Goal: Transaction & Acquisition: Book appointment/travel/reservation

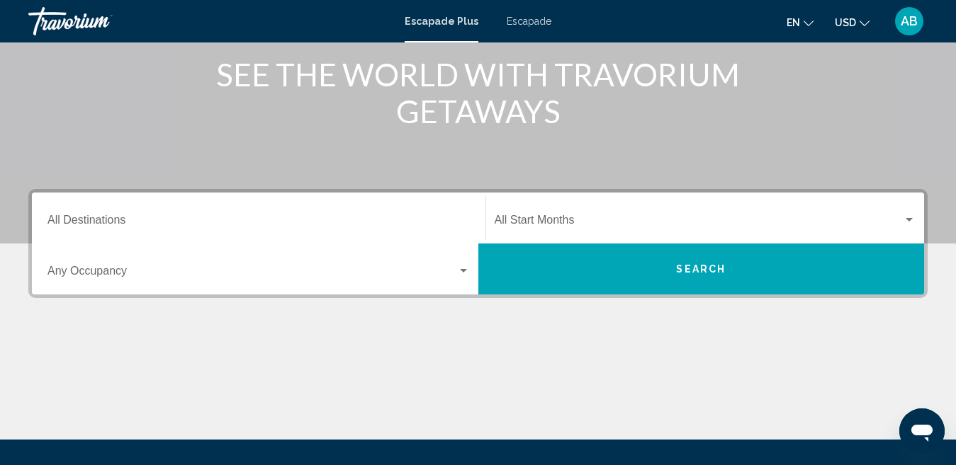
scroll to position [283, 0]
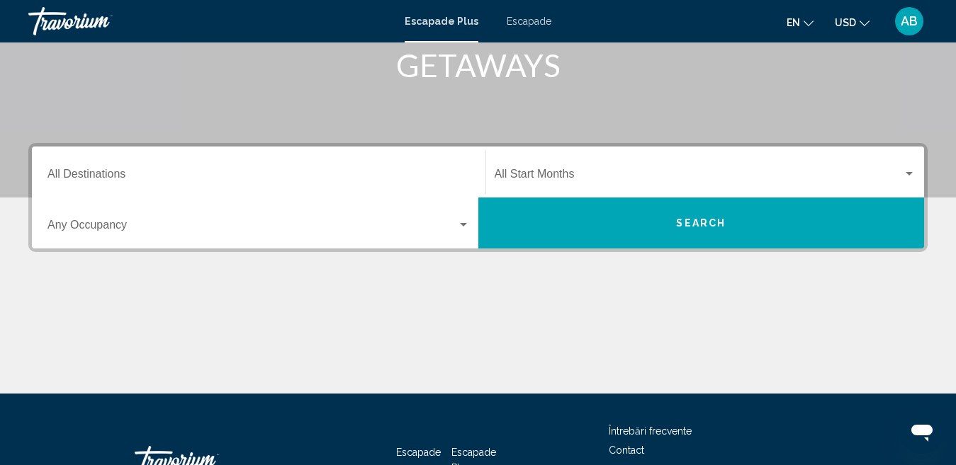
scroll to position [117, 0]
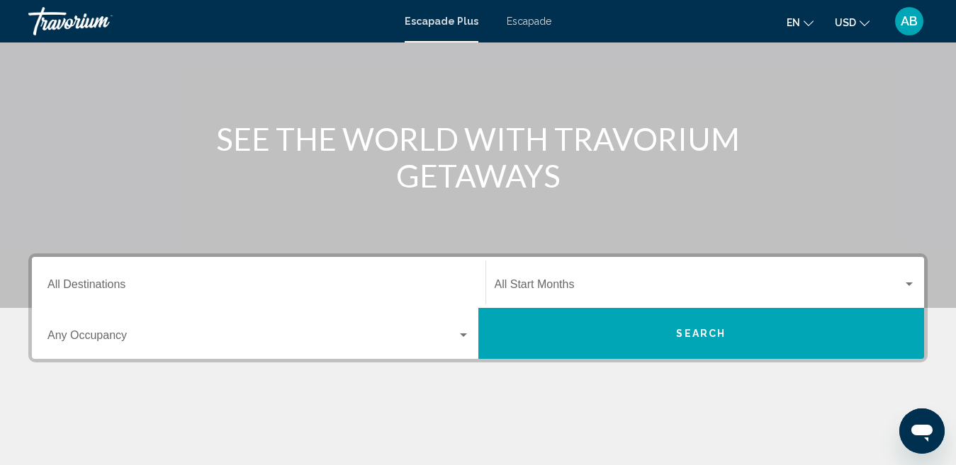
click at [536, 25] on font "Escapade" at bounding box center [528, 21] width 45 height 11
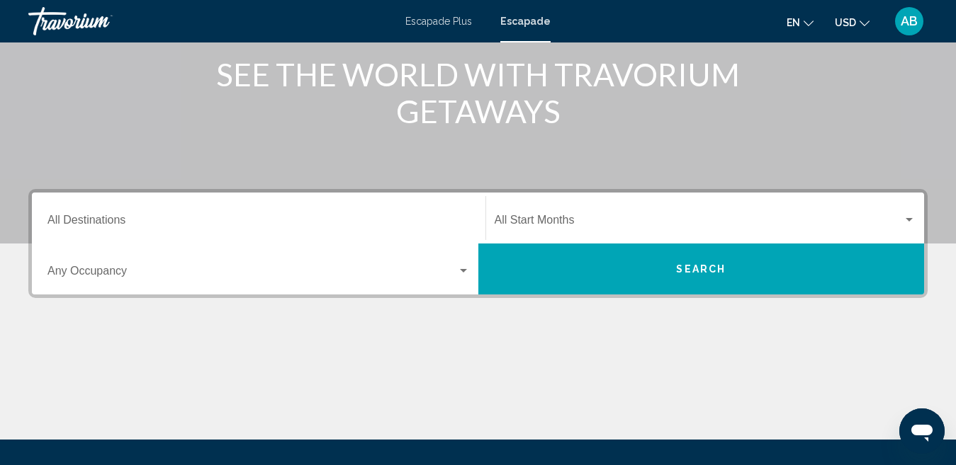
scroll to position [212, 0]
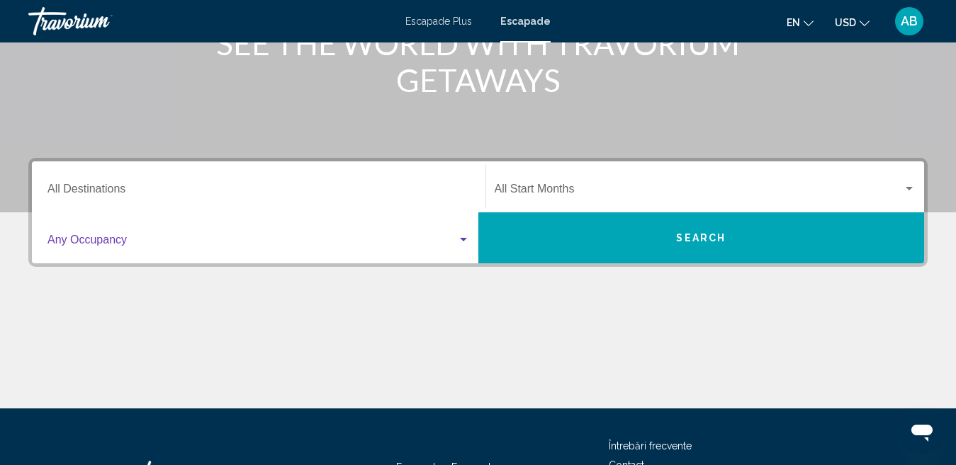
click at [461, 238] on div "Search widget" at bounding box center [463, 240] width 7 height 4
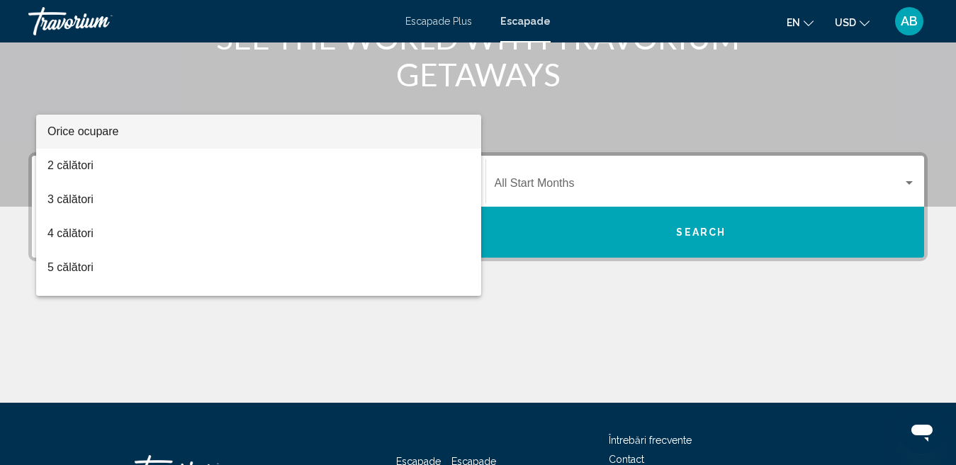
scroll to position [324, 0]
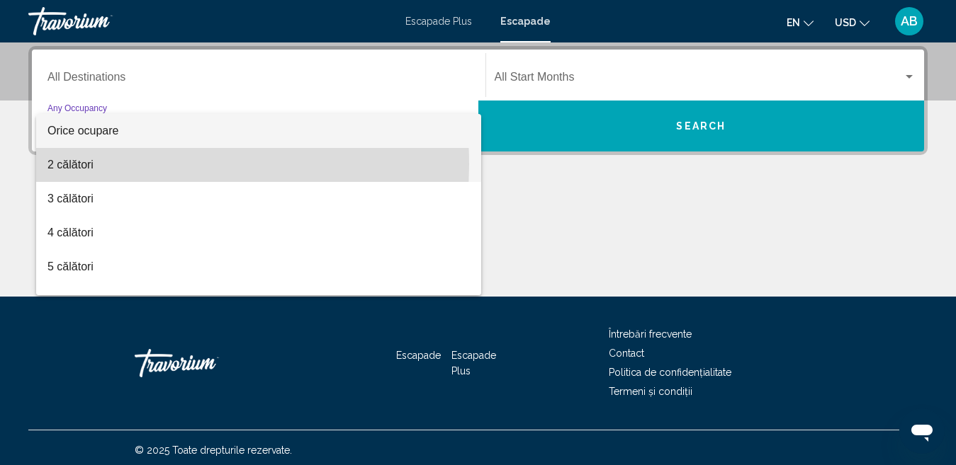
click at [86, 164] on font "2 călători" at bounding box center [70, 165] width 46 height 12
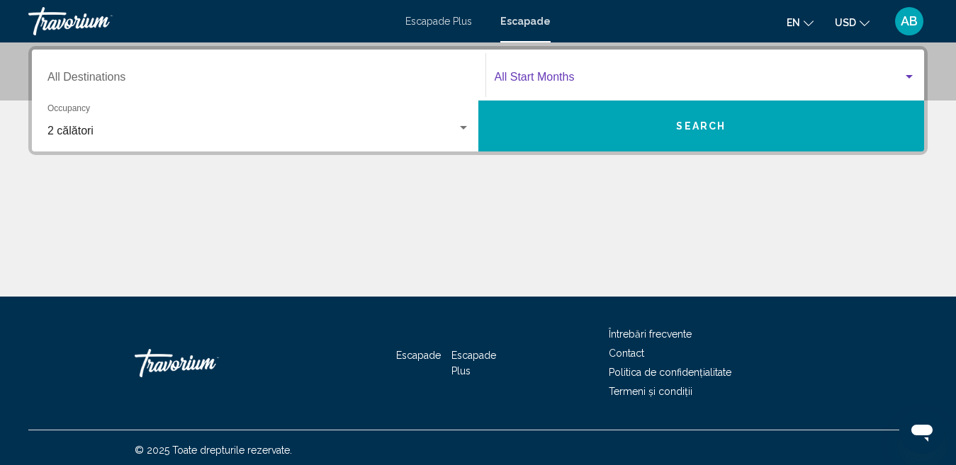
click at [911, 72] on div "Search widget" at bounding box center [908, 77] width 13 height 11
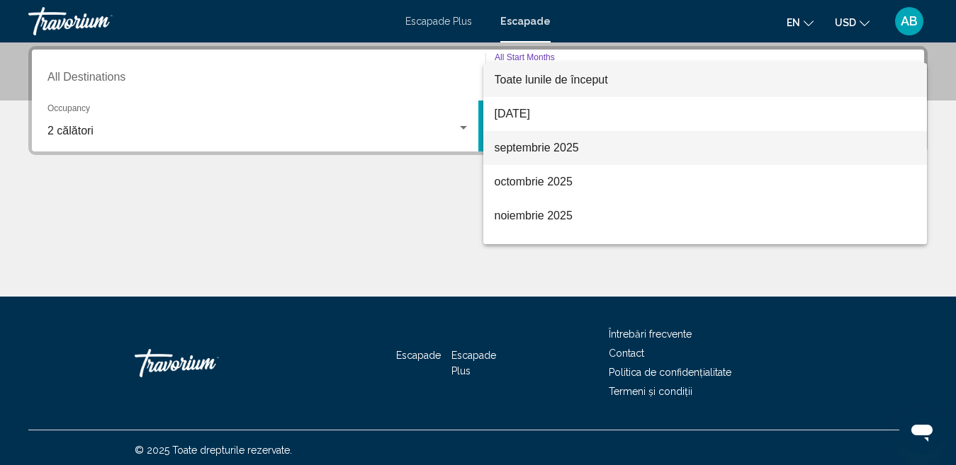
click at [548, 142] on font "septembrie 2025" at bounding box center [536, 148] width 84 height 12
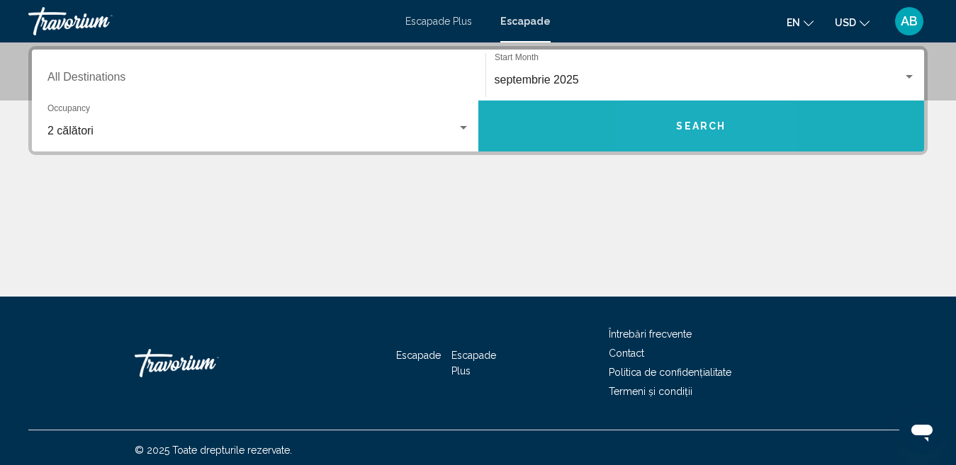
click at [681, 125] on span "Search" at bounding box center [701, 126] width 50 height 11
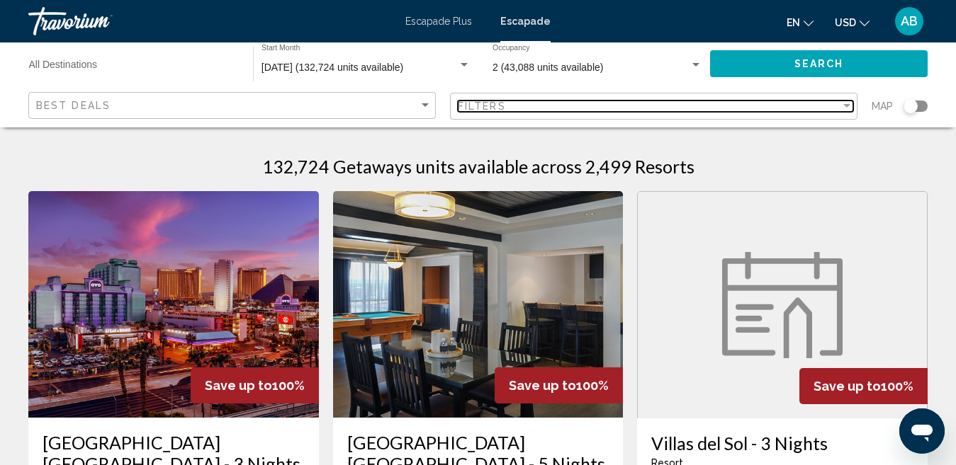
click at [848, 106] on div "Filter" at bounding box center [846, 106] width 7 height 4
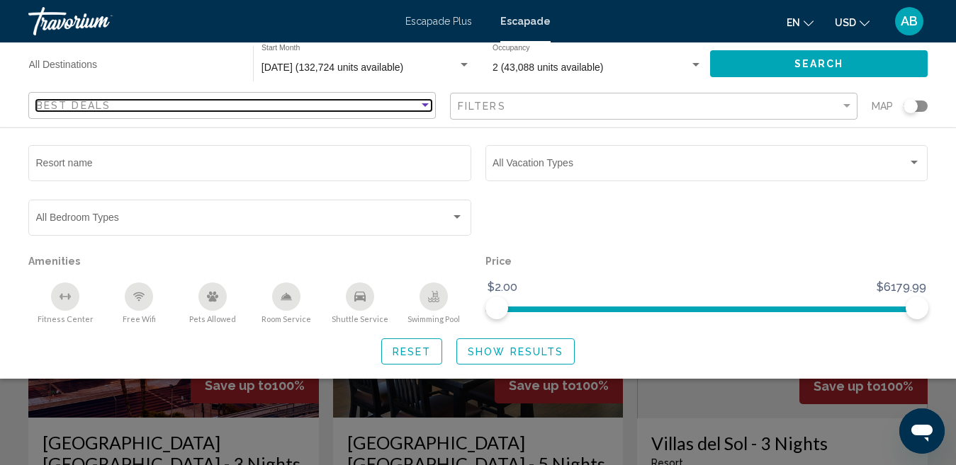
click at [428, 103] on div "Sort by" at bounding box center [424, 105] width 7 height 4
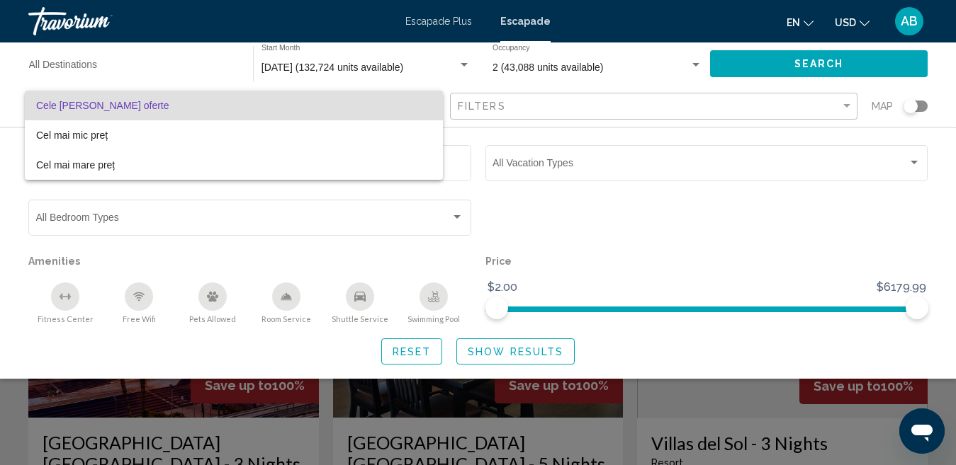
click at [334, 103] on span "Cele [PERSON_NAME] oferte" at bounding box center [233, 106] width 395 height 30
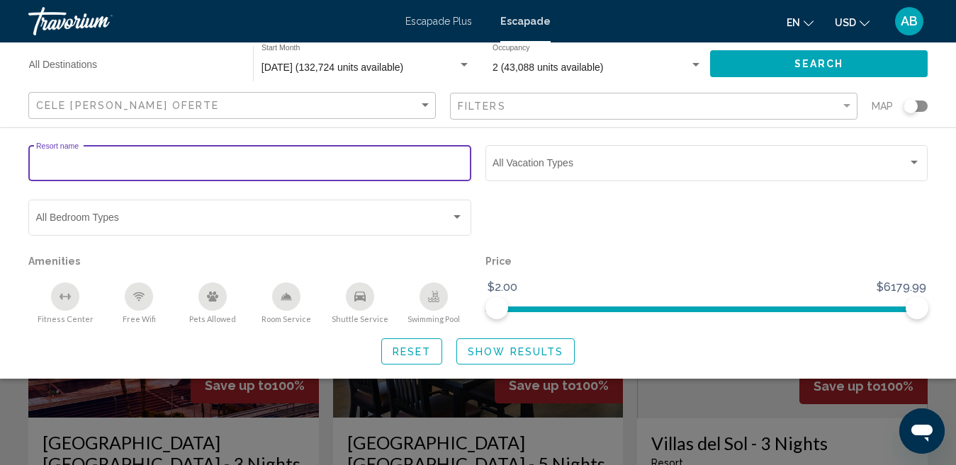
click at [147, 162] on input "Resort name" at bounding box center [250, 165] width 428 height 11
click at [686, 403] on div "Search widget" at bounding box center [478, 338] width 956 height 253
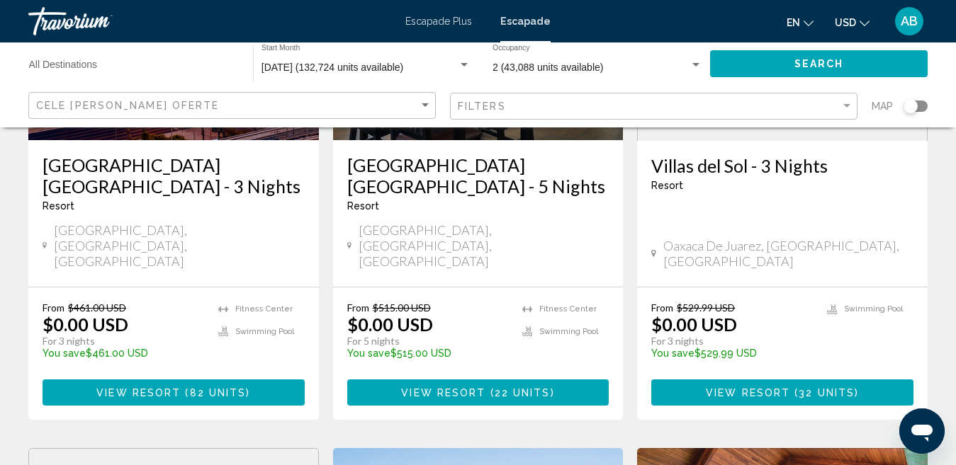
scroll to position [283, 0]
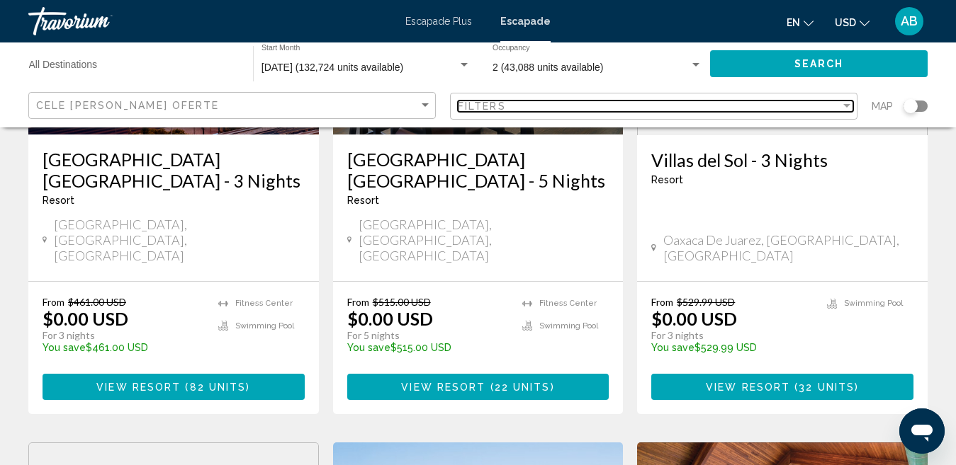
click at [849, 106] on div "Filter" at bounding box center [846, 106] width 7 height 4
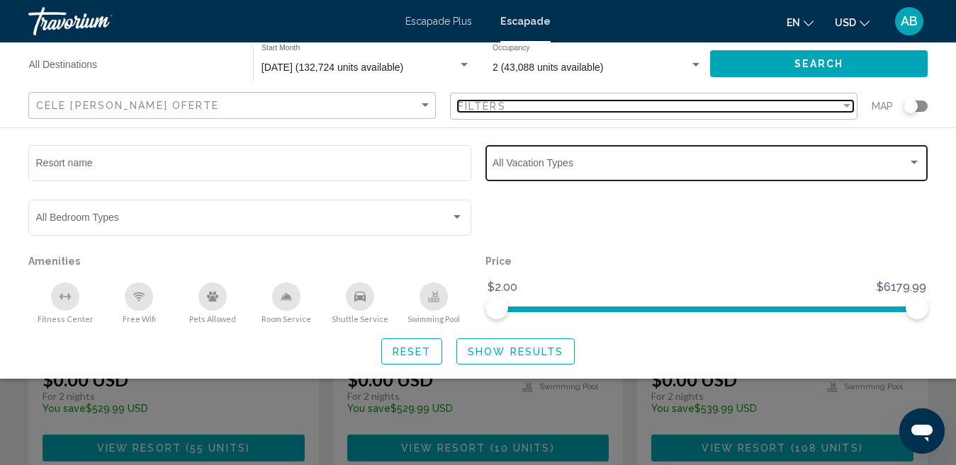
scroll to position [708, 0]
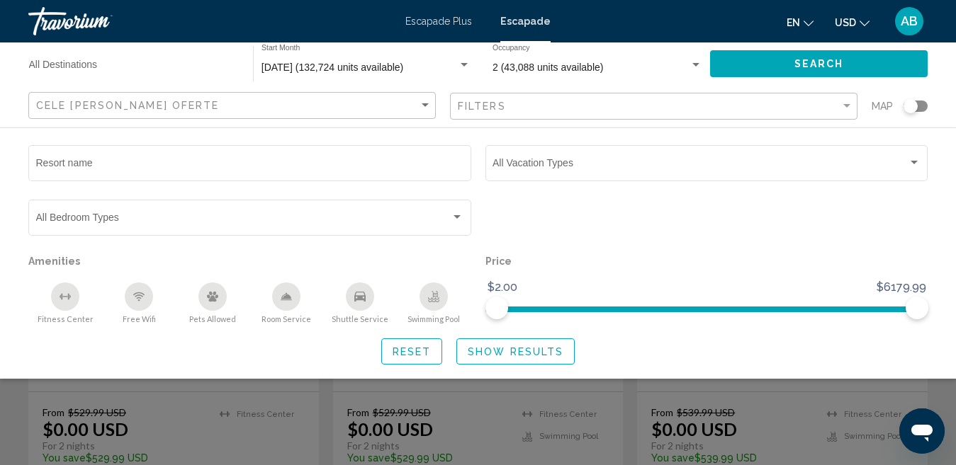
click at [699, 63] on div "Search widget" at bounding box center [695, 65] width 7 height 4
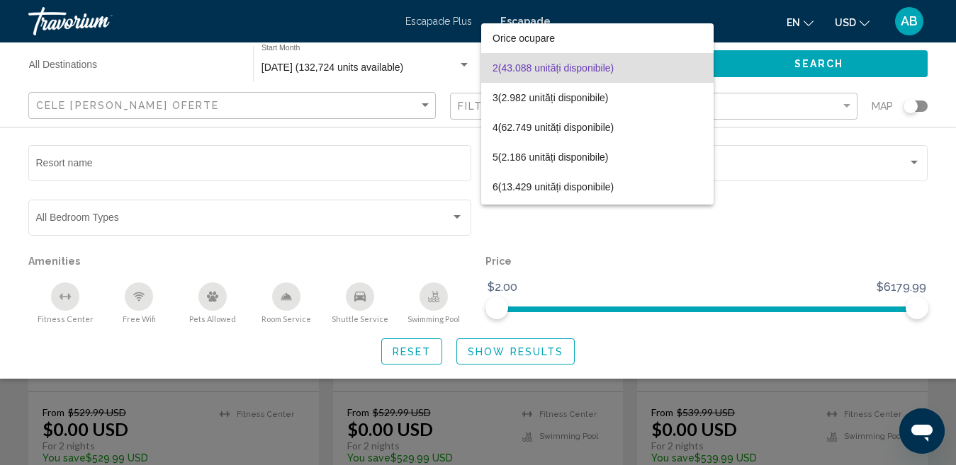
click at [812, 69] on div at bounding box center [478, 232] width 956 height 465
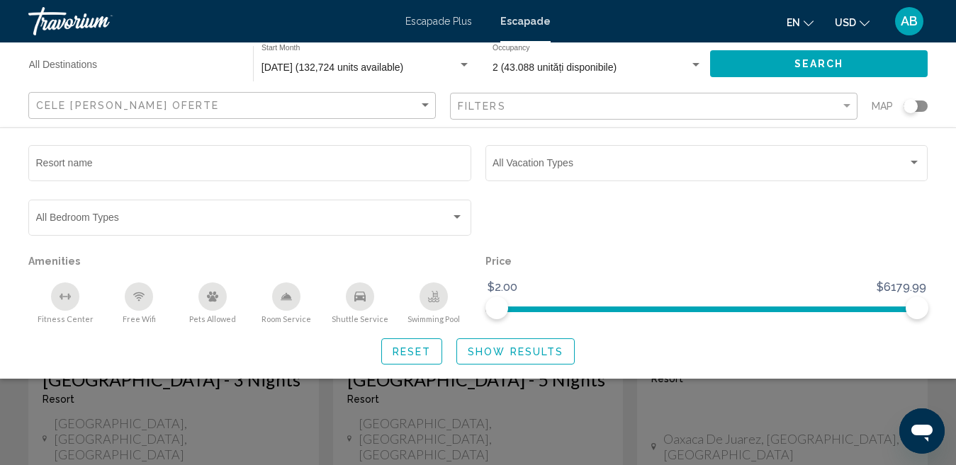
scroll to position [0, 0]
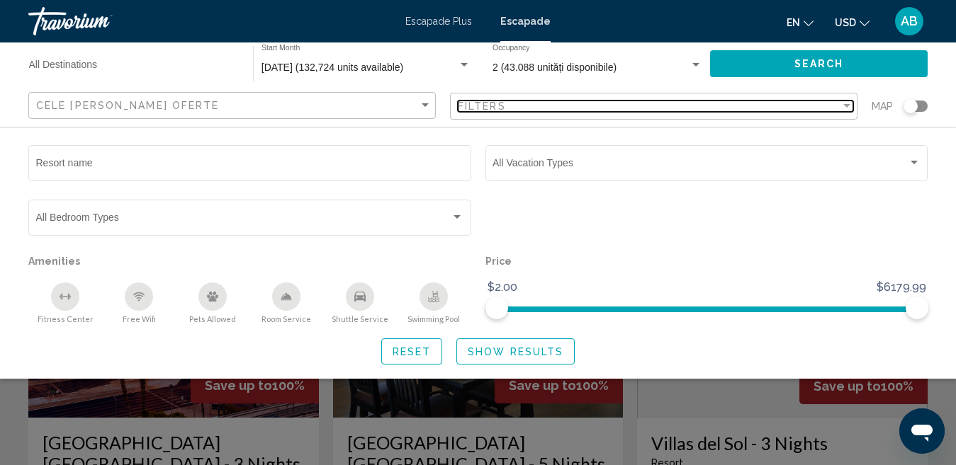
click at [847, 103] on div "Filter" at bounding box center [846, 106] width 13 height 11
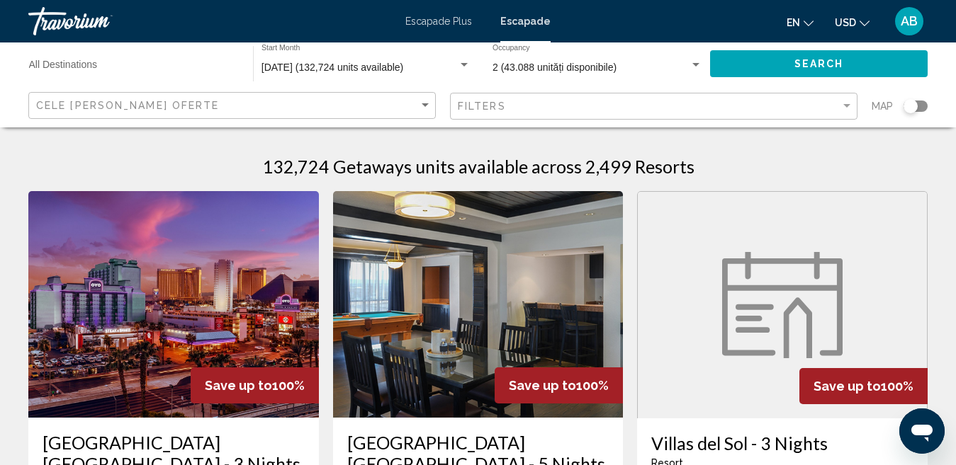
click at [81, 69] on input "Destination All Destinations" at bounding box center [134, 67] width 210 height 11
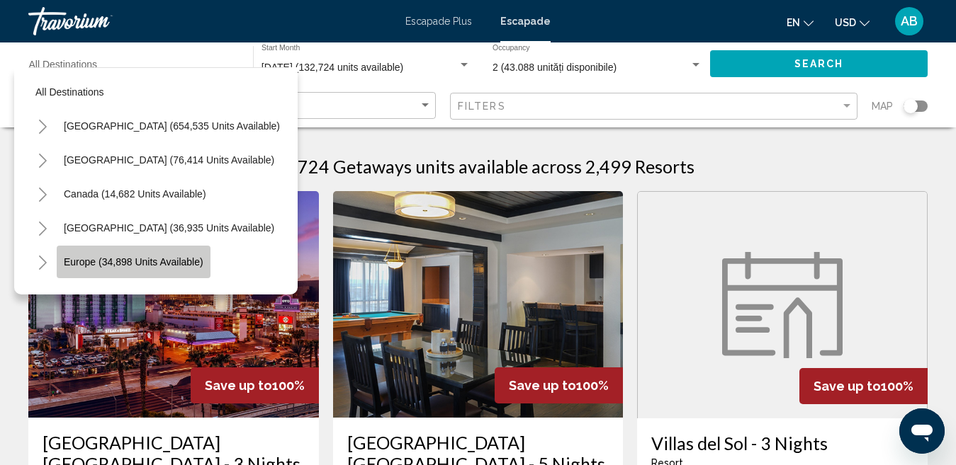
click at [152, 259] on span "Europe (34,898 units available)" at bounding box center [134, 261] width 140 height 11
type input "**********"
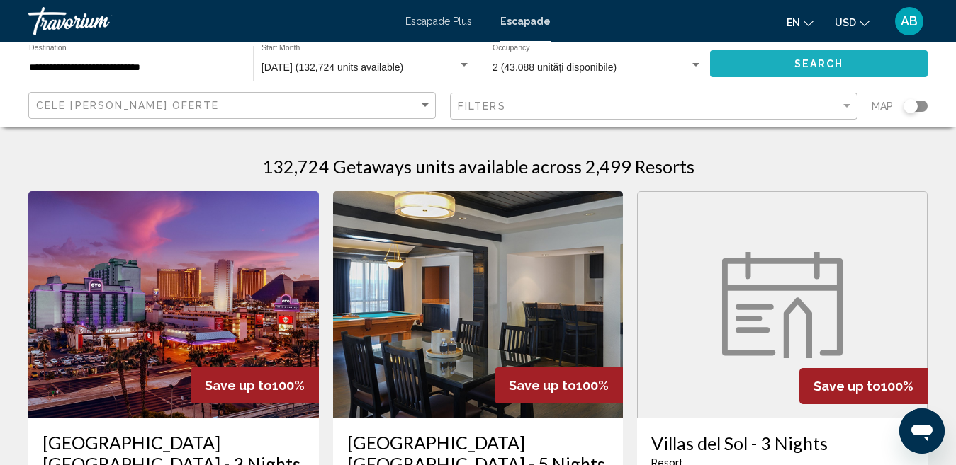
click at [839, 66] on span "Search" at bounding box center [819, 64] width 50 height 11
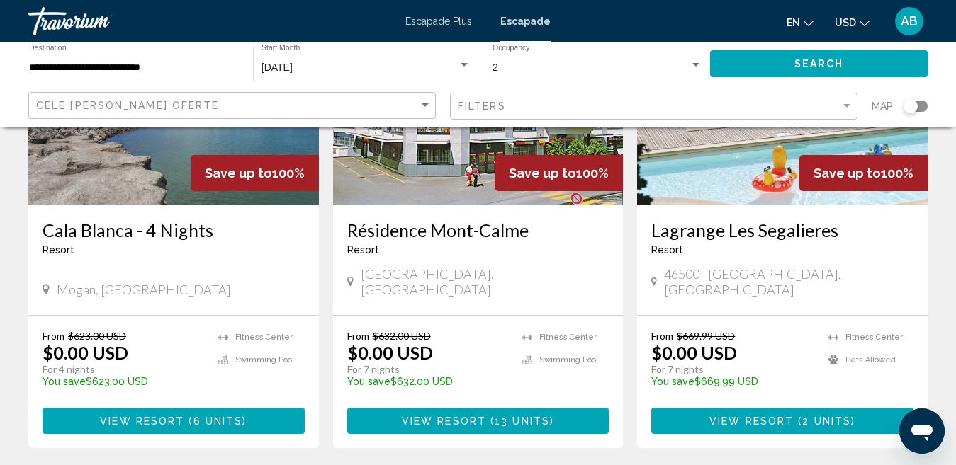
scroll to position [354, 0]
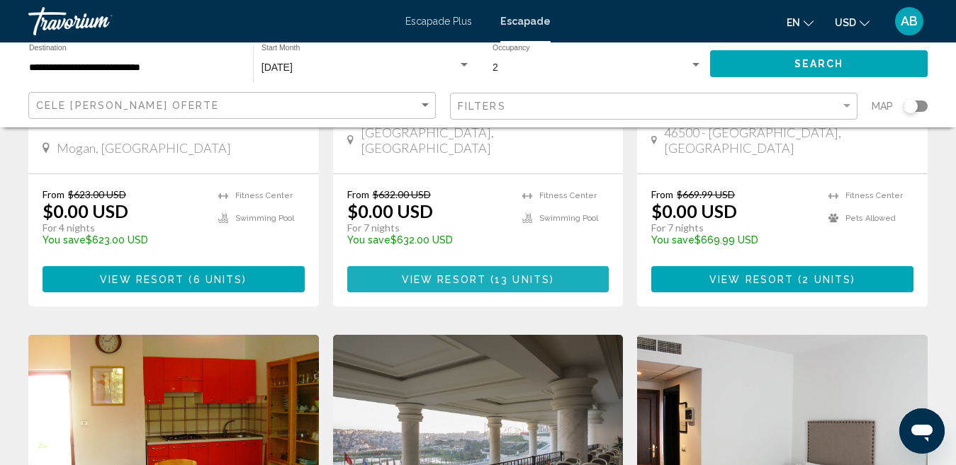
click at [490, 274] on span "( 13 units )" at bounding box center [520, 279] width 68 height 11
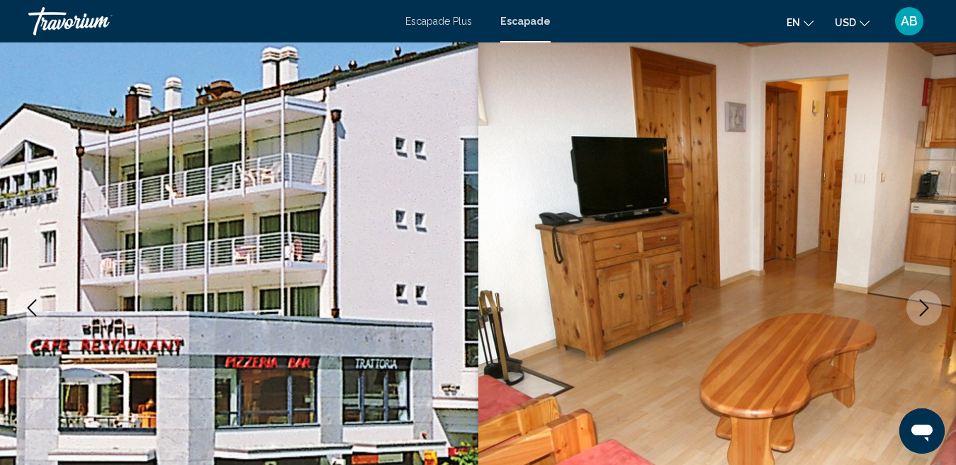
scroll to position [283, 0]
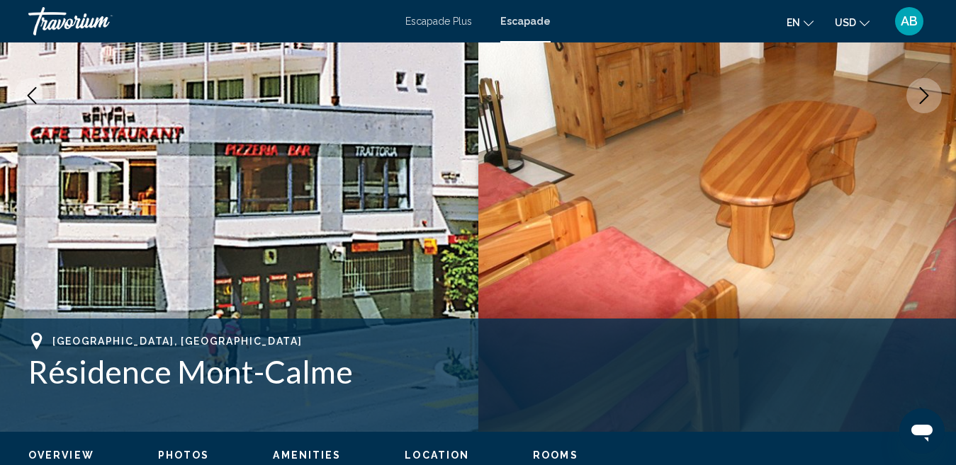
click at [916, 98] on icon "Next image" at bounding box center [923, 95] width 17 height 17
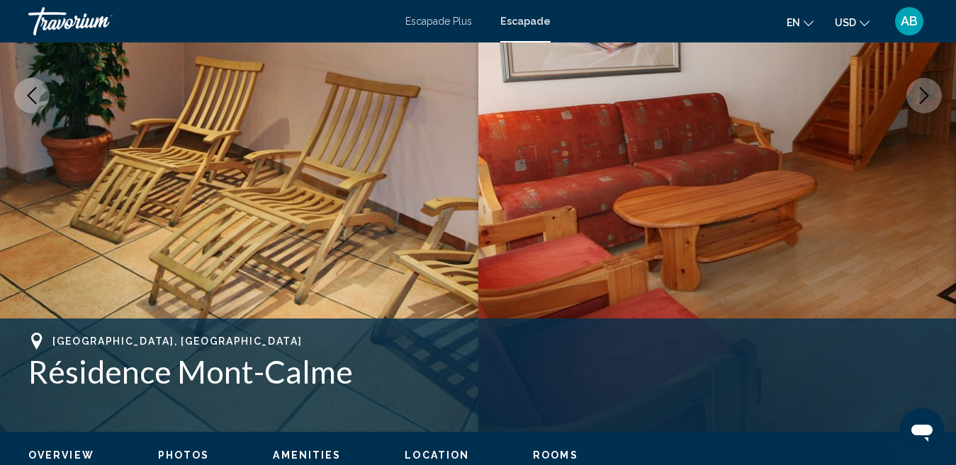
click at [917, 100] on icon "Next image" at bounding box center [923, 95] width 17 height 17
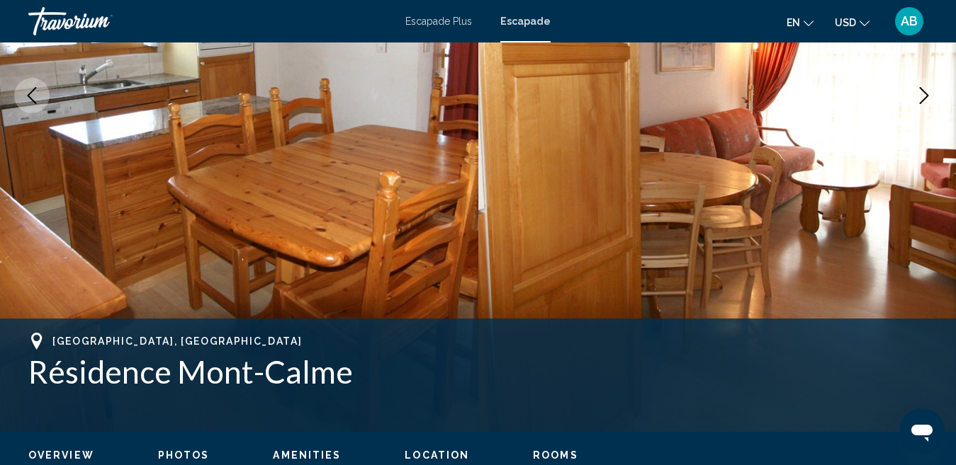
click at [917, 101] on icon "Next image" at bounding box center [923, 95] width 17 height 17
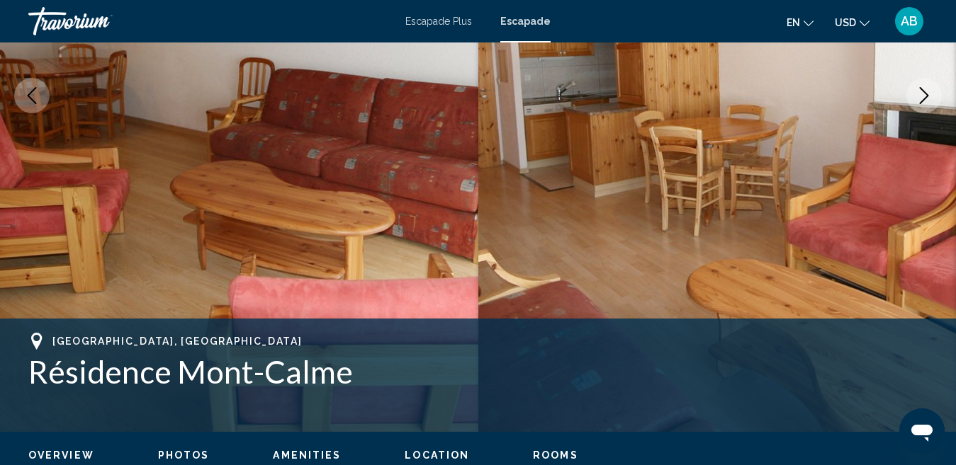
click at [917, 101] on icon "Next image" at bounding box center [923, 95] width 17 height 17
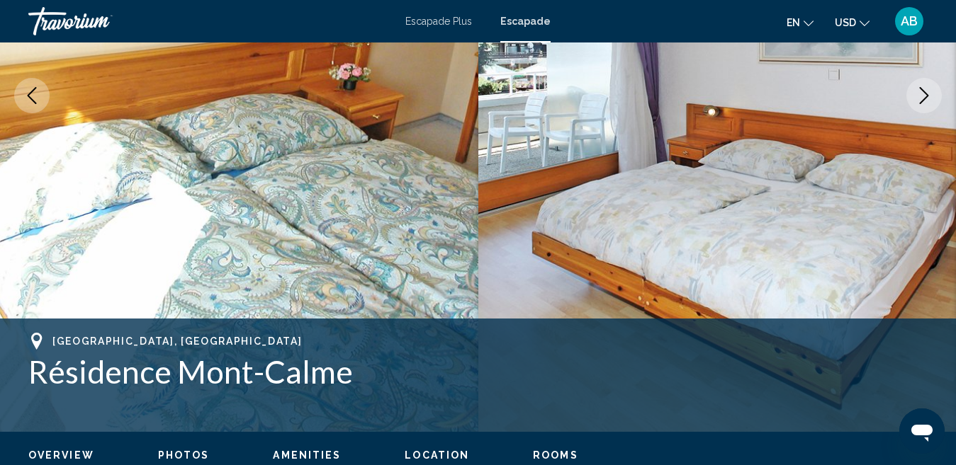
click at [917, 101] on icon "Next image" at bounding box center [923, 95] width 17 height 17
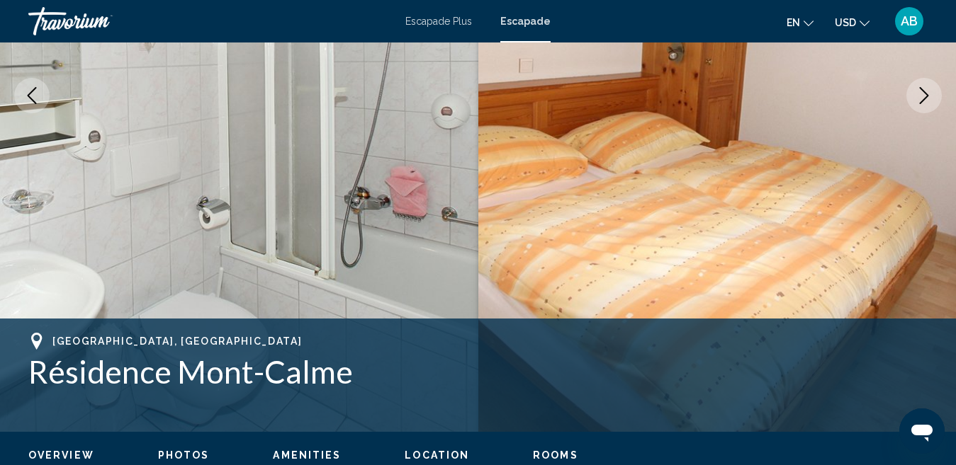
click at [917, 101] on icon "Next image" at bounding box center [923, 95] width 17 height 17
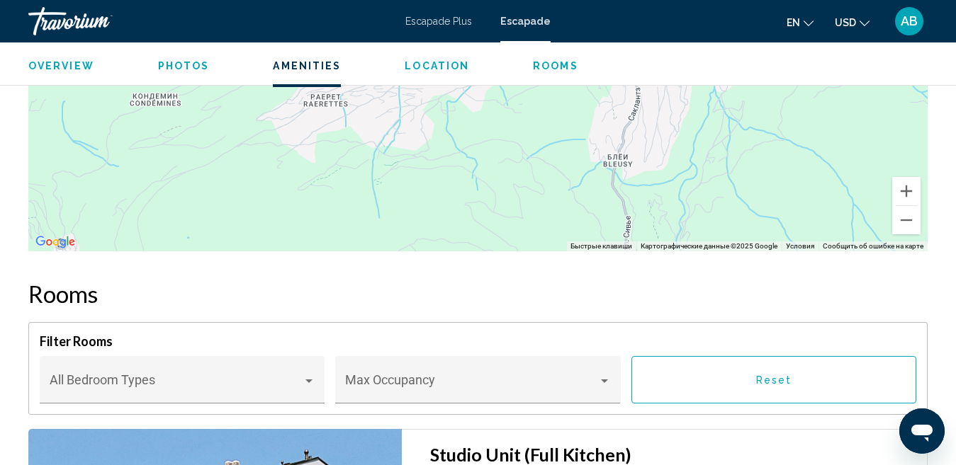
scroll to position [2439, 0]
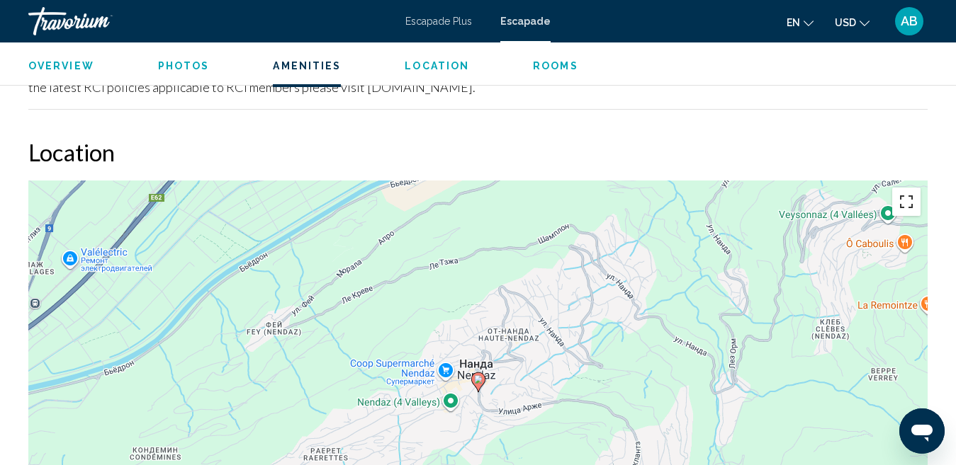
click at [910, 208] on button "Включить полноэкранный режим" at bounding box center [906, 202] width 28 height 28
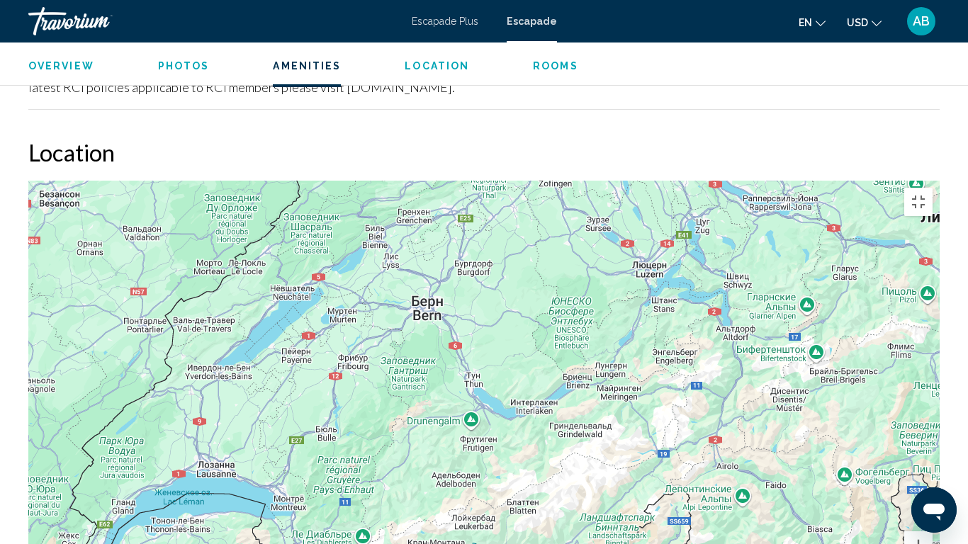
drag, startPoint x: 441, startPoint y: 106, endPoint x: 380, endPoint y: 384, distance: 284.1
click at [380, 384] on div "Чтобы активировать перетаскивание с помощью клавиатуры, нажмите Alt + Ввод. Пос…" at bounding box center [483, 393] width 911 height 425
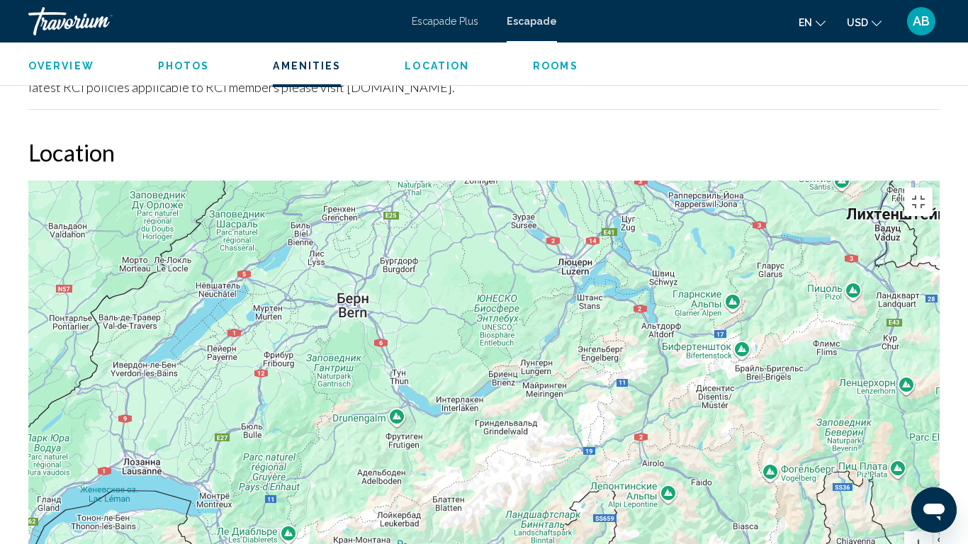
drag, startPoint x: 484, startPoint y: 275, endPoint x: 523, endPoint y: 115, distance: 163.9
click at [523, 181] on div "Чтобы активировать перетаскивание с помощью клавиатуры, нажмите Alt + Ввод. Пос…" at bounding box center [483, 393] width 911 height 425
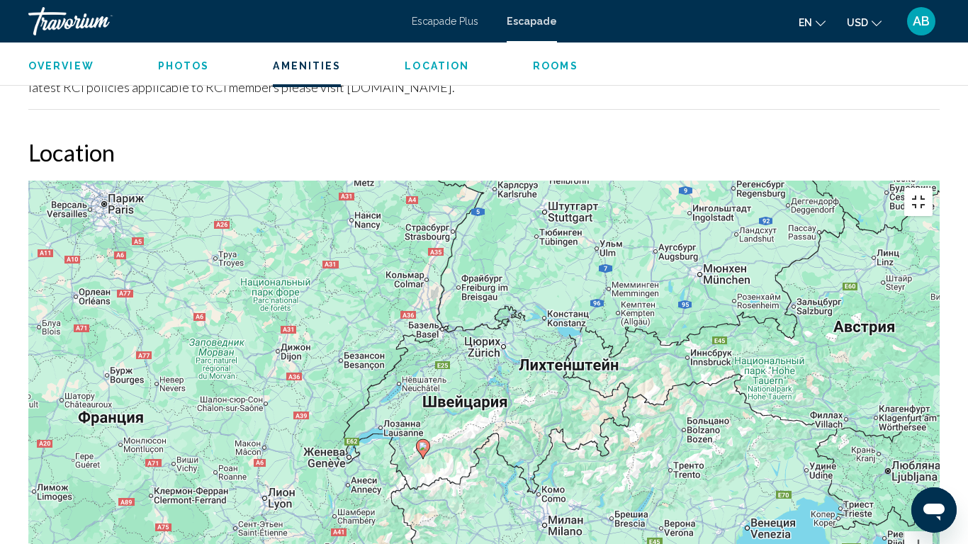
click at [932, 188] on button "Включить полноэкранный режим" at bounding box center [918, 202] width 28 height 28
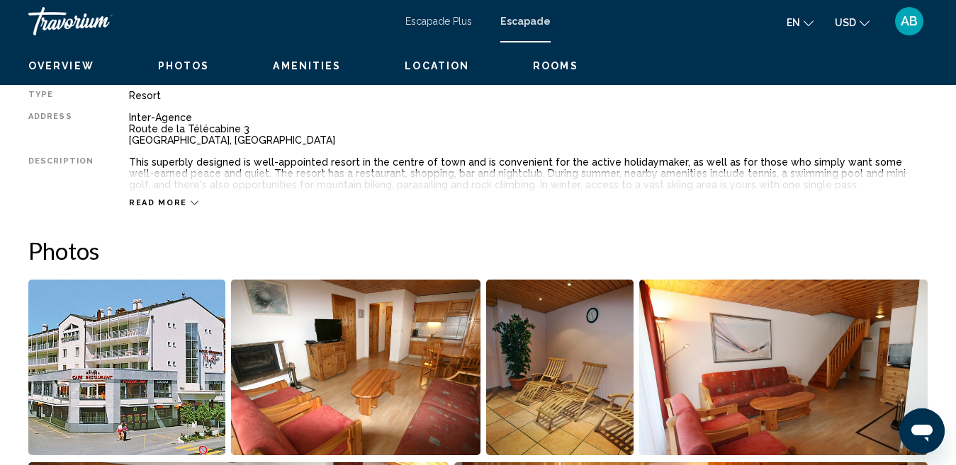
scroll to position [385, 0]
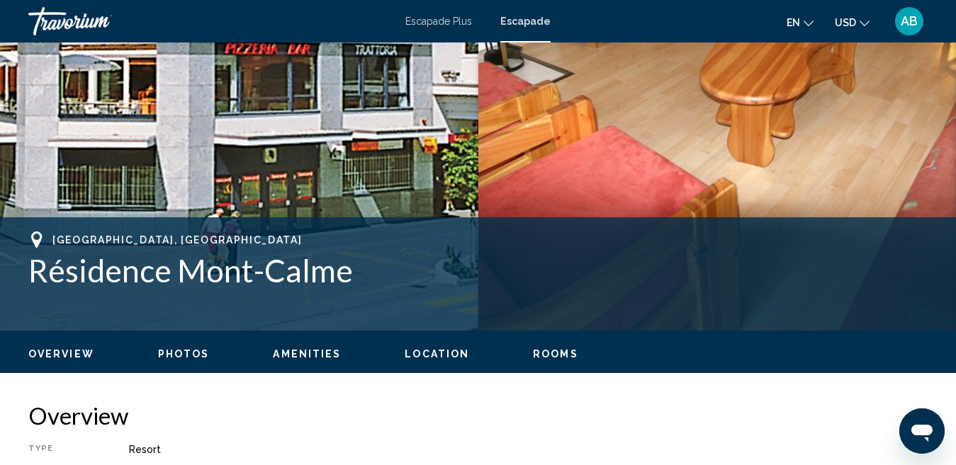
click at [530, 24] on font "Escapade" at bounding box center [525, 21] width 50 height 11
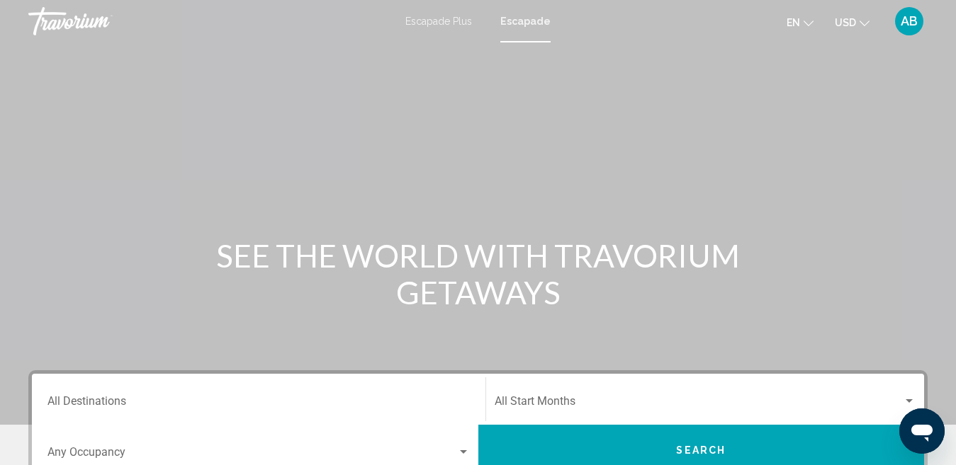
scroll to position [212, 0]
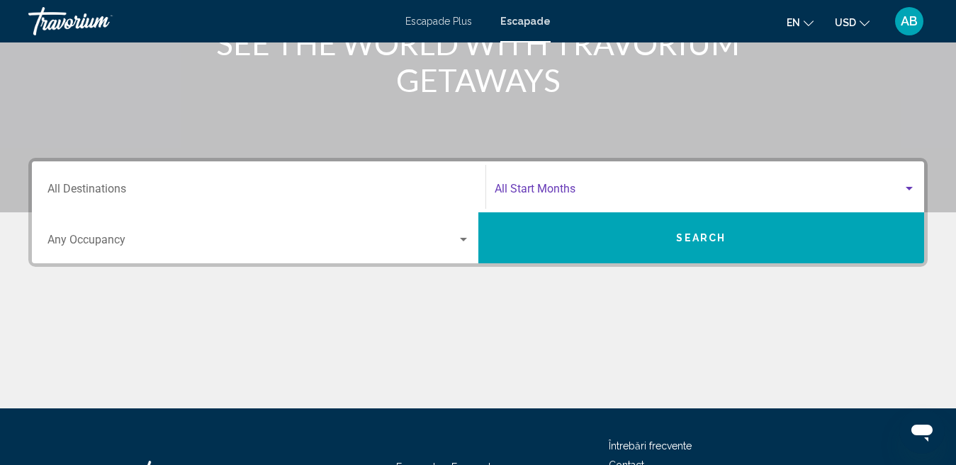
click at [543, 191] on span "Search widget" at bounding box center [698, 192] width 409 height 13
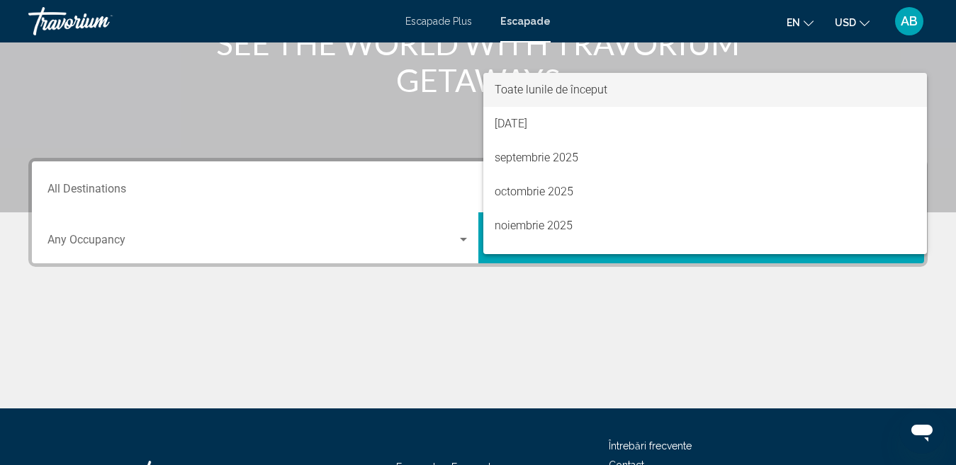
scroll to position [324, 0]
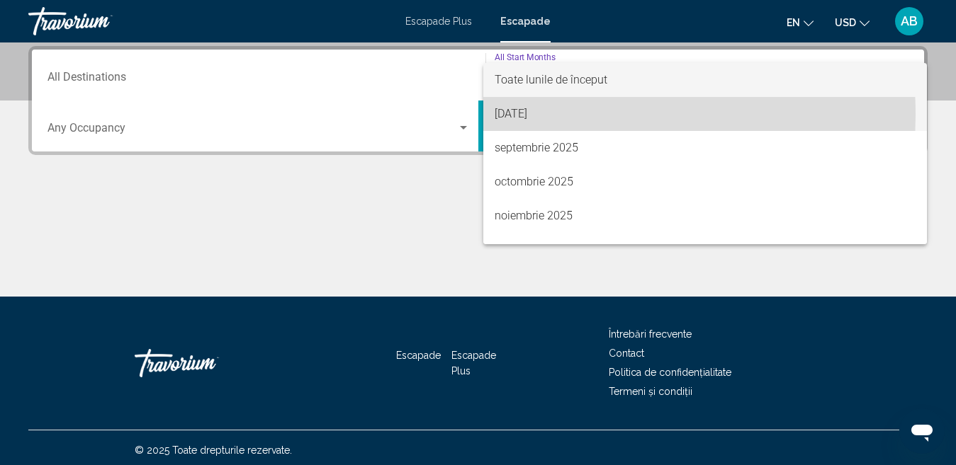
click at [527, 115] on font "[DATE]" at bounding box center [510, 113] width 33 height 13
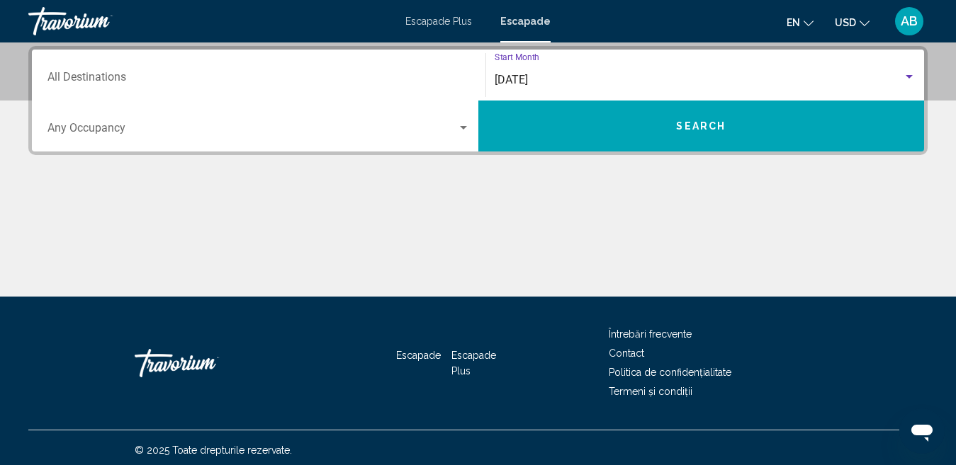
click at [114, 79] on input "Destination All Destinations" at bounding box center [258, 80] width 422 height 13
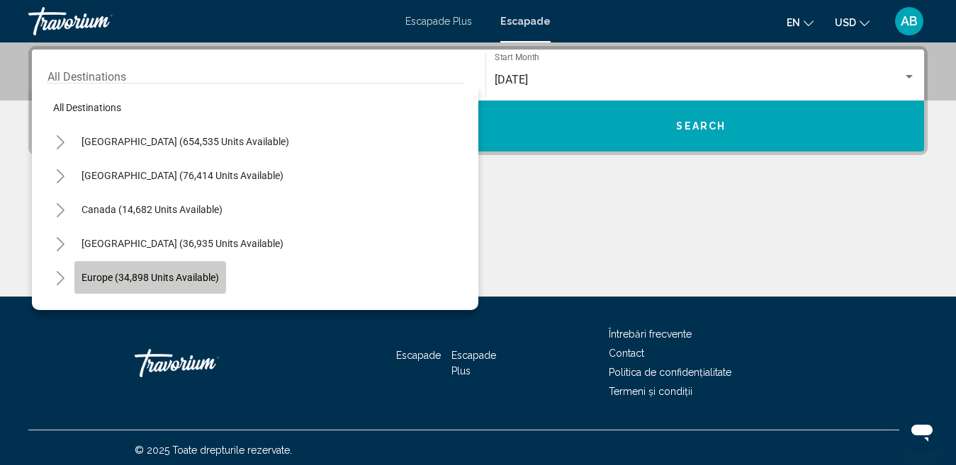
click at [162, 274] on span "Europe (34,898 units available)" at bounding box center [149, 277] width 137 height 11
type input "**********"
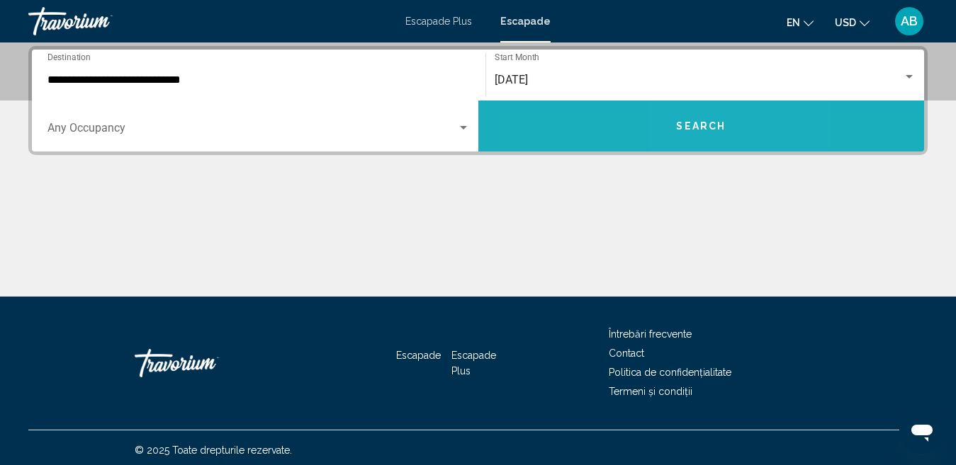
click at [697, 130] on span "Search" at bounding box center [701, 126] width 50 height 11
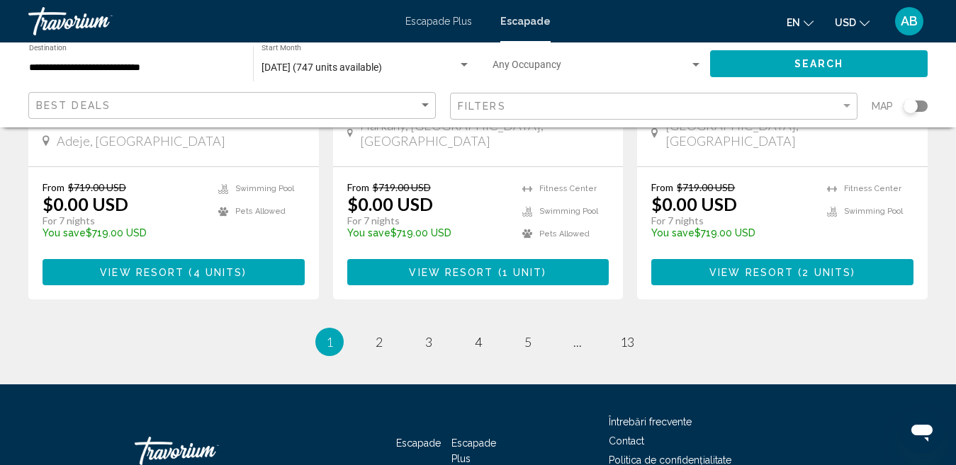
scroll to position [1886, 0]
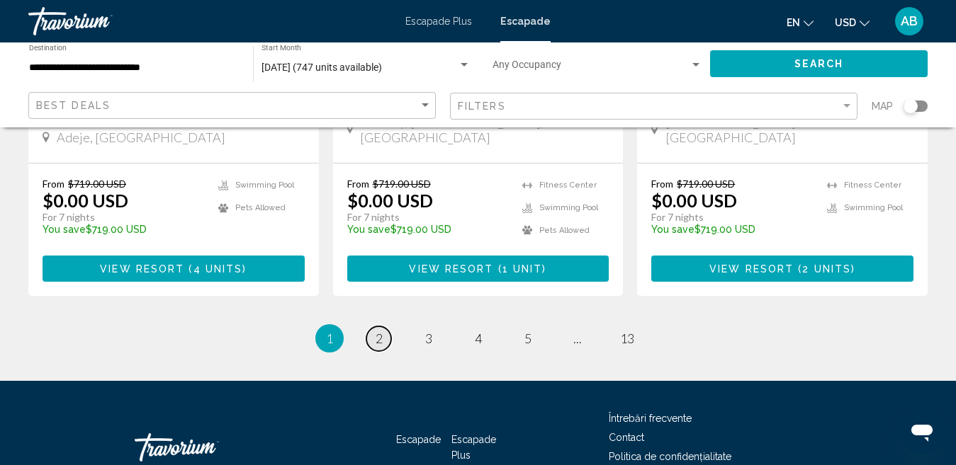
click at [374, 327] on link "page 2" at bounding box center [378, 339] width 25 height 25
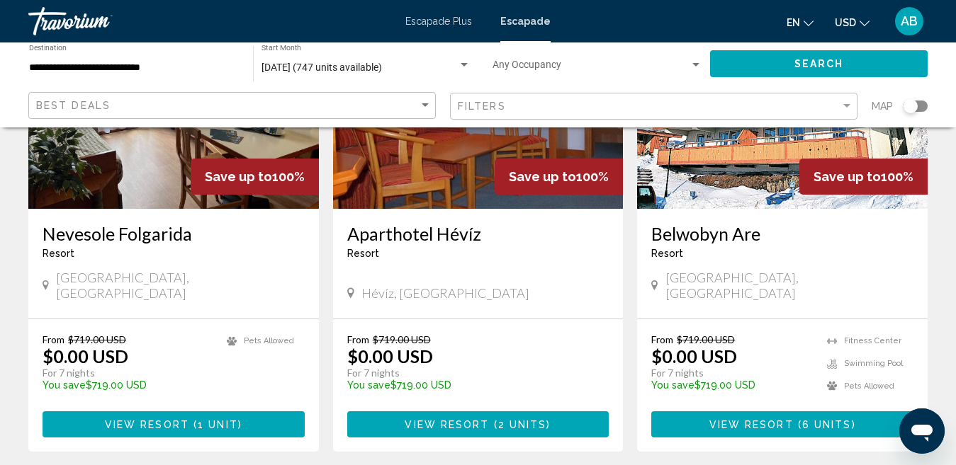
scroll to position [1842, 0]
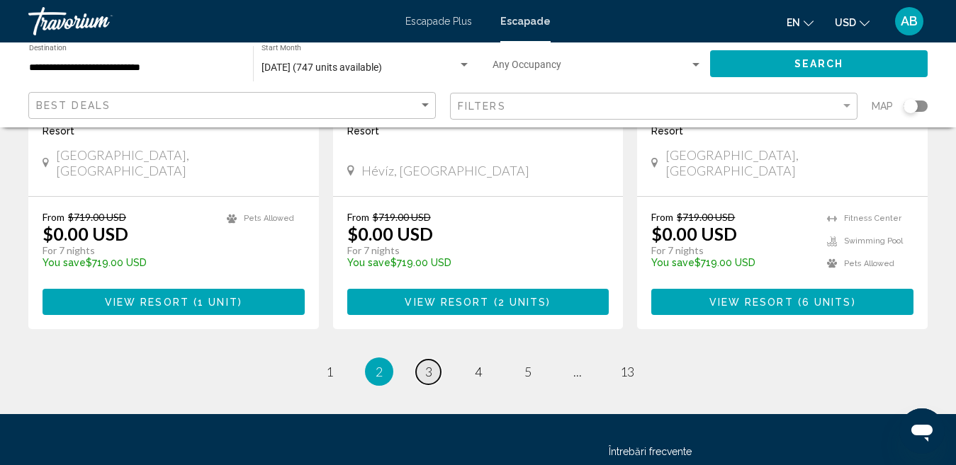
click at [426, 364] on span "3" at bounding box center [428, 372] width 7 height 16
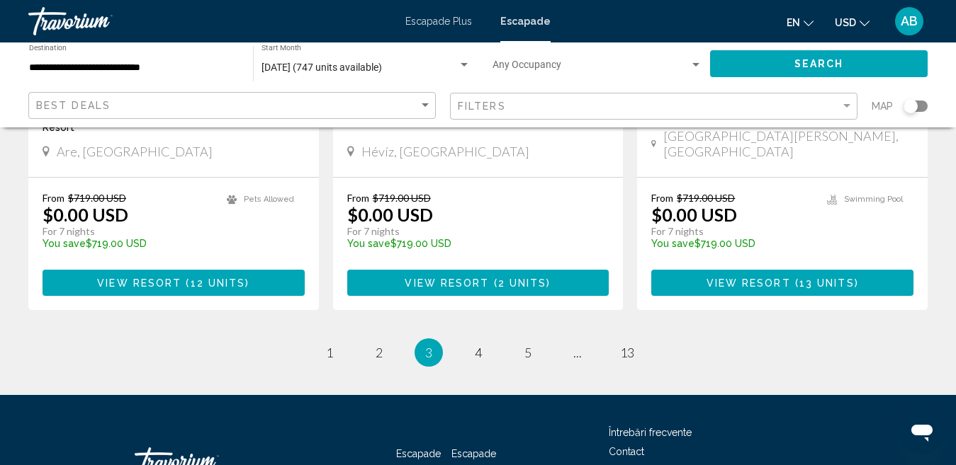
scroll to position [1912, 0]
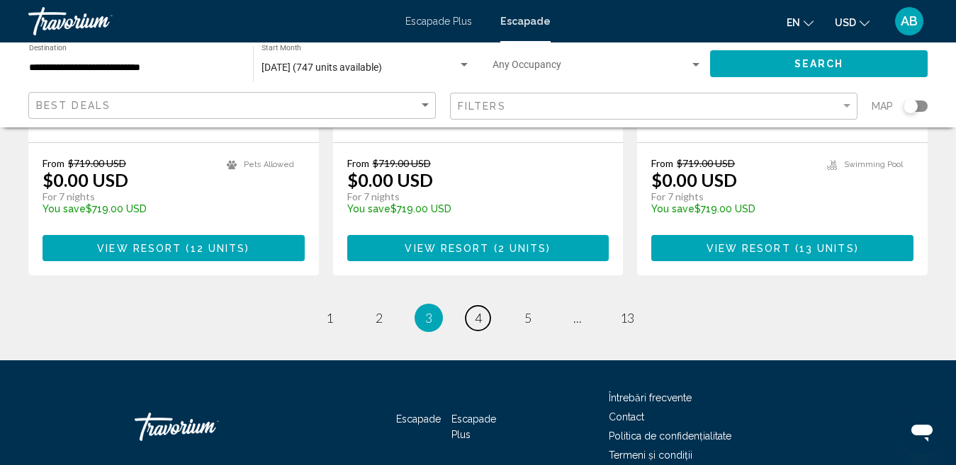
click at [480, 310] on span "4" at bounding box center [478, 318] width 7 height 16
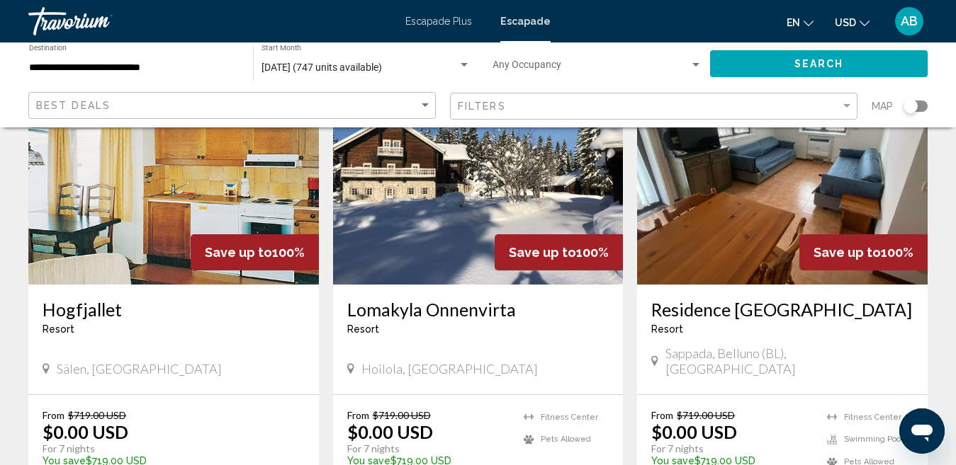
scroll to position [708, 0]
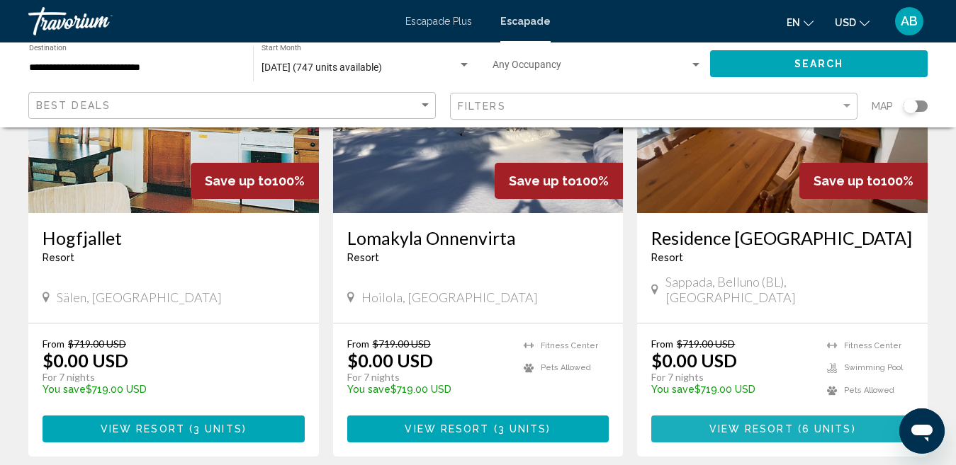
click at [780, 424] on span "View Resort" at bounding box center [751, 429] width 84 height 11
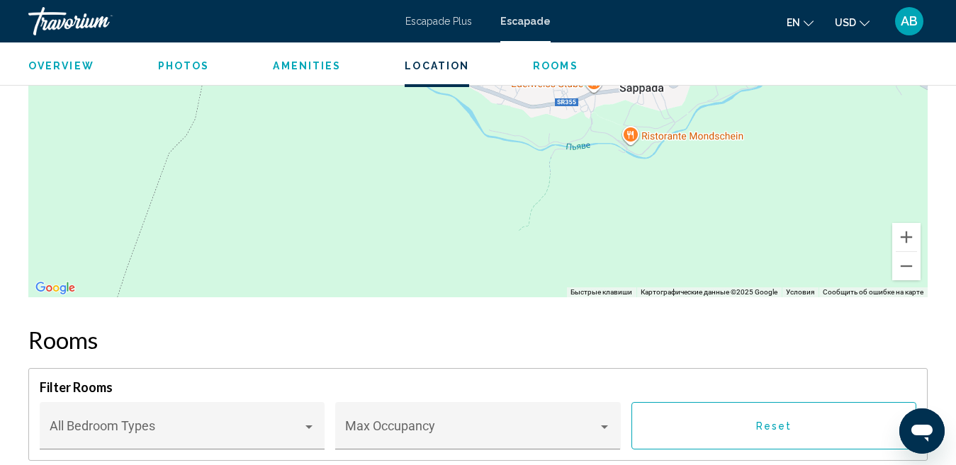
scroll to position [2342, 0]
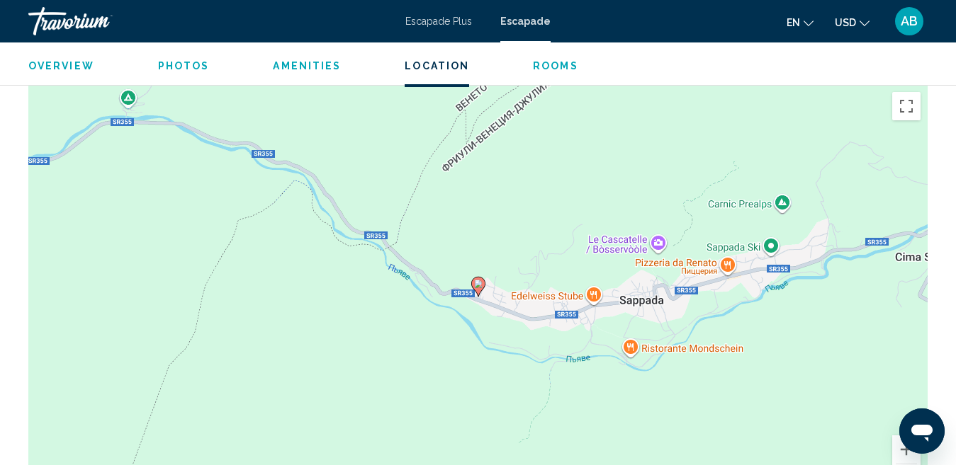
click at [650, 297] on div "Чтобы активировать перетаскивание с помощью клавиатуры, нажмите Alt + Ввод. Пос…" at bounding box center [477, 297] width 899 height 425
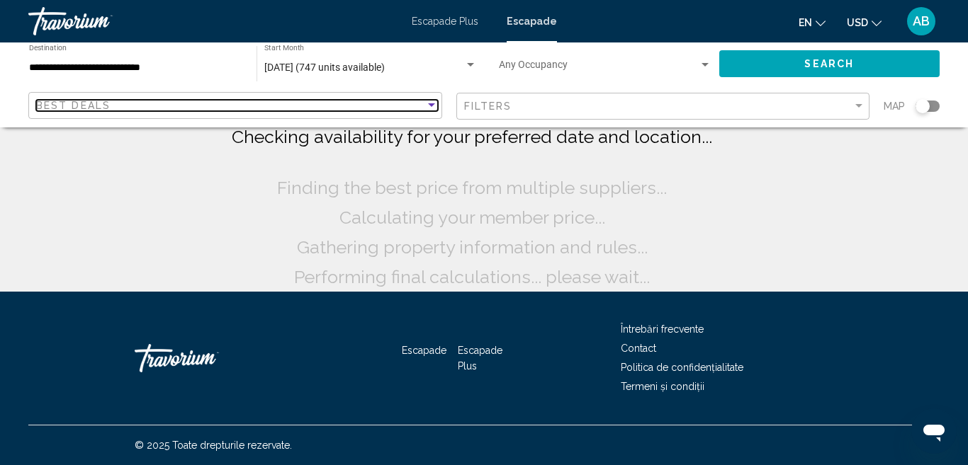
click at [141, 101] on div "Best Deals" at bounding box center [230, 105] width 389 height 11
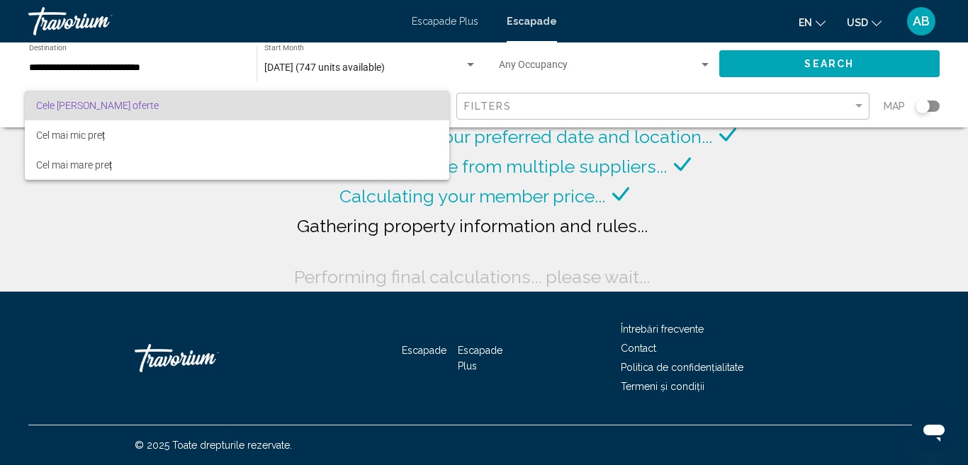
click at [116, 106] on font "Cele [PERSON_NAME] oferte" at bounding box center [97, 105] width 123 height 11
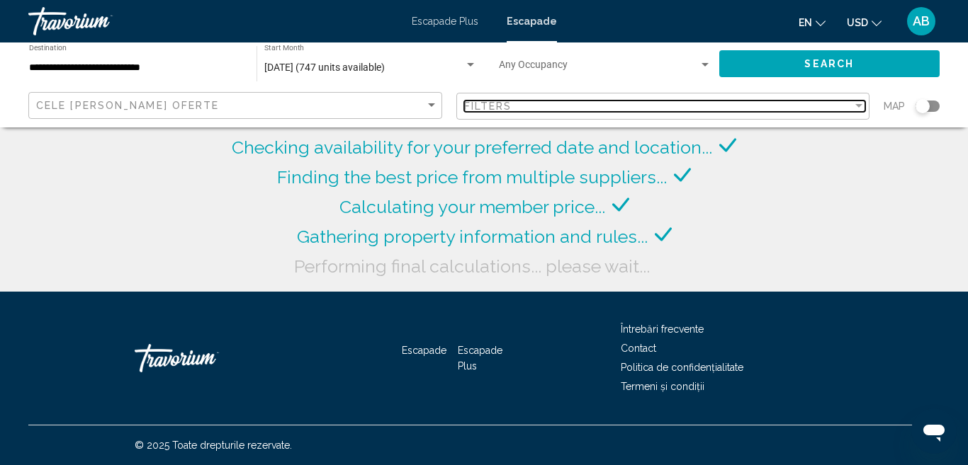
click at [482, 105] on span "Filters" at bounding box center [488, 106] width 48 height 11
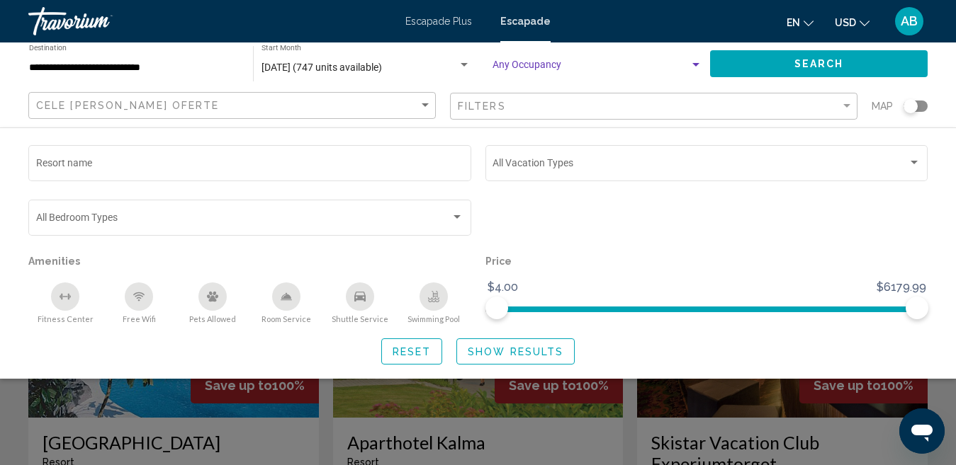
click at [701, 62] on div "Search widget" at bounding box center [695, 64] width 13 height 11
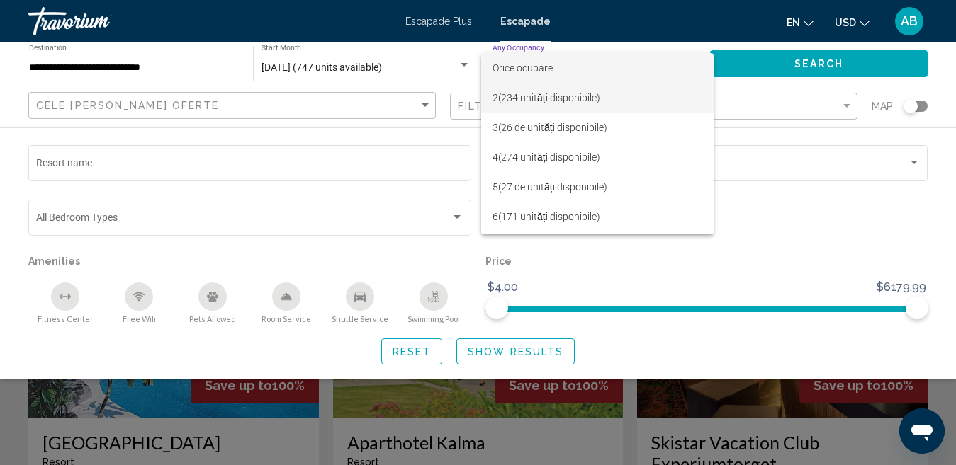
click at [588, 93] on font "(234 unități disponibile)" at bounding box center [549, 97] width 102 height 11
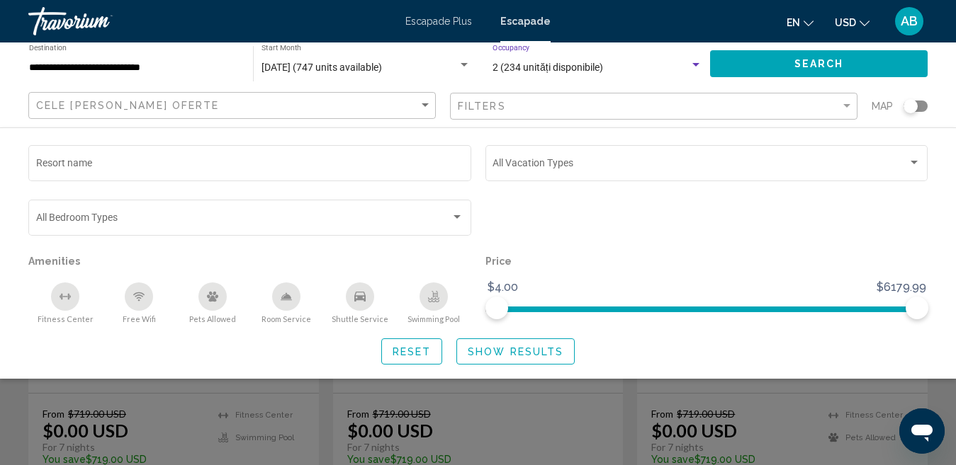
scroll to position [142, 0]
click at [815, 67] on span "Search" at bounding box center [819, 64] width 50 height 11
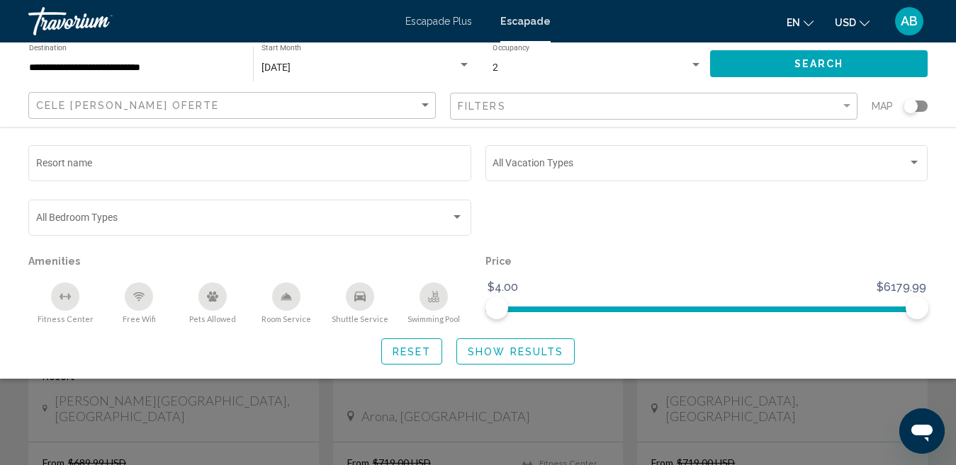
scroll to position [142, 0]
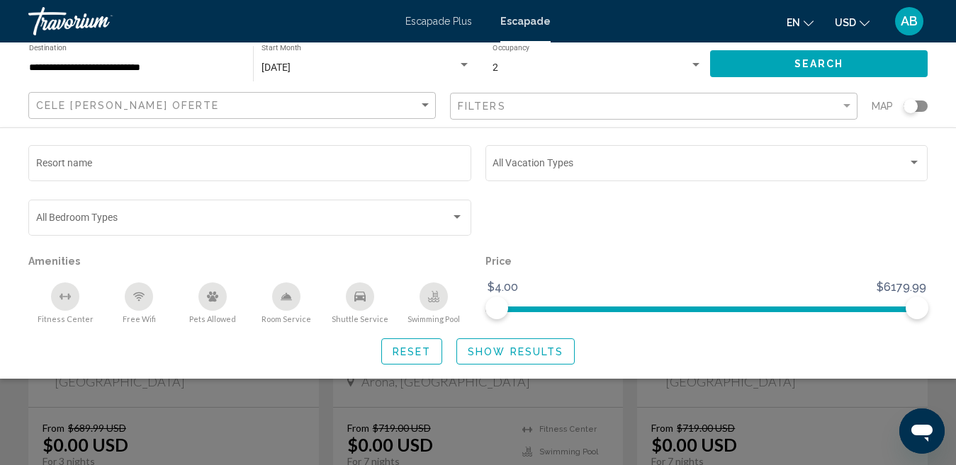
click at [805, 391] on div "Search widget" at bounding box center [478, 338] width 956 height 253
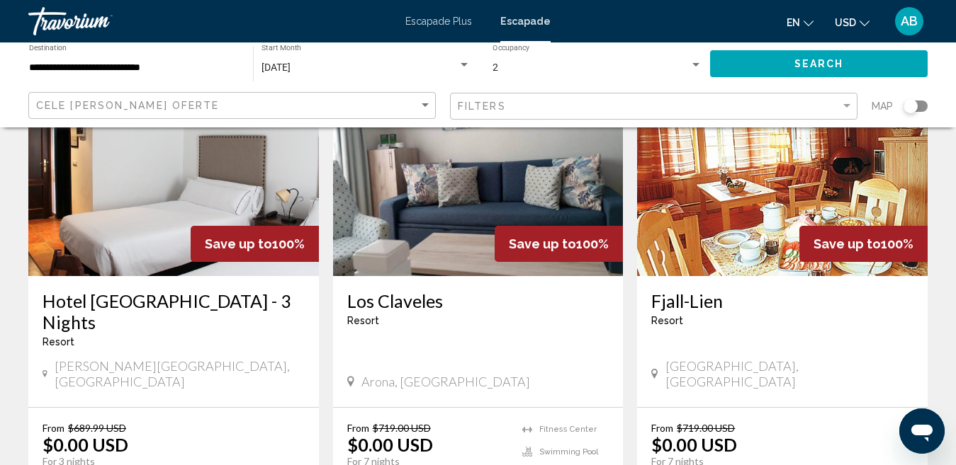
scroll to position [212, 0]
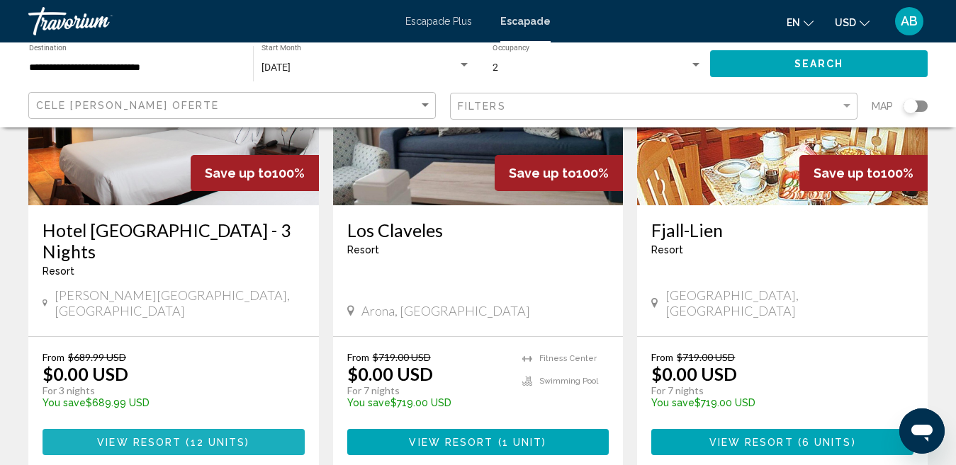
click at [176, 437] on span "View Resort" at bounding box center [139, 442] width 84 height 11
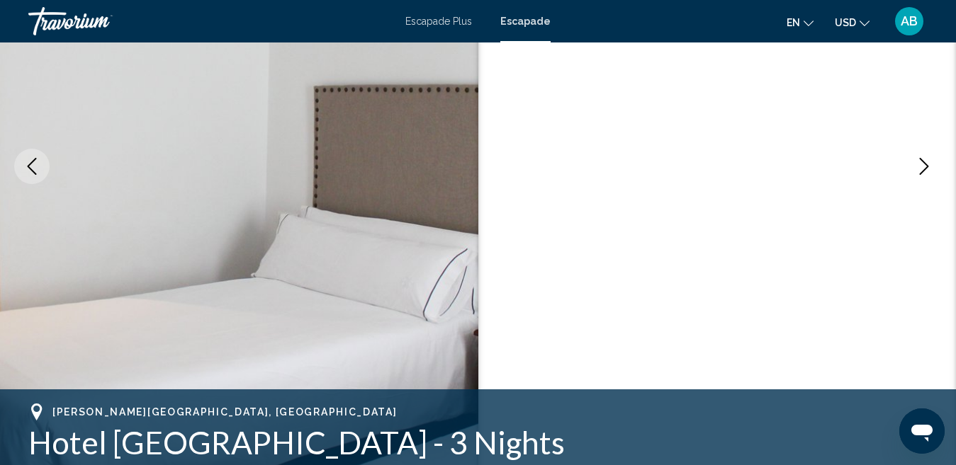
scroll to position [146, 0]
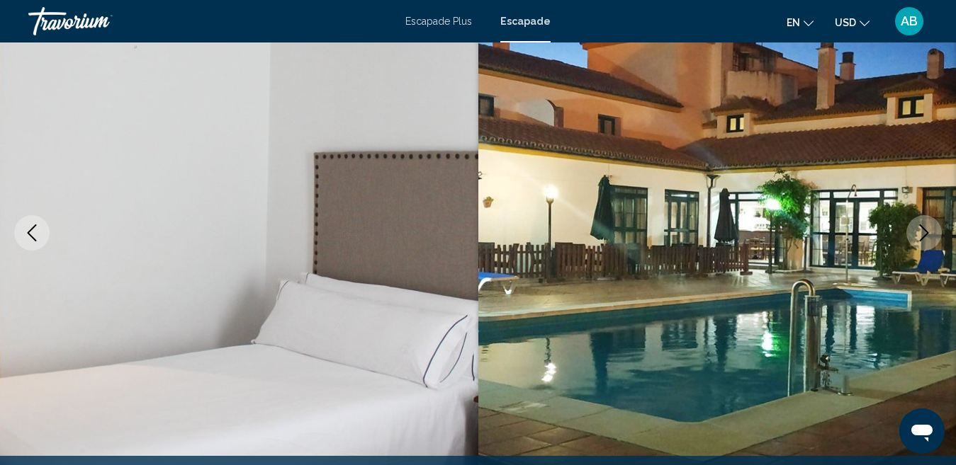
click at [924, 229] on icon "Next image" at bounding box center [923, 233] width 9 height 17
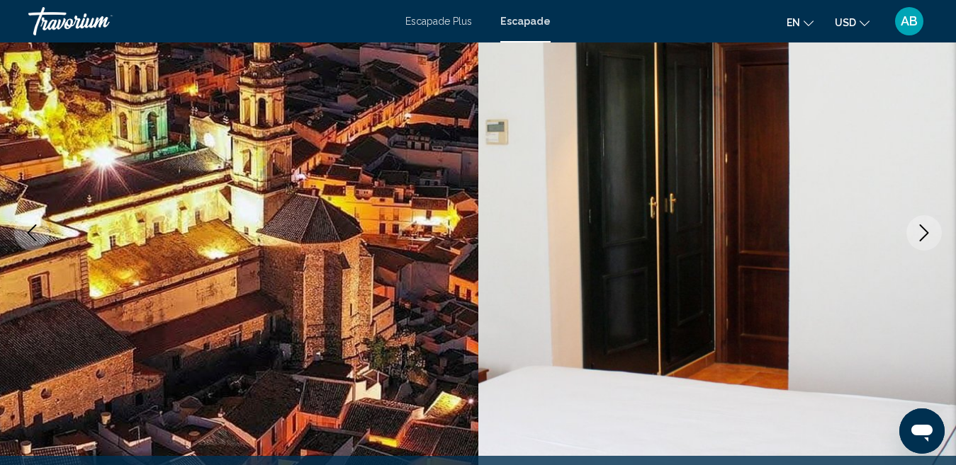
click at [924, 229] on icon "Next image" at bounding box center [923, 233] width 9 height 17
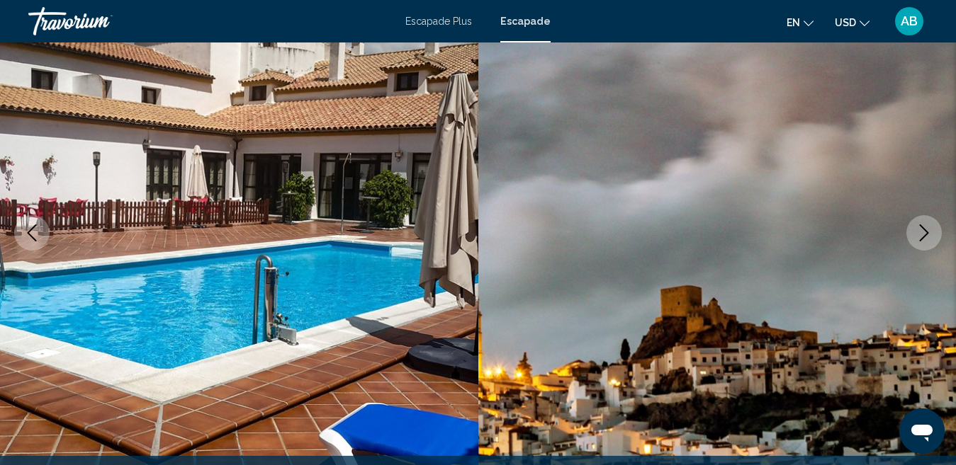
click at [924, 229] on icon "Next image" at bounding box center [923, 233] width 9 height 17
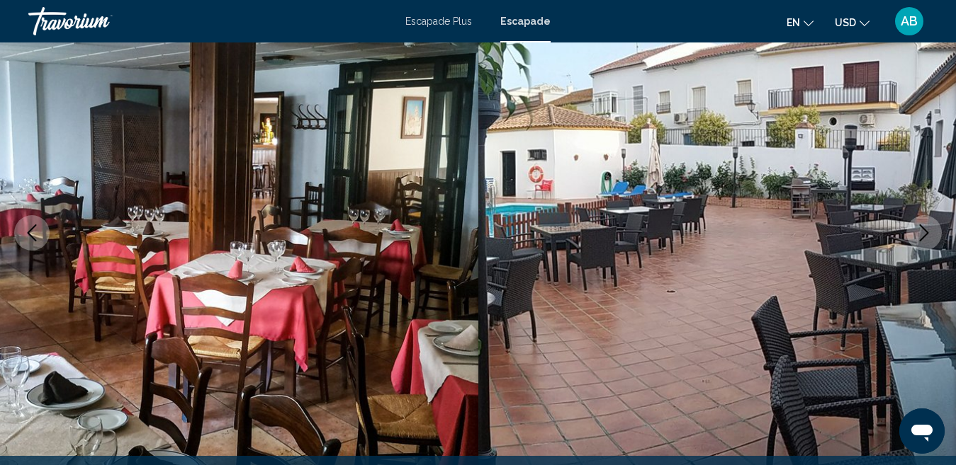
click at [924, 229] on icon "Next image" at bounding box center [923, 233] width 9 height 17
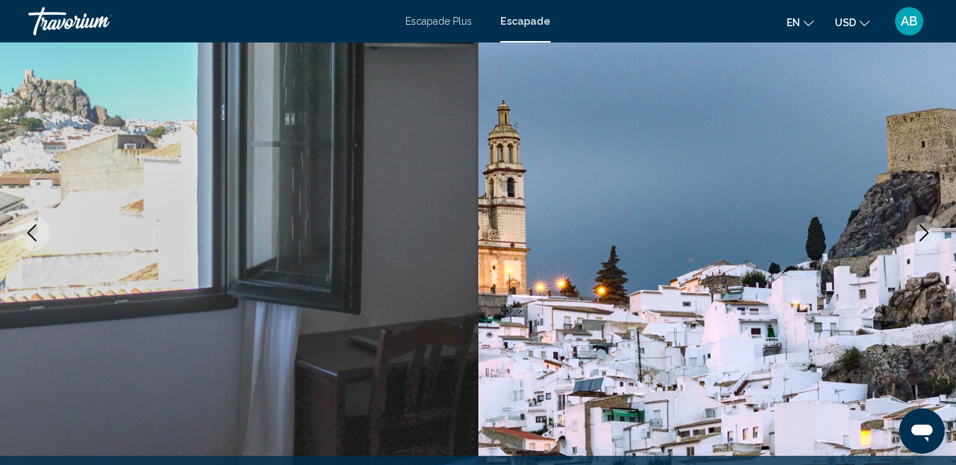
click at [924, 229] on icon "Next image" at bounding box center [923, 233] width 9 height 17
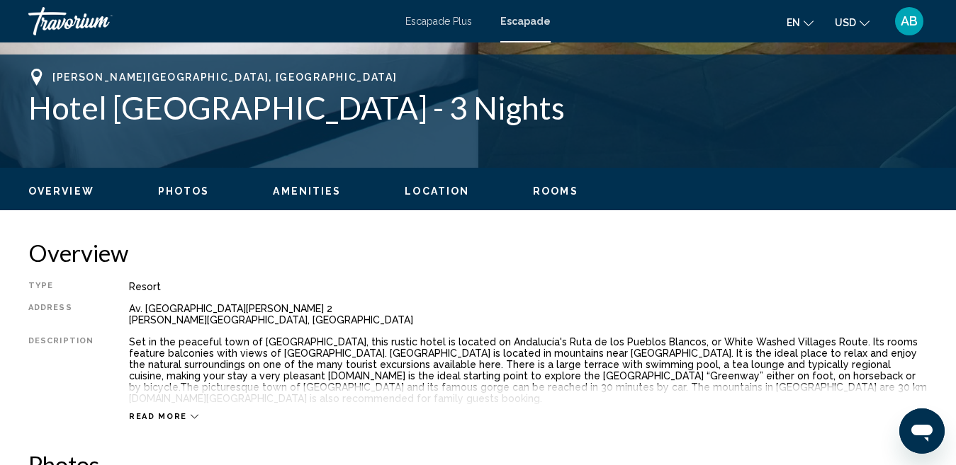
scroll to position [642, 0]
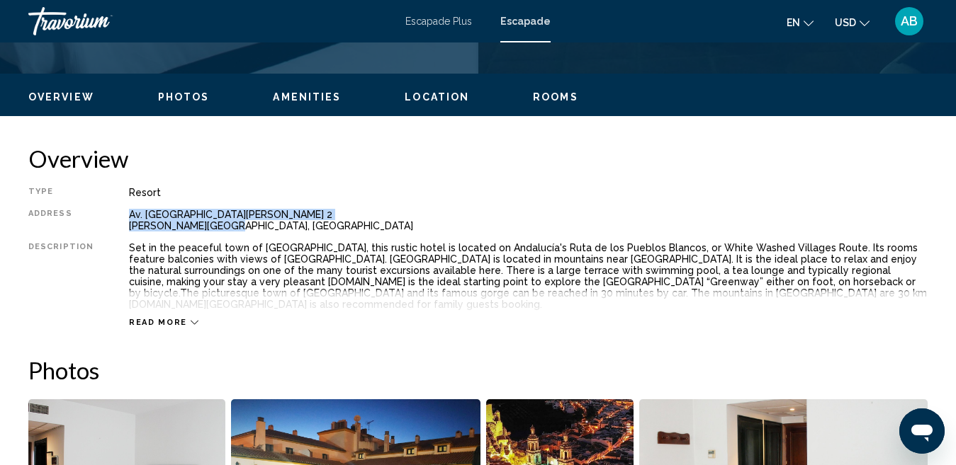
drag, startPoint x: 227, startPoint y: 227, endPoint x: 125, endPoint y: 214, distance: 102.1
click at [125, 214] on div "Type Resort All-Inclusive No All-Inclusive Address Av. [GEOGRAPHIC_DATA][PERSON…" at bounding box center [477, 257] width 899 height 141
copy div "Av. [GEOGRAPHIC_DATA][PERSON_NAME] 2 [PERSON_NAME][GEOGRAPHIC_DATA], [GEOGRAPHI…"
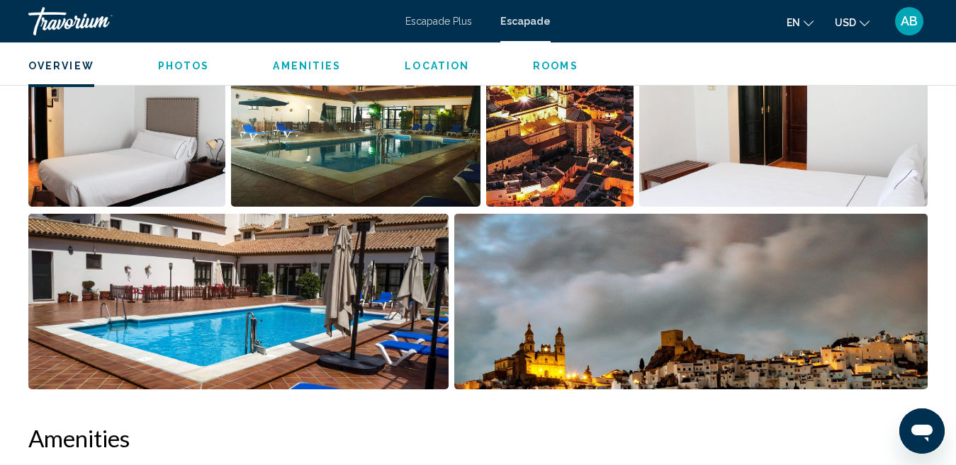
scroll to position [661, 0]
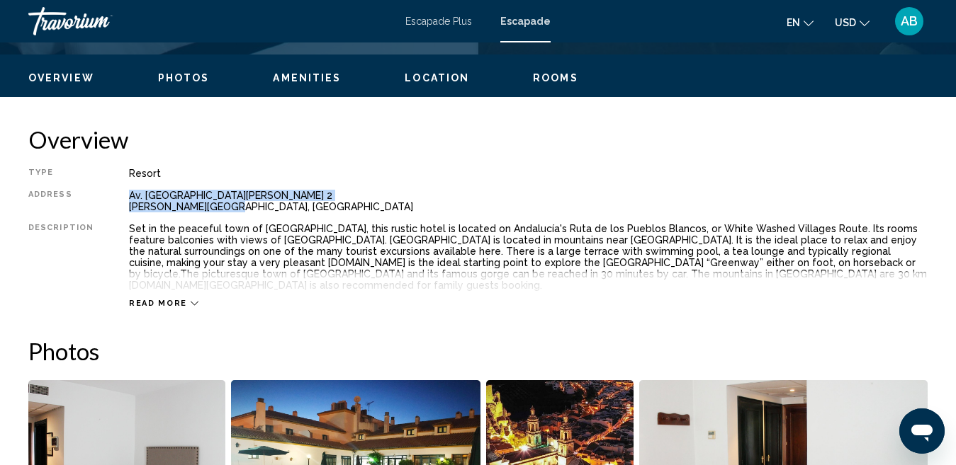
click at [316, 78] on span "Amenities" at bounding box center [307, 77] width 68 height 11
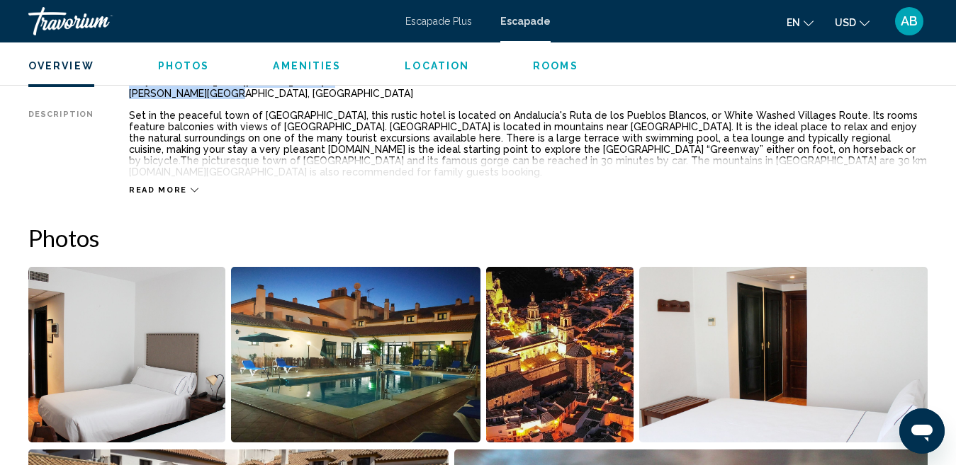
scroll to position [559, 0]
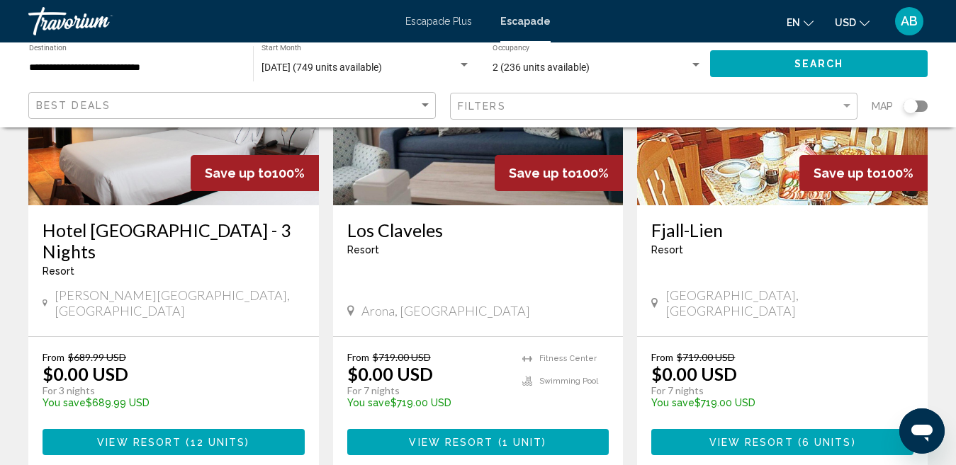
scroll to position [142, 0]
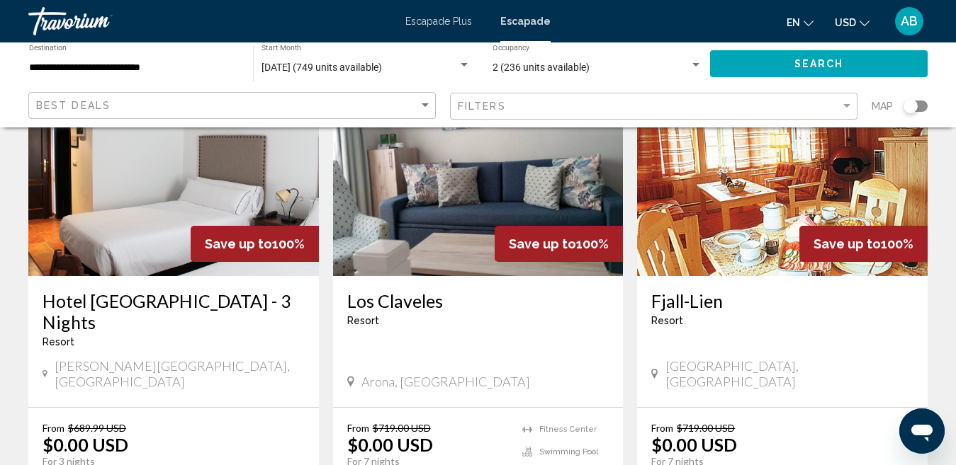
click at [468, 215] on img "Conținut principal" at bounding box center [478, 163] width 290 height 227
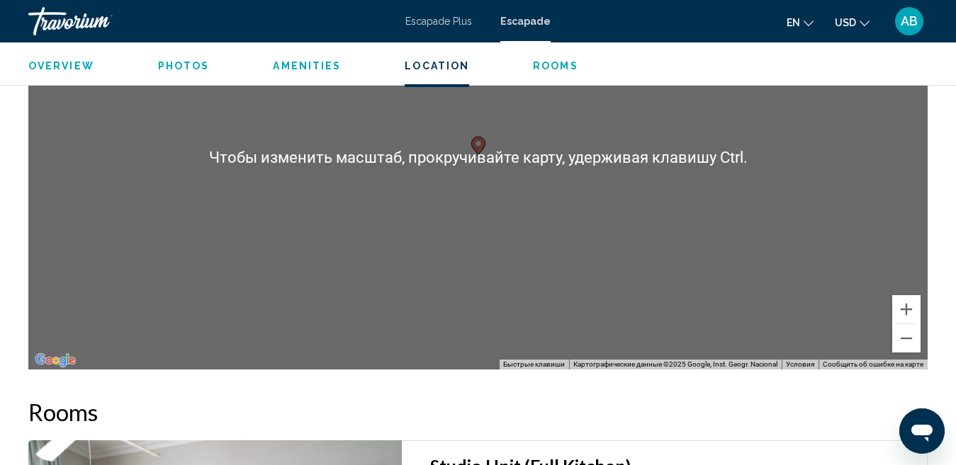
scroll to position [2342, 0]
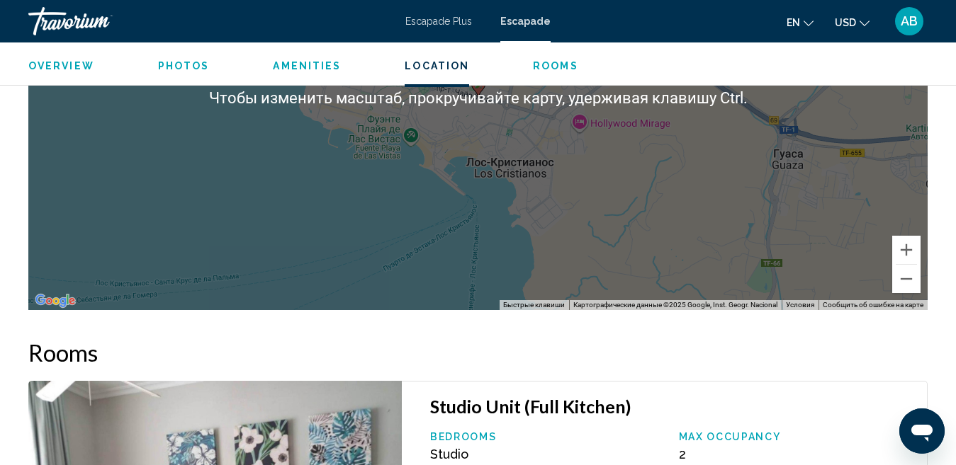
click at [618, 244] on div "Чтобы активировать перетаскивание с помощью клавиатуры, нажмите Alt + Ввод. Пос…" at bounding box center [477, 97] width 899 height 425
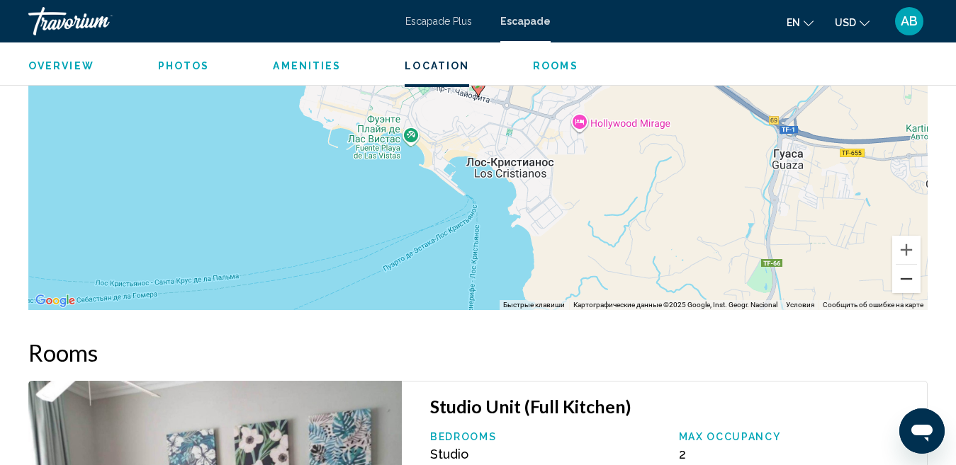
click at [905, 273] on button "Уменьшить" at bounding box center [906, 279] width 28 height 28
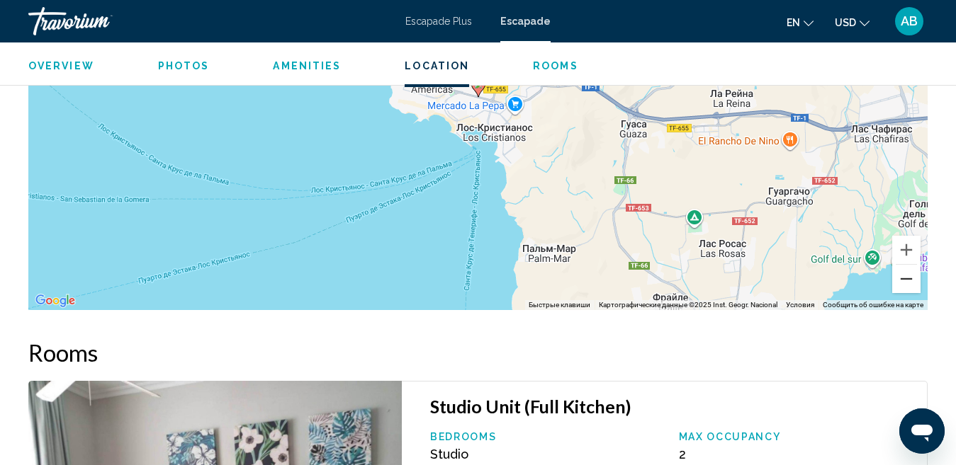
click at [905, 273] on button "Уменьшить" at bounding box center [906, 279] width 28 height 28
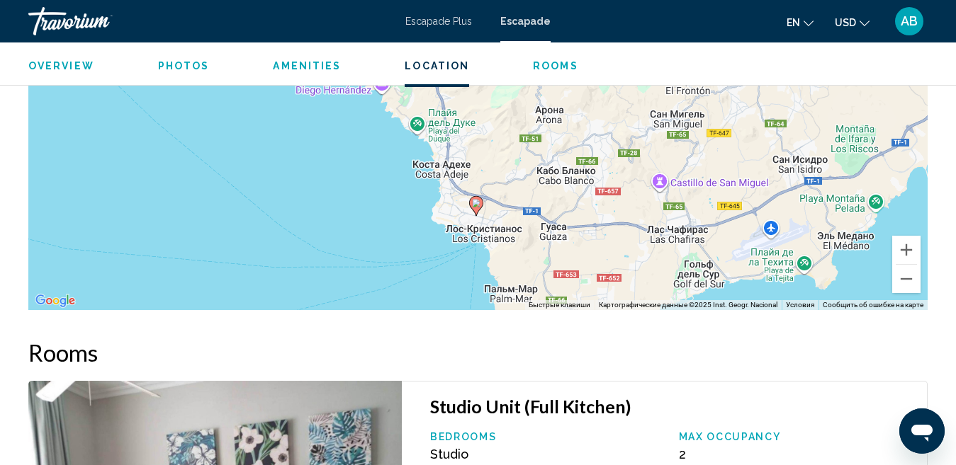
drag, startPoint x: 655, startPoint y: 217, endPoint x: 653, endPoint y: 323, distance: 105.6
click at [907, 276] on button "Уменьшить" at bounding box center [906, 279] width 28 height 28
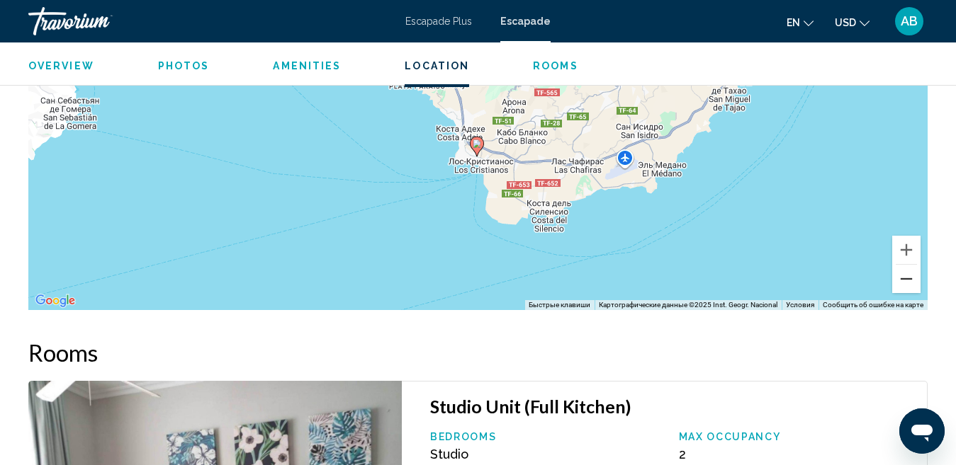
click at [907, 276] on button "Уменьшить" at bounding box center [906, 279] width 28 height 28
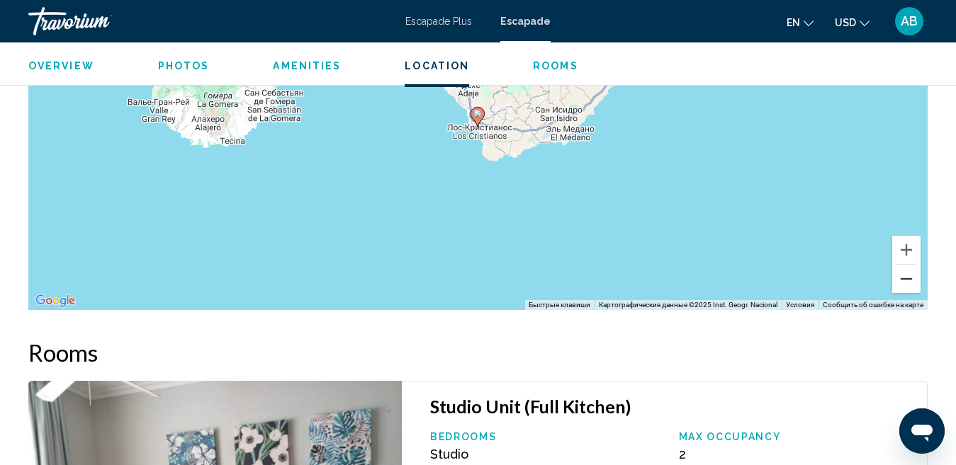
click at [907, 276] on button "Уменьшить" at bounding box center [906, 279] width 28 height 28
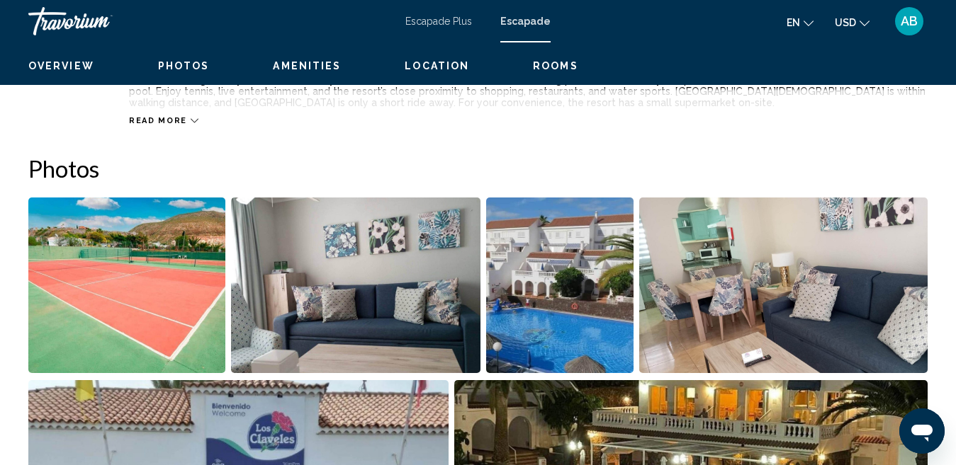
scroll to position [538, 0]
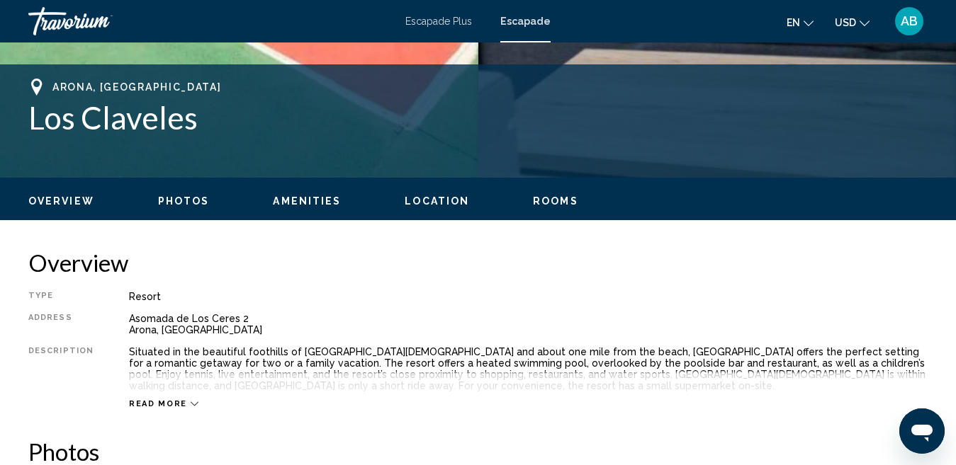
click at [131, 320] on div "Asomada de Los Ceres 2 Arona, [GEOGRAPHIC_DATA]" at bounding box center [528, 324] width 798 height 23
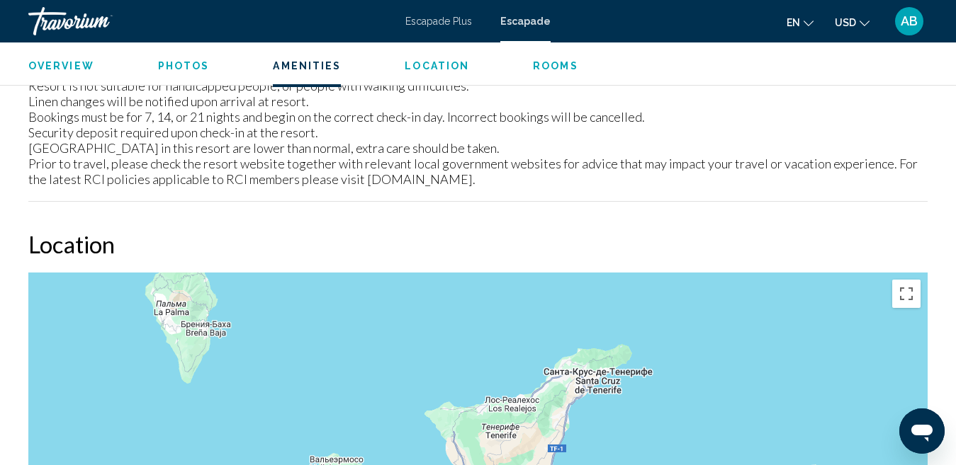
scroll to position [1671, 0]
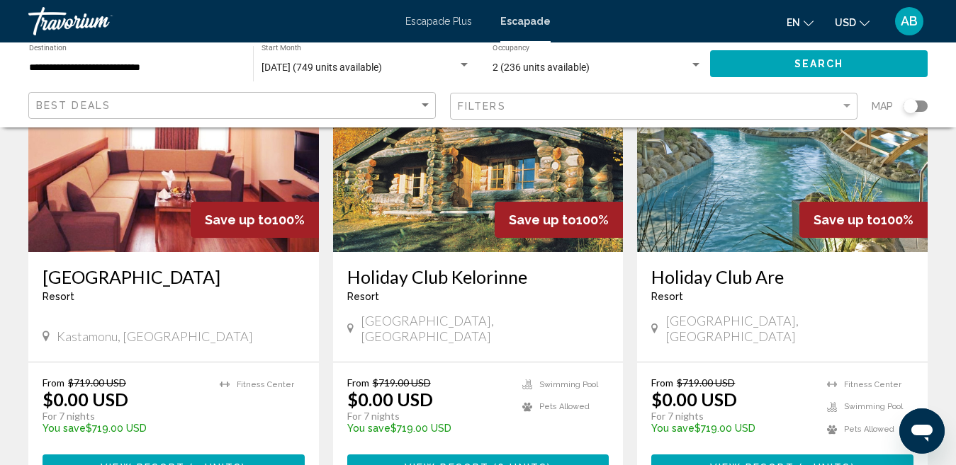
scroll to position [708, 0]
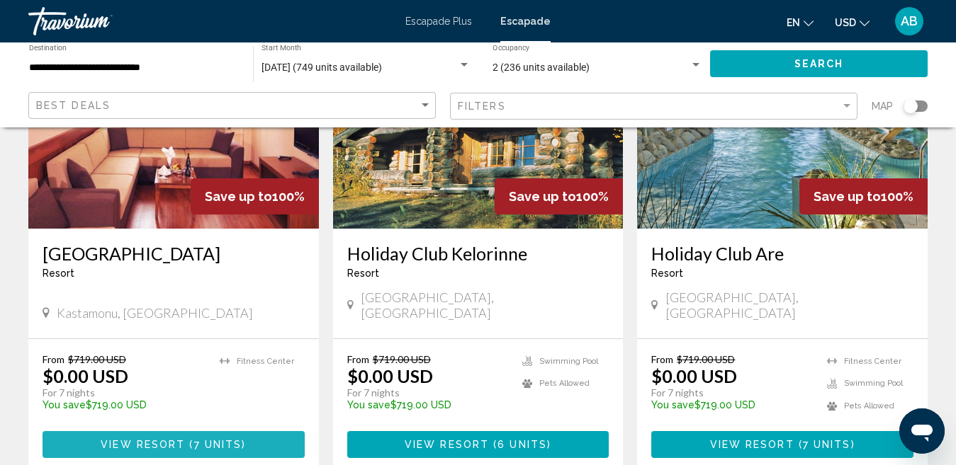
click at [159, 440] on span "View Resort" at bounding box center [143, 445] width 84 height 11
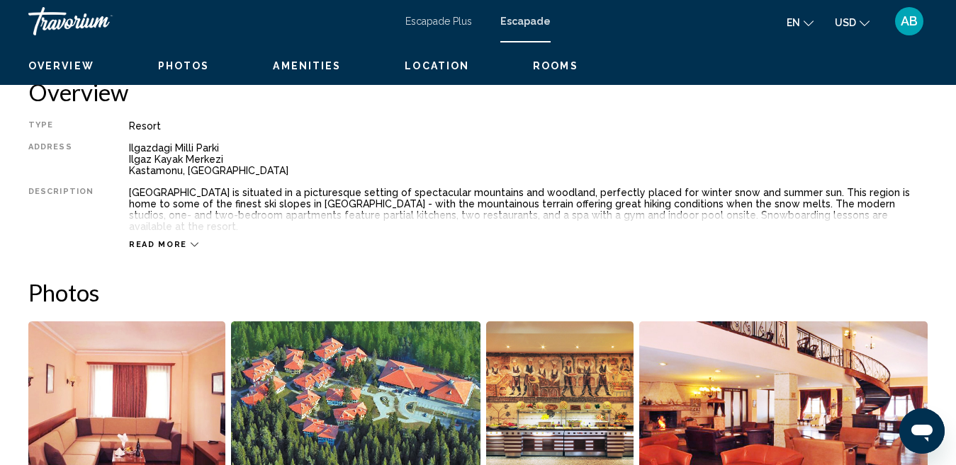
scroll to position [146, 0]
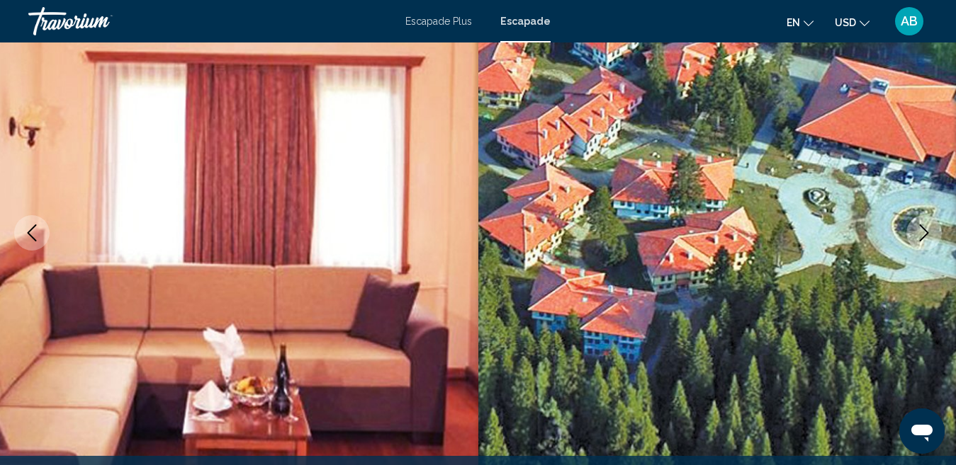
click at [924, 231] on icon "Next image" at bounding box center [923, 233] width 17 height 17
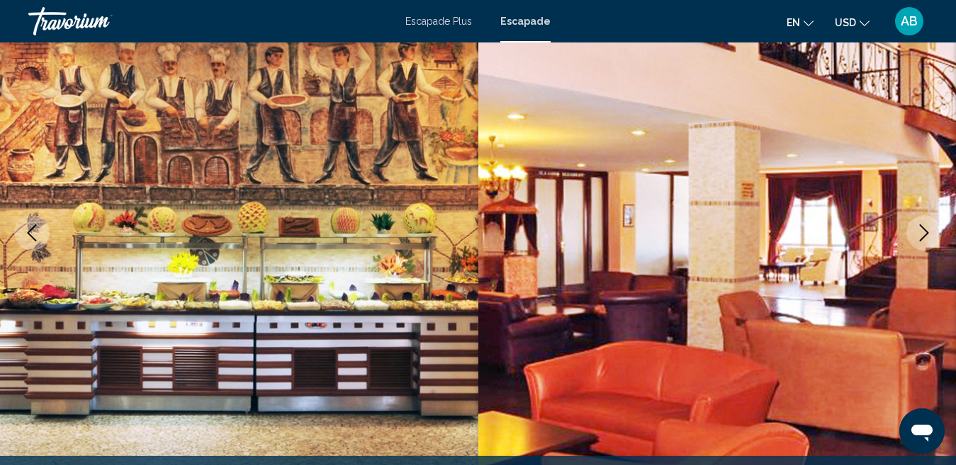
click at [924, 232] on icon "Next image" at bounding box center [923, 233] width 17 height 17
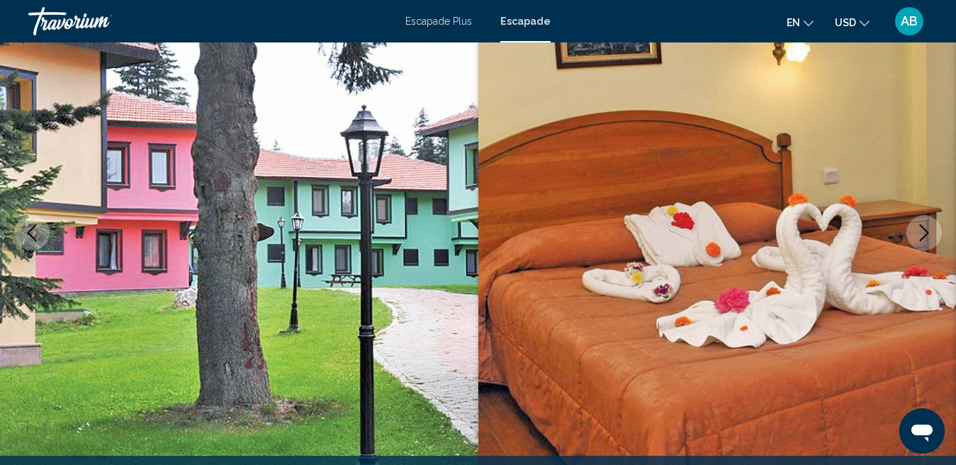
click at [924, 232] on icon "Next image" at bounding box center [923, 233] width 17 height 17
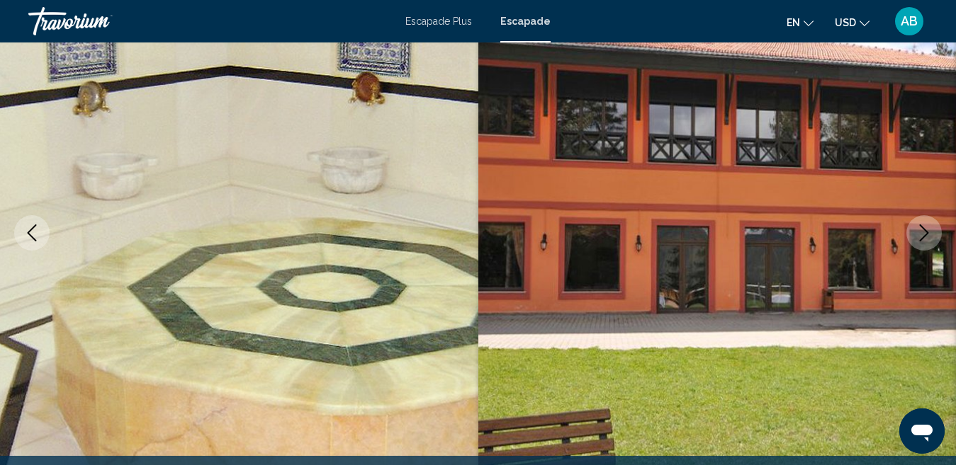
click at [924, 232] on icon "Next image" at bounding box center [923, 233] width 17 height 17
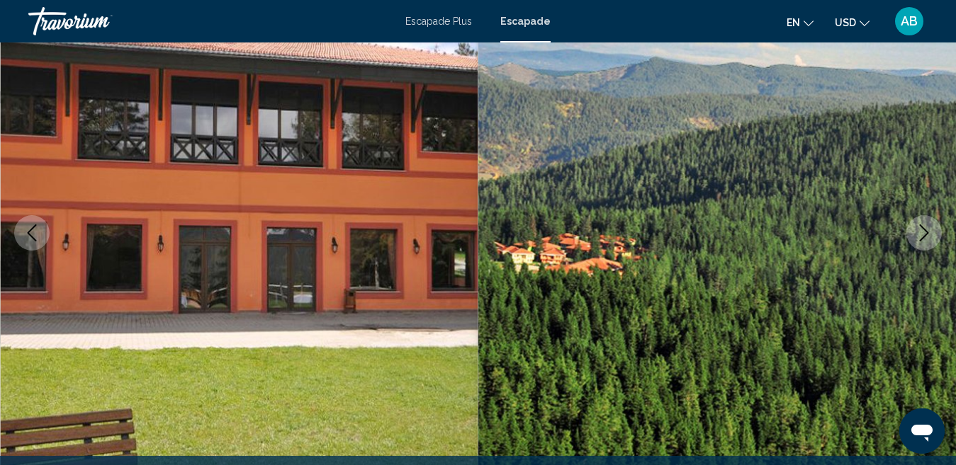
click at [924, 232] on icon "Next image" at bounding box center [923, 233] width 17 height 17
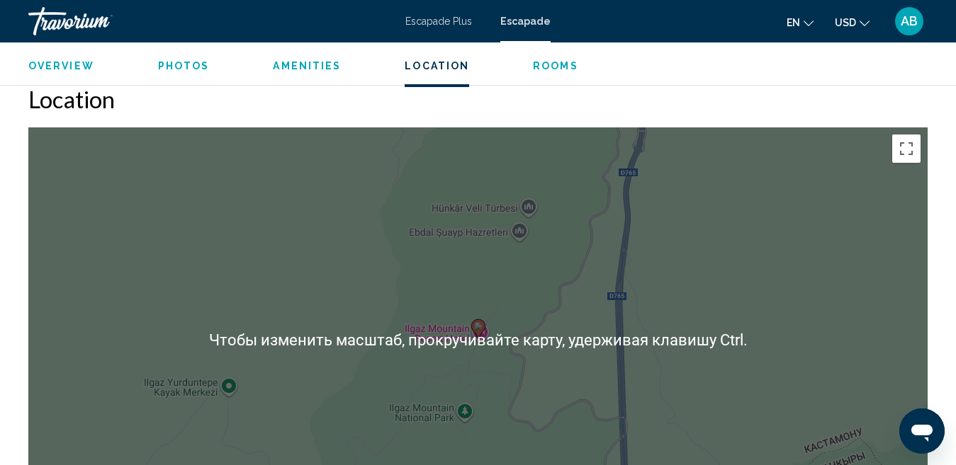
scroll to position [2129, 0]
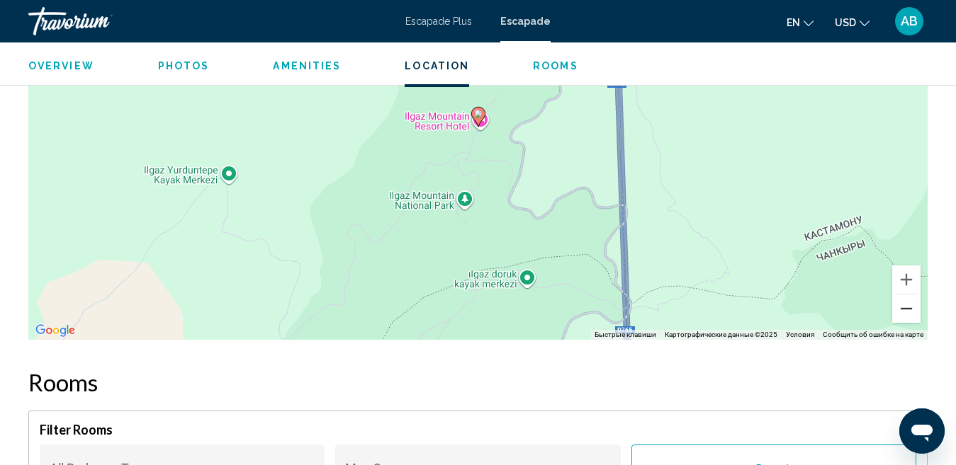
click at [907, 299] on button "Уменьшить" at bounding box center [906, 309] width 28 height 28
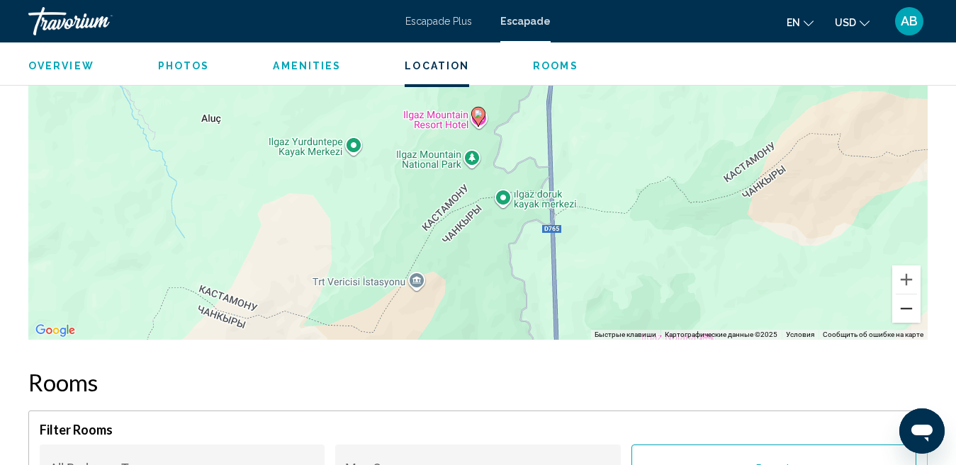
click at [907, 299] on button "Уменьшить" at bounding box center [906, 309] width 28 height 28
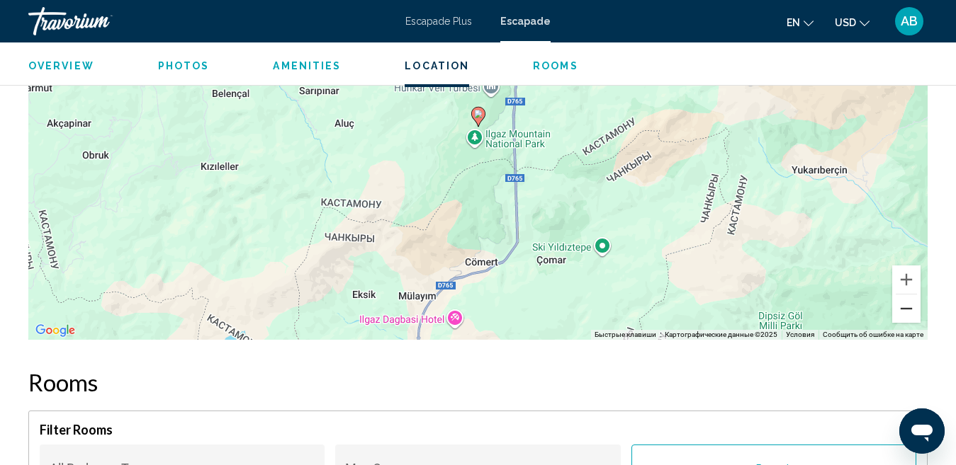
click at [907, 299] on button "Уменьшить" at bounding box center [906, 309] width 28 height 28
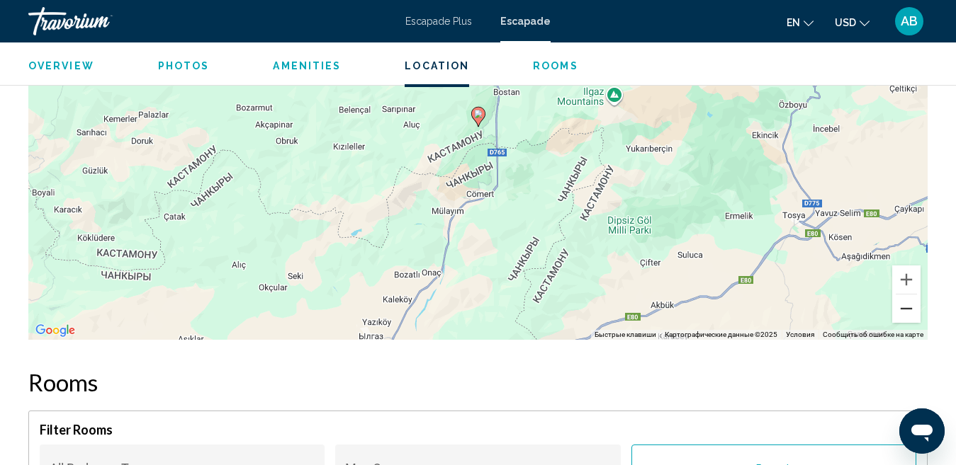
click at [908, 298] on button "Уменьшить" at bounding box center [906, 309] width 28 height 28
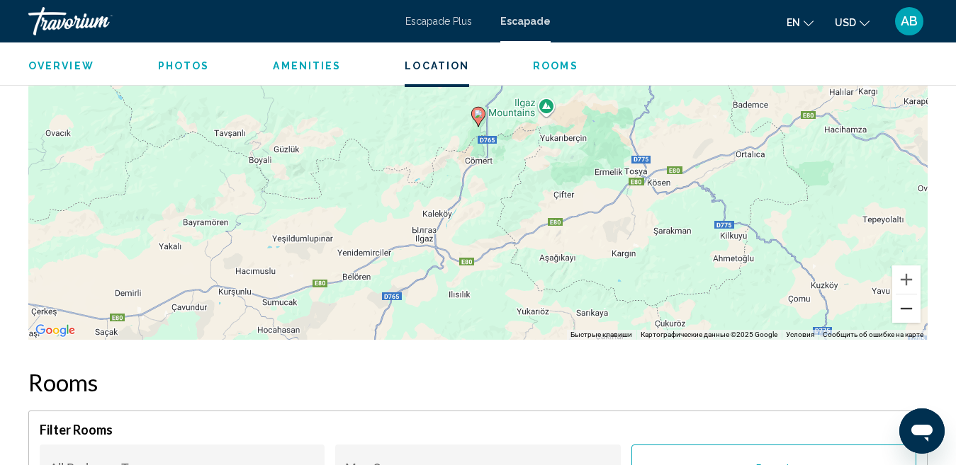
click at [908, 298] on button "Уменьшить" at bounding box center [906, 309] width 28 height 28
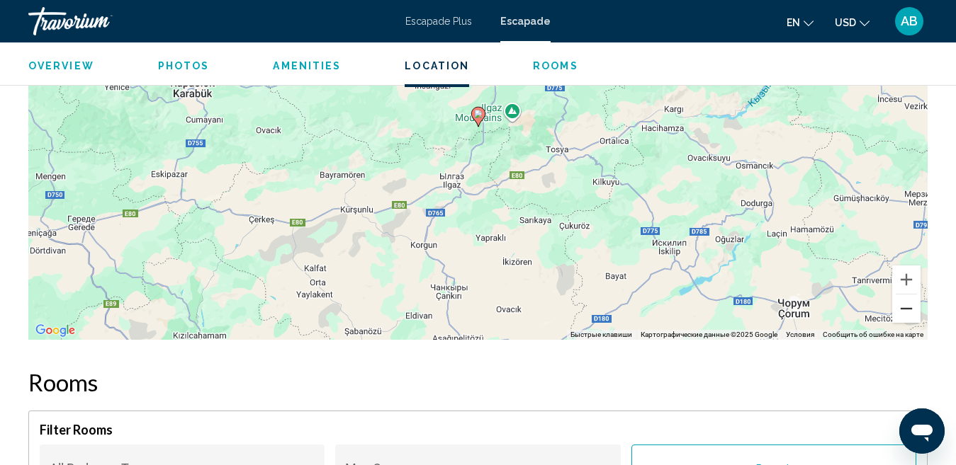
click at [907, 297] on button "Уменьшить" at bounding box center [906, 309] width 28 height 28
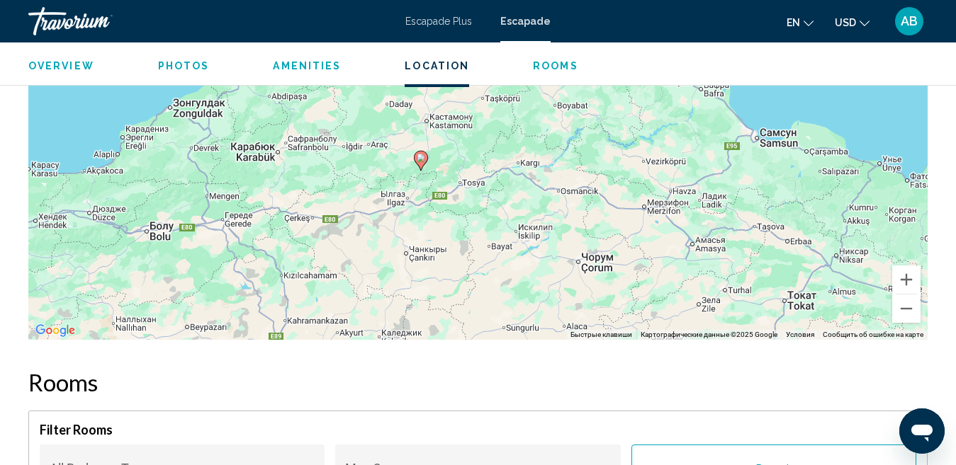
drag, startPoint x: 547, startPoint y: 138, endPoint x: 486, endPoint y: 183, distance: 75.5
click at [489, 183] on div "Чтобы активировать перетаскивание с помощью клавиатуры, нажмите Alt + Ввод. Пос…" at bounding box center [477, 127] width 899 height 425
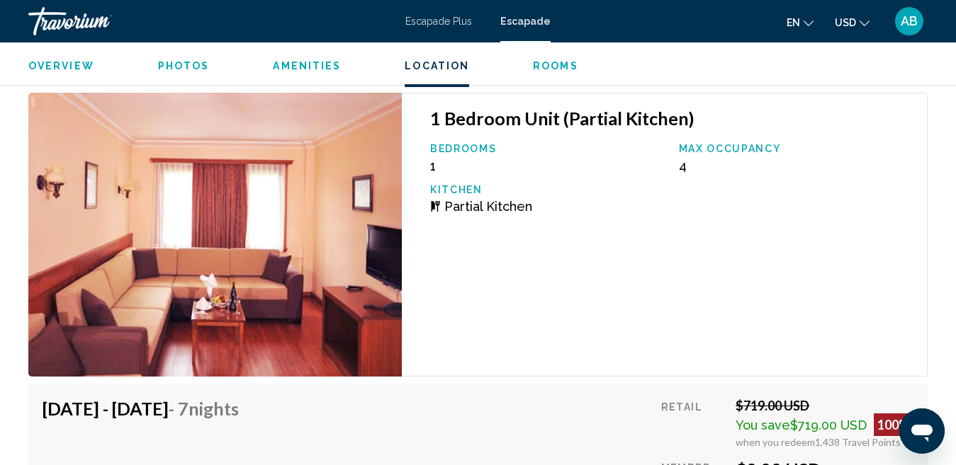
scroll to position [2483, 0]
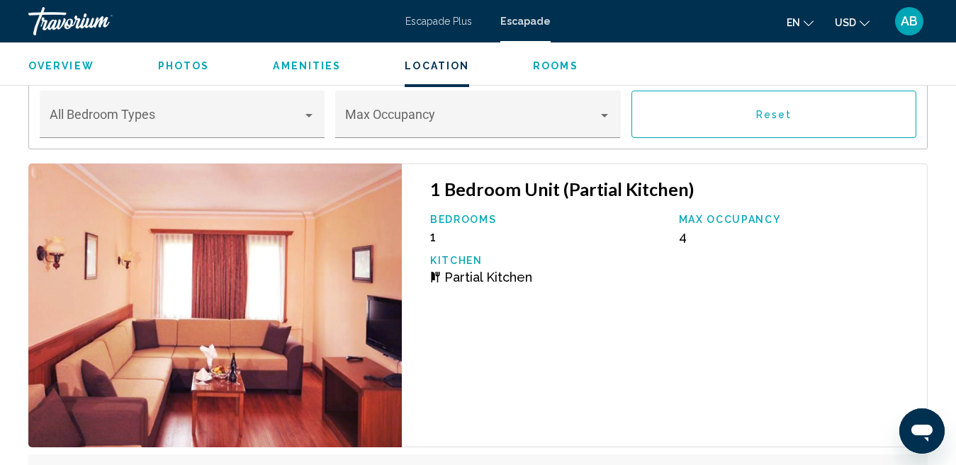
click at [220, 302] on img "Conținut principal" at bounding box center [214, 306] width 373 height 284
click at [274, 286] on img "Conținut principal" at bounding box center [214, 306] width 373 height 284
click at [399, 297] on img "Conținut principal" at bounding box center [214, 306] width 373 height 284
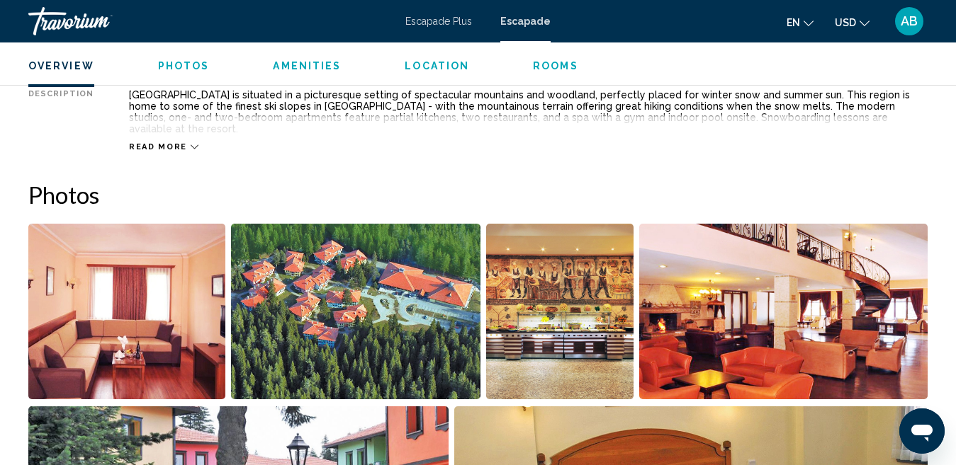
scroll to position [854, 0]
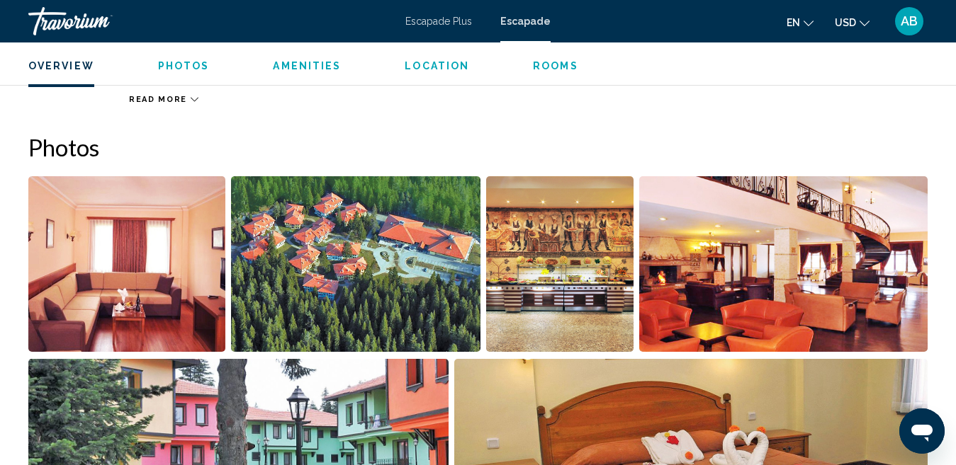
click at [380, 268] on img "Open full-screen image slider" at bounding box center [356, 264] width 250 height 176
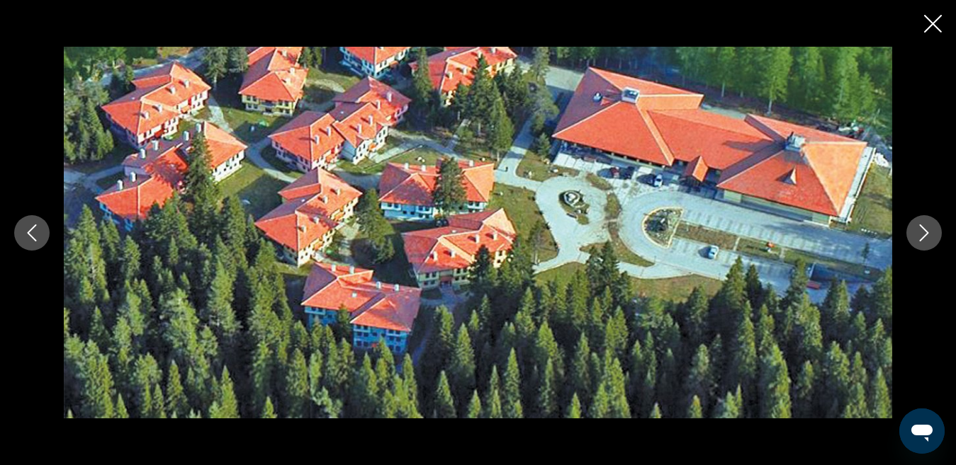
click at [934, 232] on button "Next image" at bounding box center [923, 232] width 35 height 35
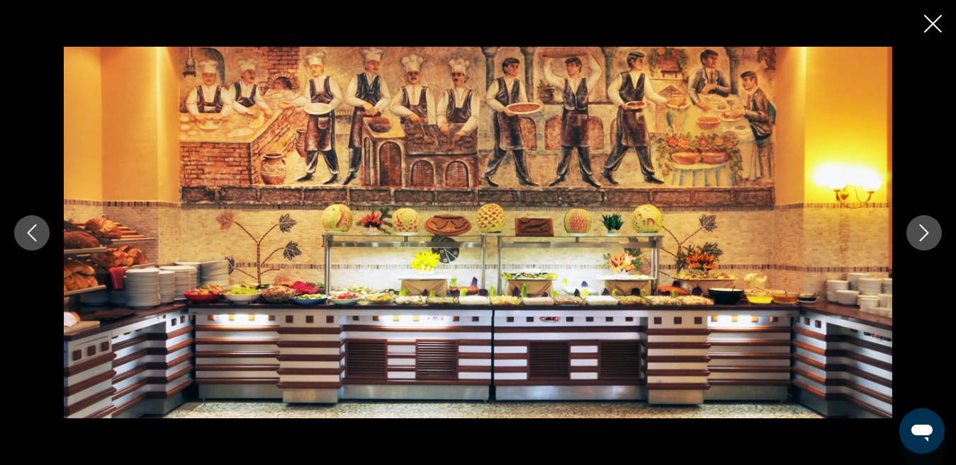
click at [934, 232] on button "Next image" at bounding box center [923, 232] width 35 height 35
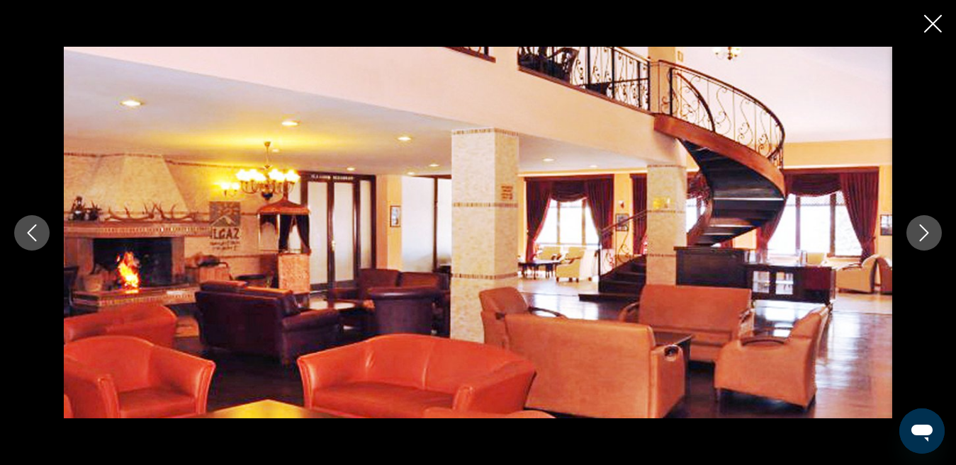
click at [934, 232] on button "Next image" at bounding box center [923, 232] width 35 height 35
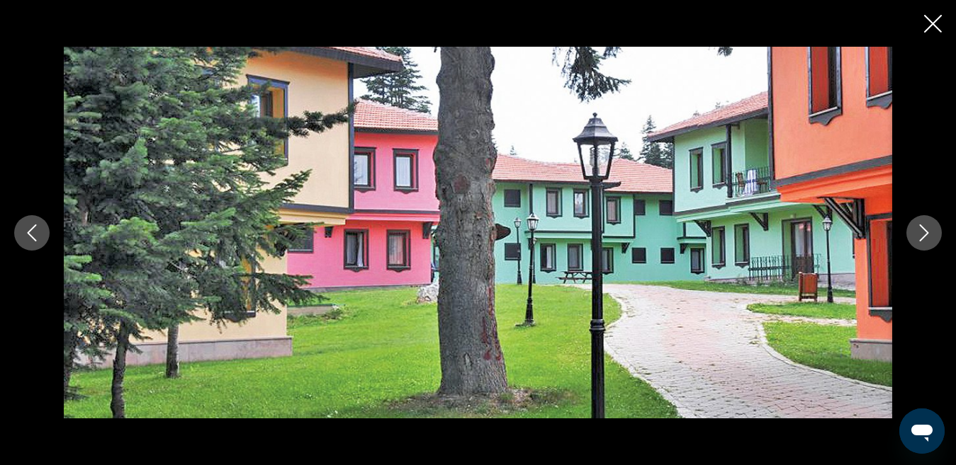
click at [934, 232] on button "Next image" at bounding box center [923, 232] width 35 height 35
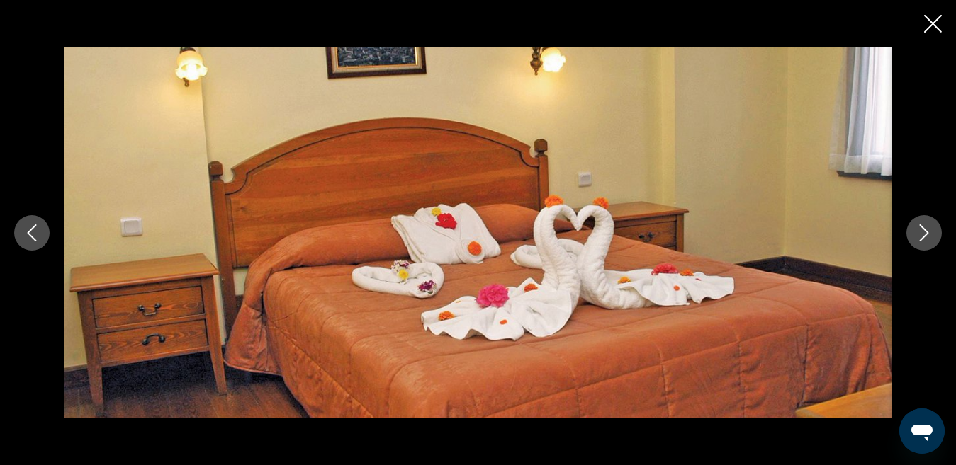
click at [933, 232] on button "Next image" at bounding box center [923, 232] width 35 height 35
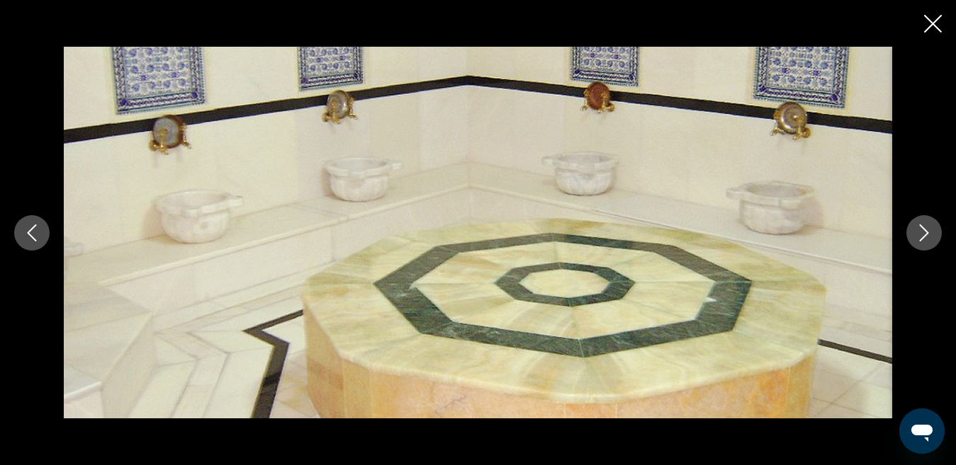
click at [933, 232] on button "Next image" at bounding box center [923, 232] width 35 height 35
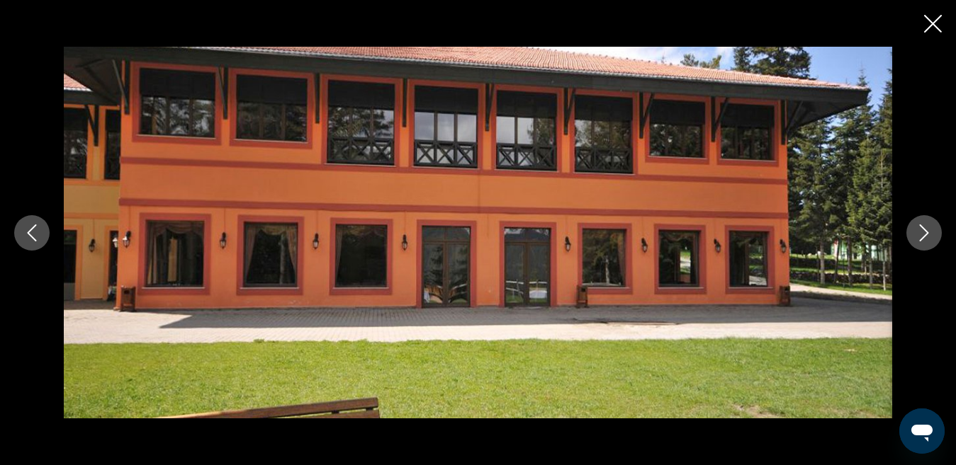
click at [933, 232] on button "Next image" at bounding box center [923, 232] width 35 height 35
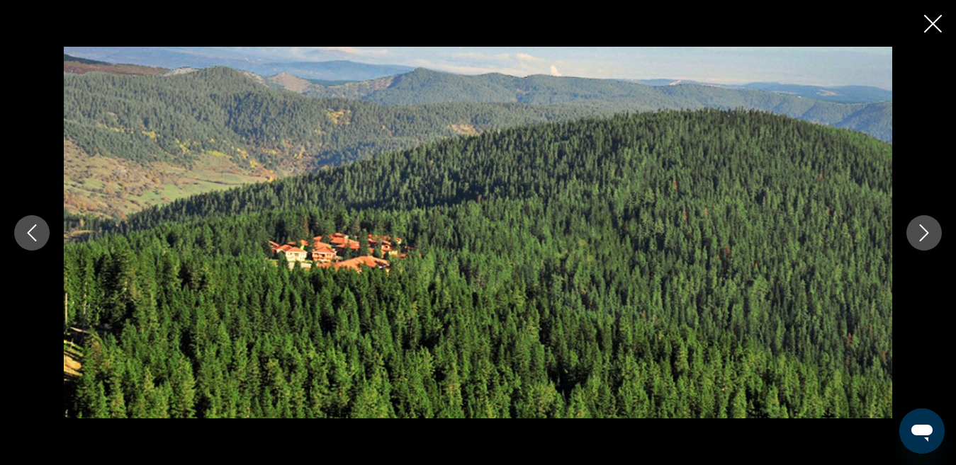
click at [933, 232] on button "Next image" at bounding box center [923, 232] width 35 height 35
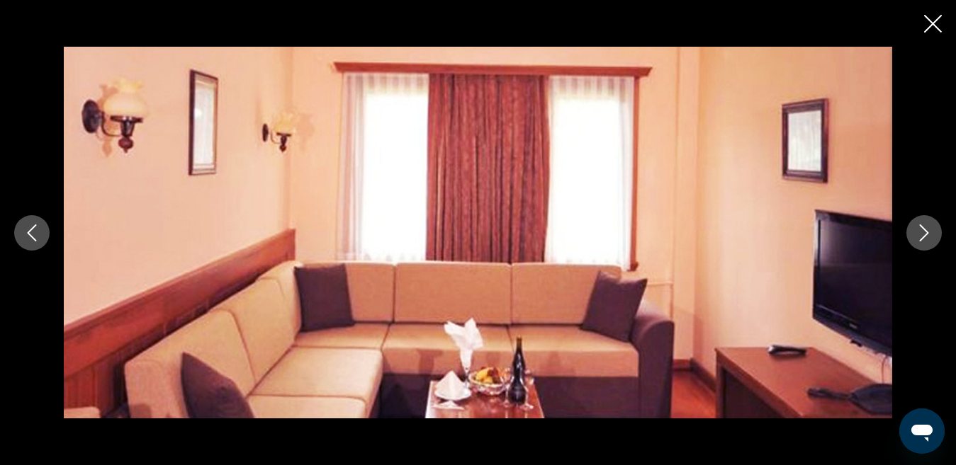
click at [936, 26] on icon "Close slideshow" at bounding box center [933, 24] width 18 height 18
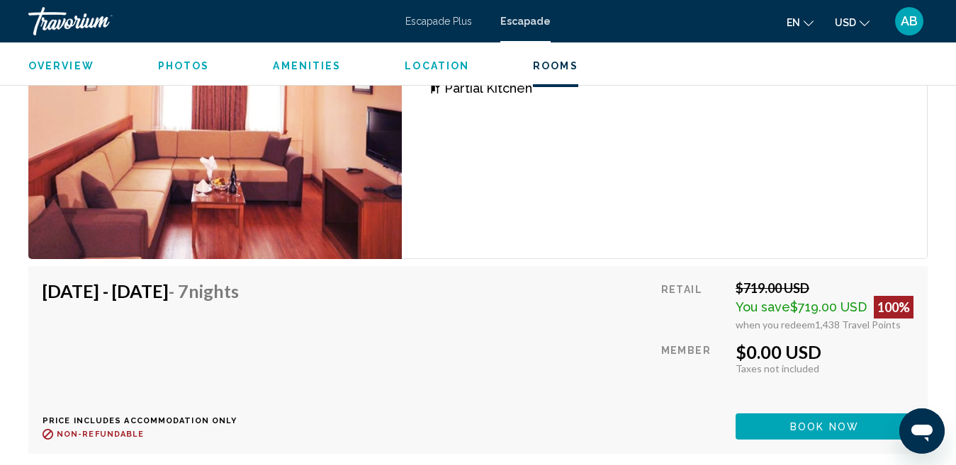
scroll to position [3617, 0]
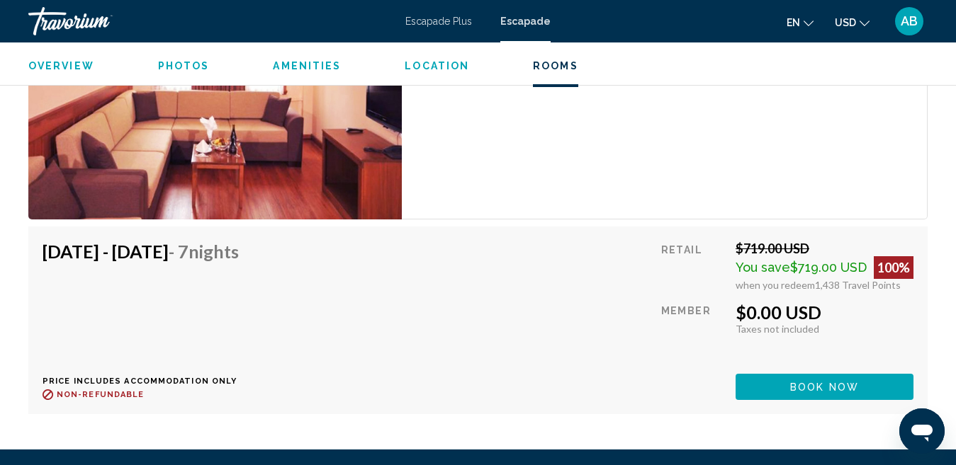
click at [820, 382] on span "Book now" at bounding box center [824, 387] width 69 height 11
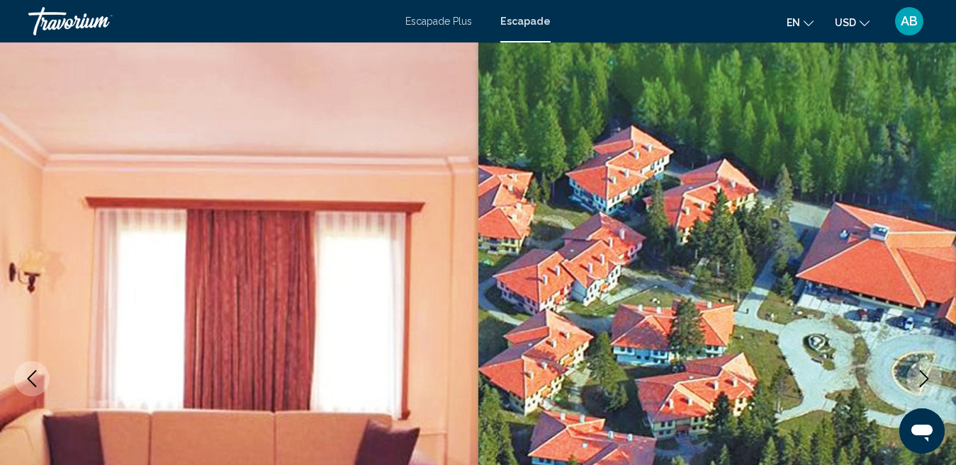
scroll to position [146, 0]
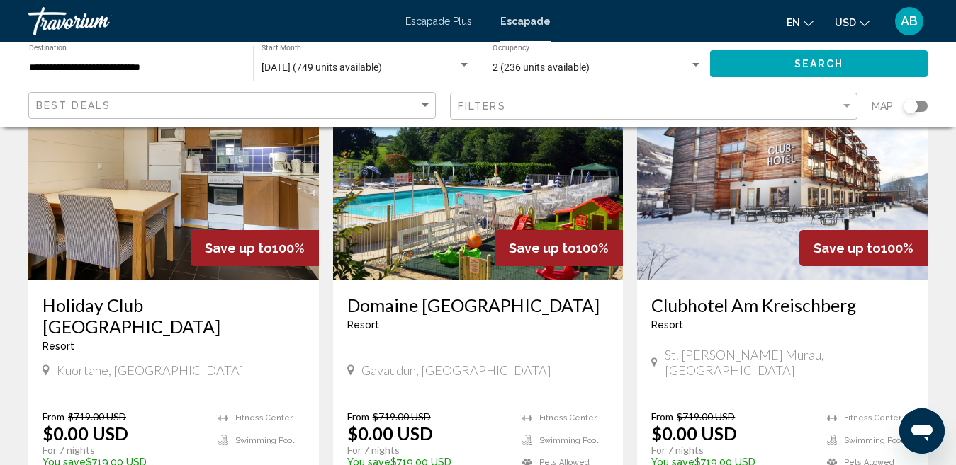
scroll to position [1133, 0]
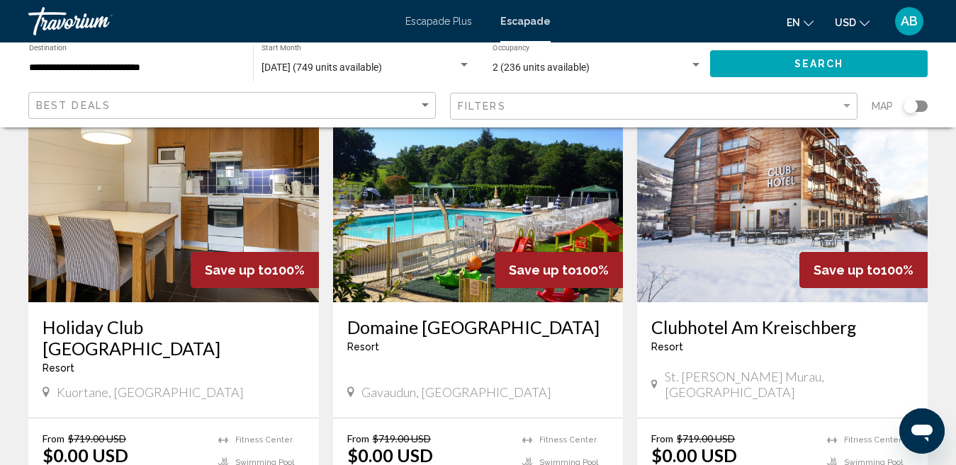
click at [457, 195] on img "Conținut principal" at bounding box center [478, 189] width 290 height 227
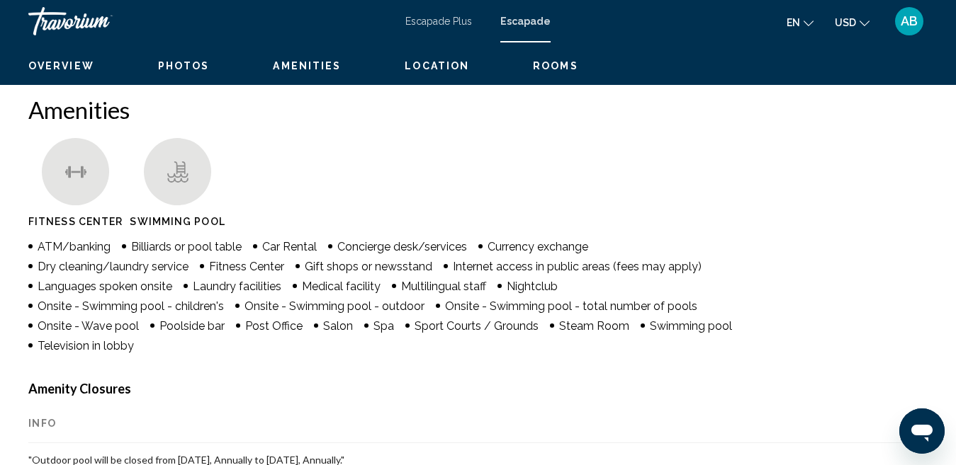
scroll to position [146, 0]
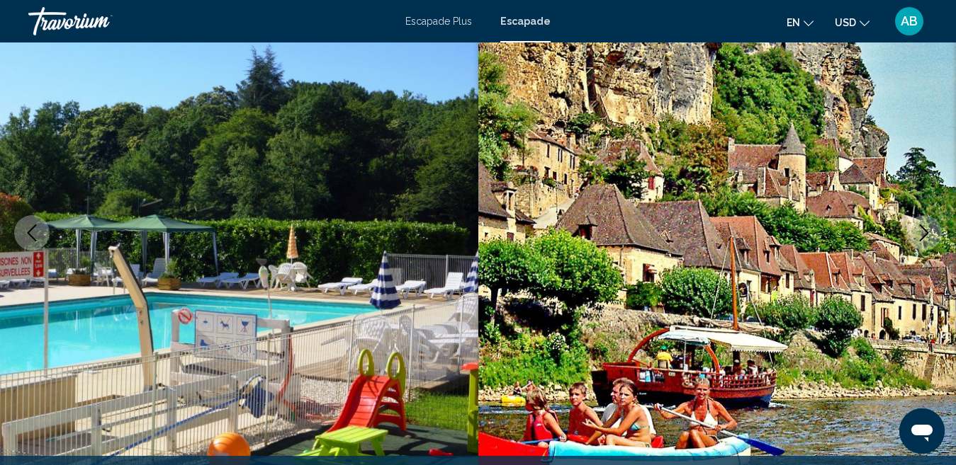
click at [919, 237] on icon "Next image" at bounding box center [923, 233] width 17 height 17
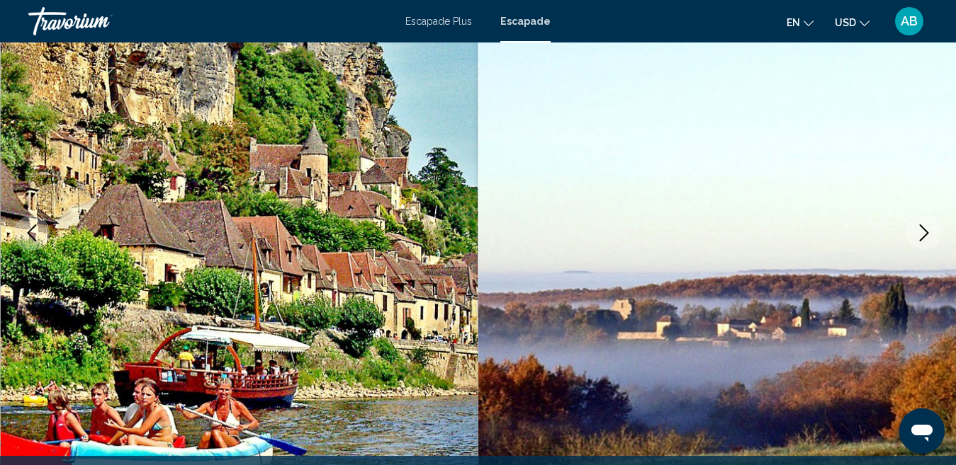
click at [919, 237] on icon "Next image" at bounding box center [923, 233] width 17 height 17
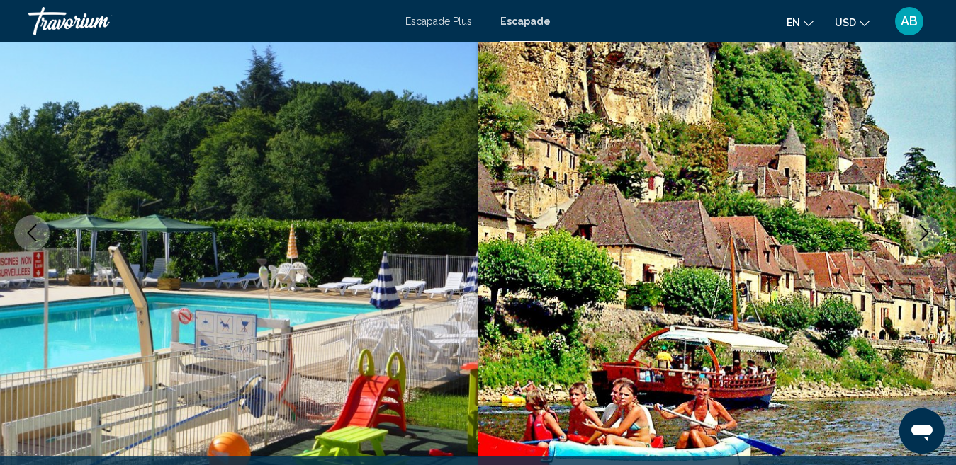
click at [923, 237] on icon "Next image" at bounding box center [923, 233] width 9 height 17
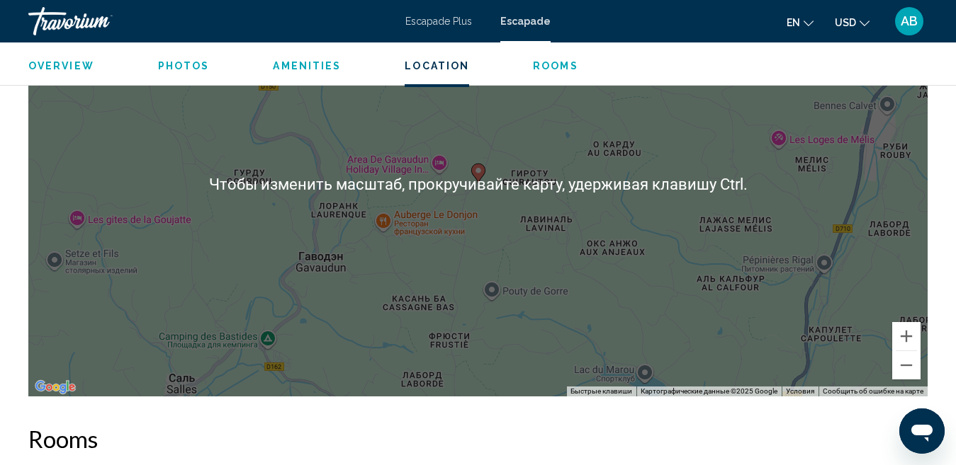
scroll to position [2483, 0]
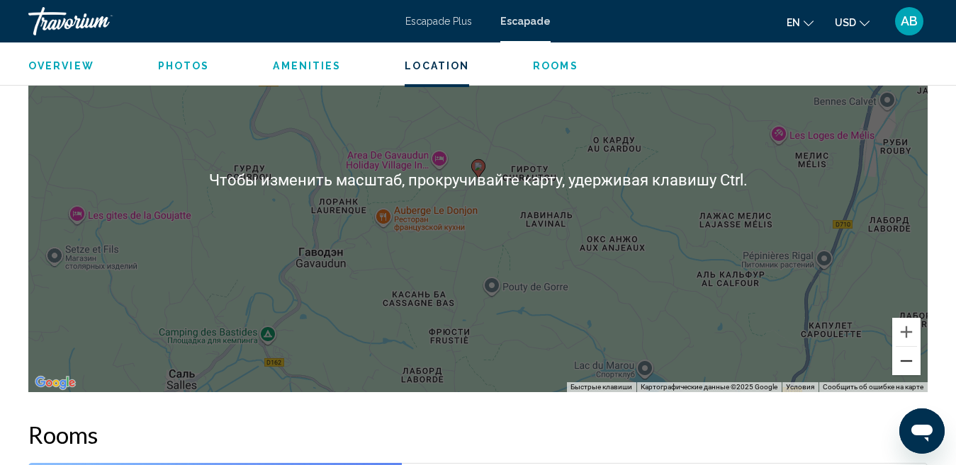
click at [909, 363] on button "Уменьшить" at bounding box center [906, 361] width 28 height 28
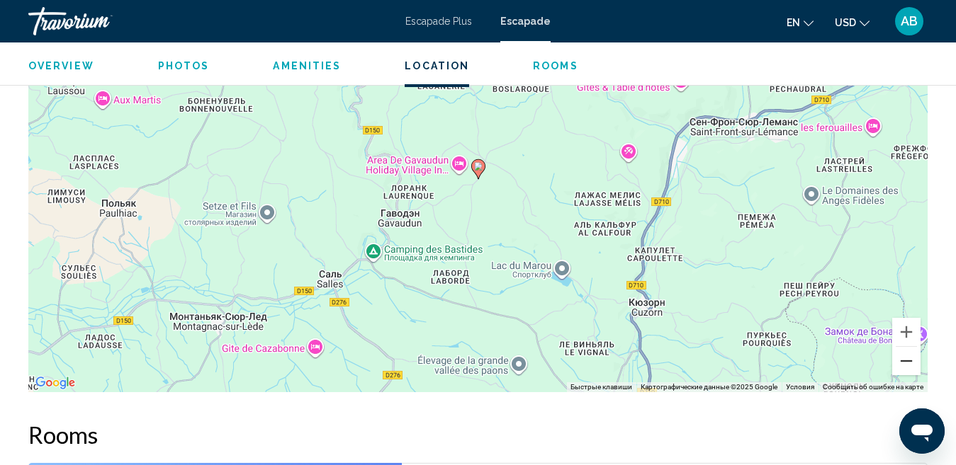
click at [909, 363] on button "Уменьшить" at bounding box center [906, 361] width 28 height 28
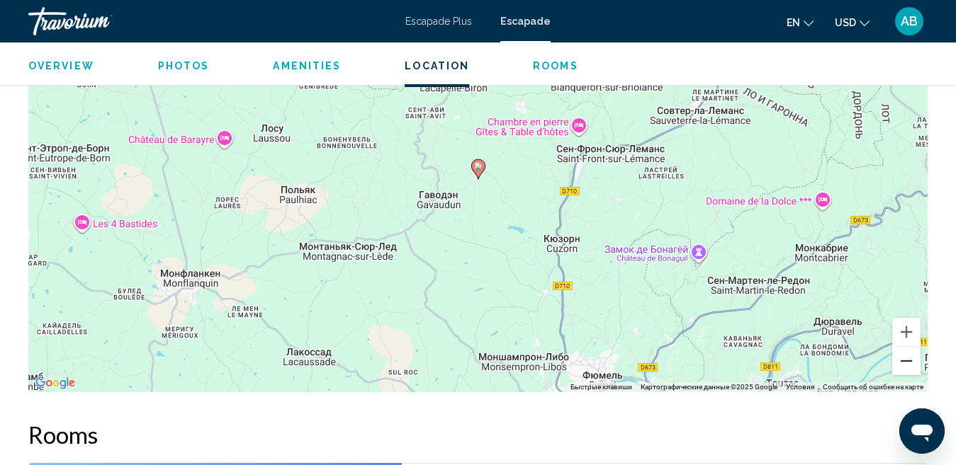
click at [909, 363] on button "Уменьшить" at bounding box center [906, 361] width 28 height 28
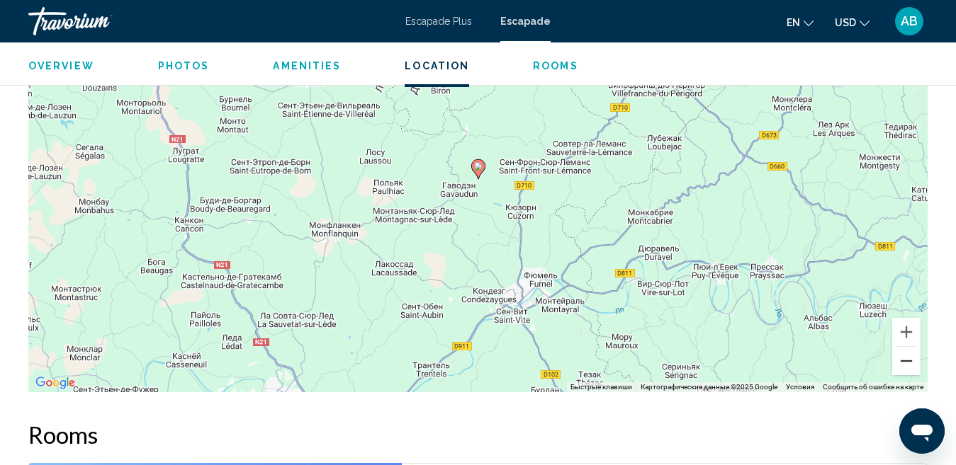
click at [908, 363] on button "Уменьшить" at bounding box center [906, 361] width 28 height 28
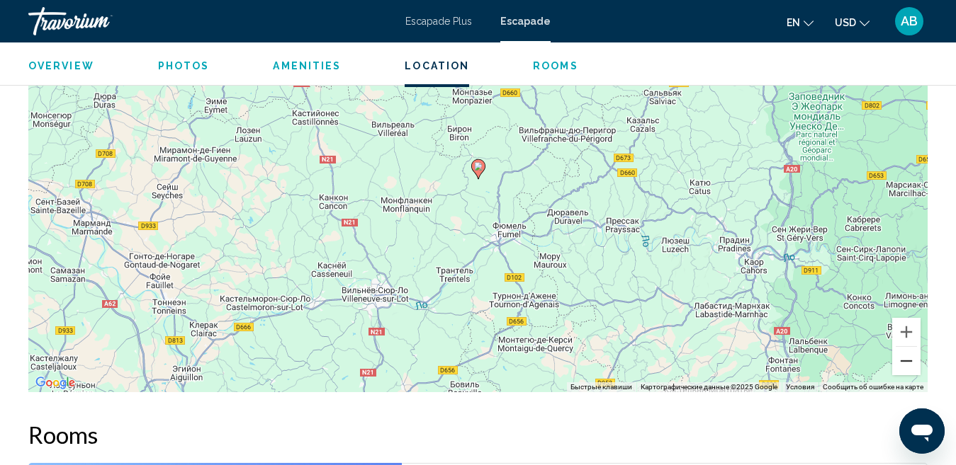
click at [906, 361] on button "Уменьшить" at bounding box center [906, 361] width 28 height 28
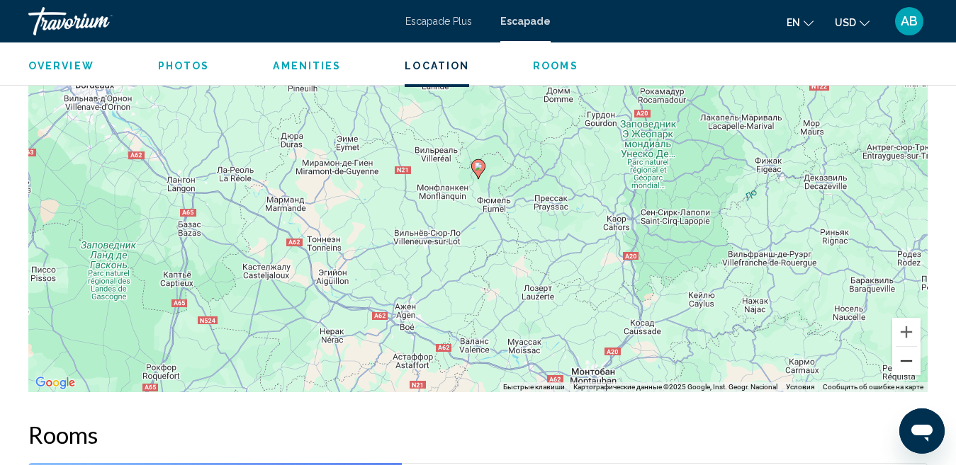
click at [906, 361] on button "Уменьшить" at bounding box center [906, 361] width 28 height 28
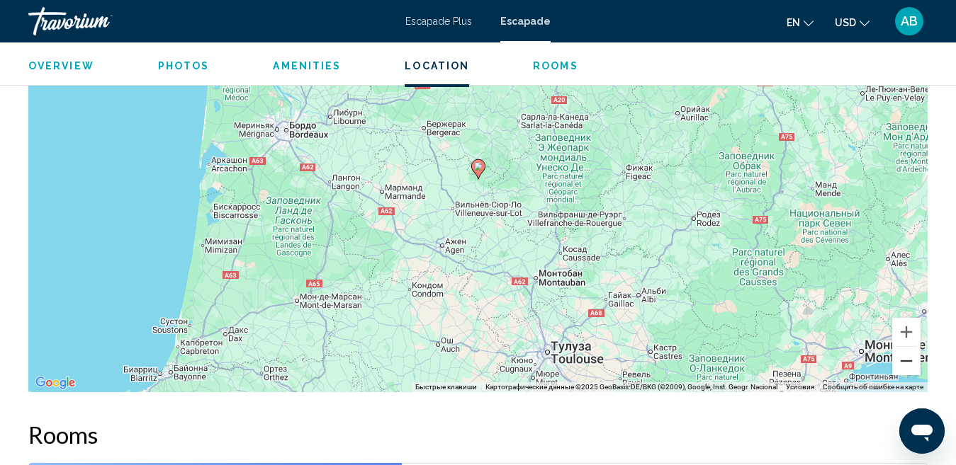
click at [906, 361] on button "Уменьшить" at bounding box center [906, 361] width 28 height 28
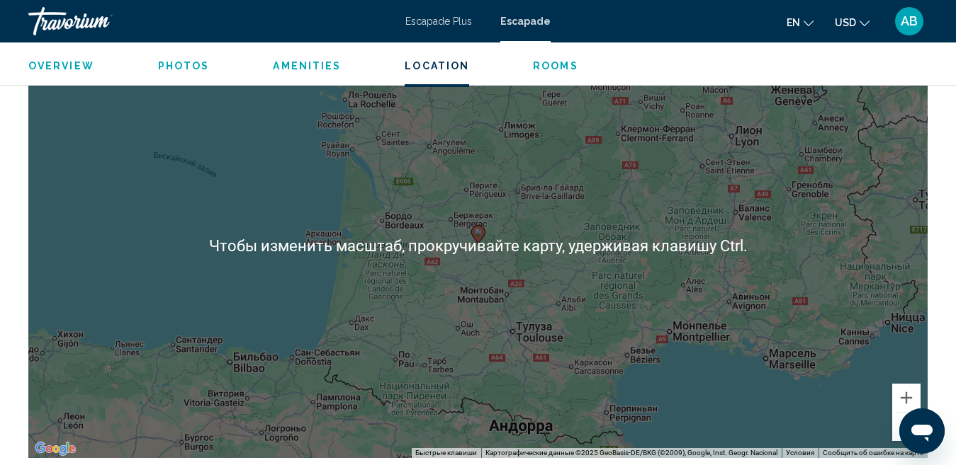
scroll to position [2413, 0]
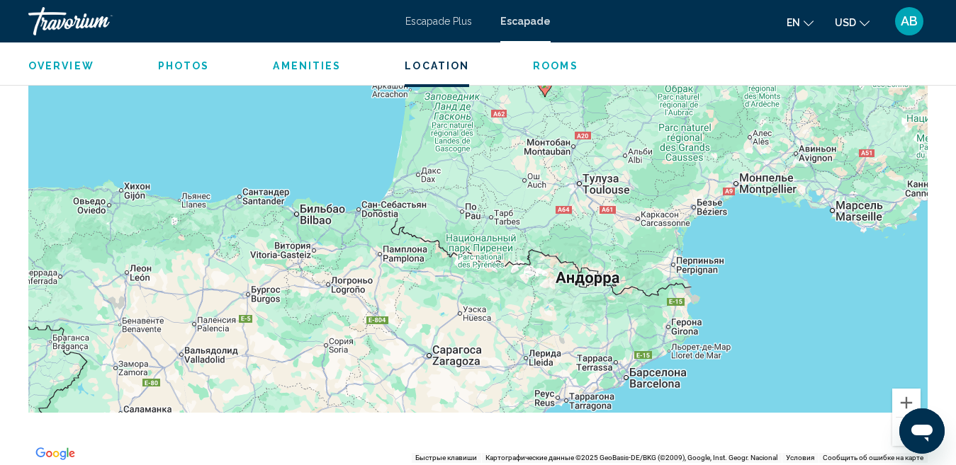
drag, startPoint x: 438, startPoint y: 337, endPoint x: 596, endPoint y: 10, distance: 363.1
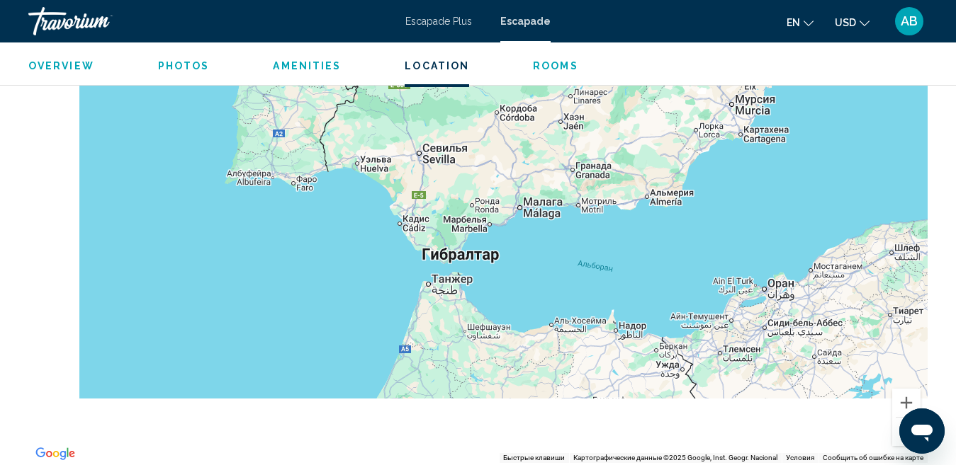
drag, startPoint x: 358, startPoint y: 248, endPoint x: 478, endPoint y: 72, distance: 213.0
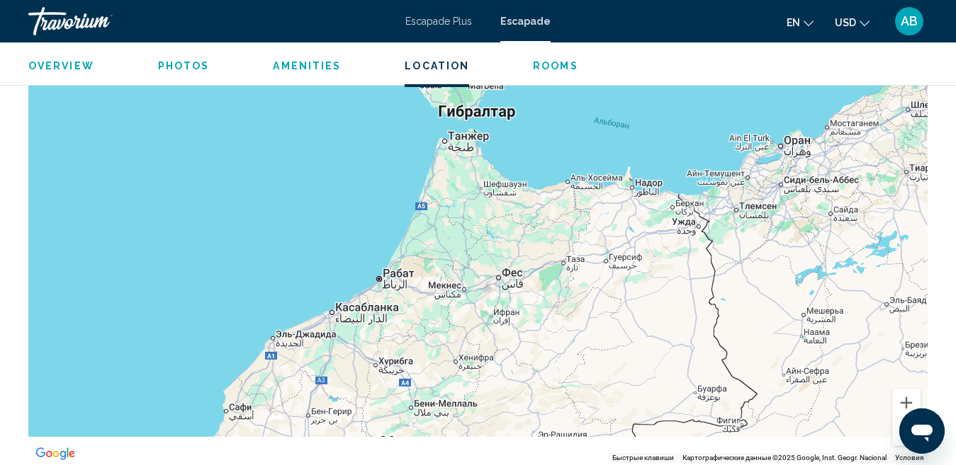
drag, startPoint x: 493, startPoint y: 249, endPoint x: 514, endPoint y: 178, distance: 73.1
click at [514, 178] on div "Conținut principal" at bounding box center [477, 250] width 899 height 425
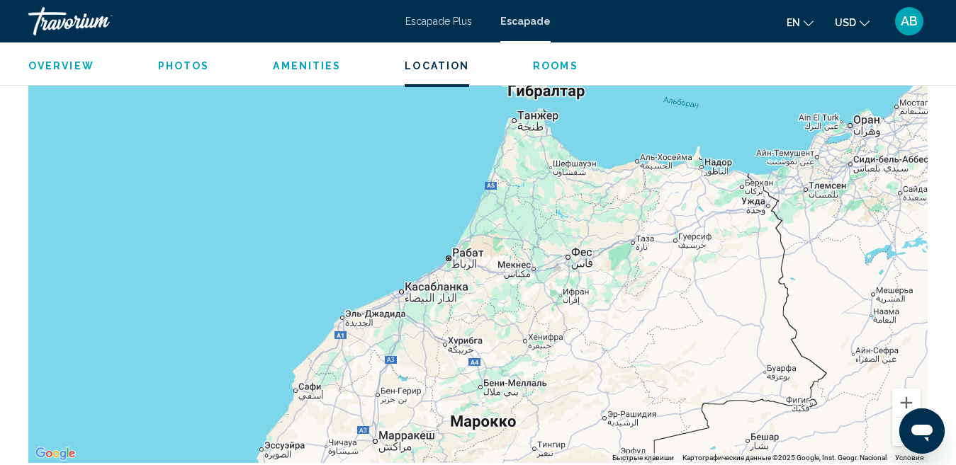
drag, startPoint x: 414, startPoint y: 285, endPoint x: 458, endPoint y: 300, distance: 46.1
click at [466, 303] on div "Conținut principal" at bounding box center [477, 250] width 899 height 425
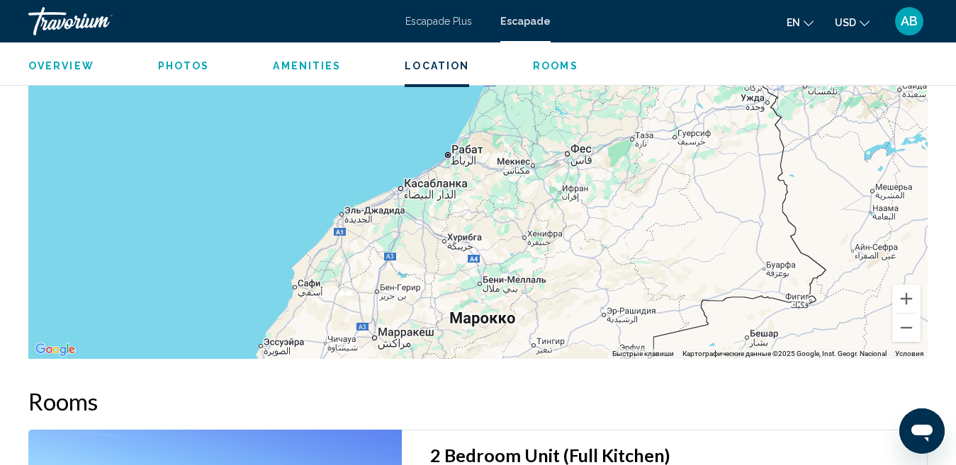
scroll to position [2359, 0]
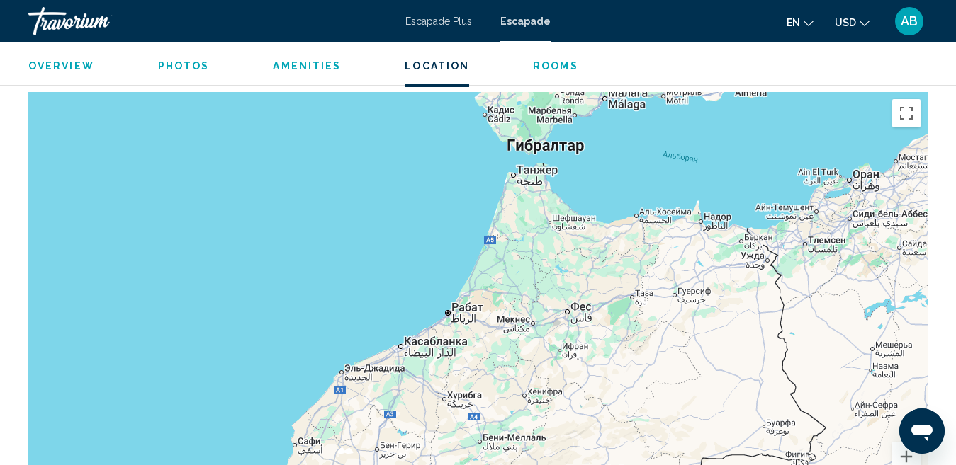
click at [532, 285] on div "Conținut principal" at bounding box center [477, 304] width 899 height 425
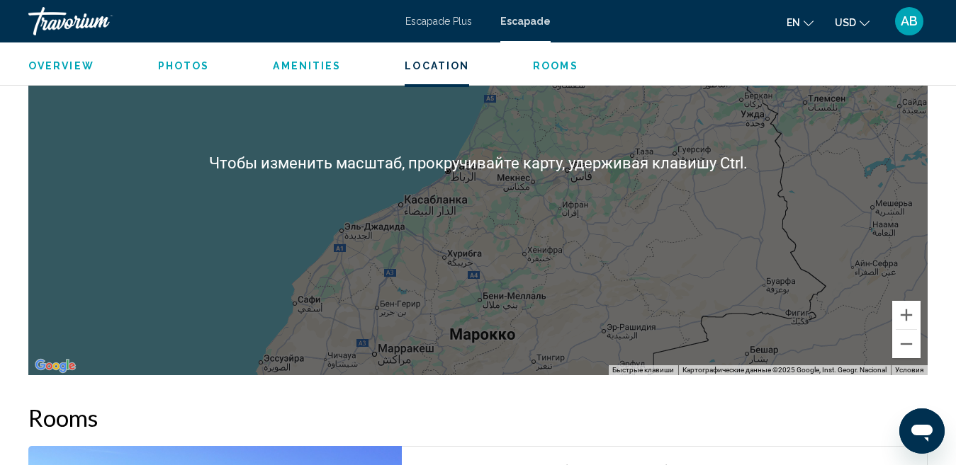
scroll to position [2713, 0]
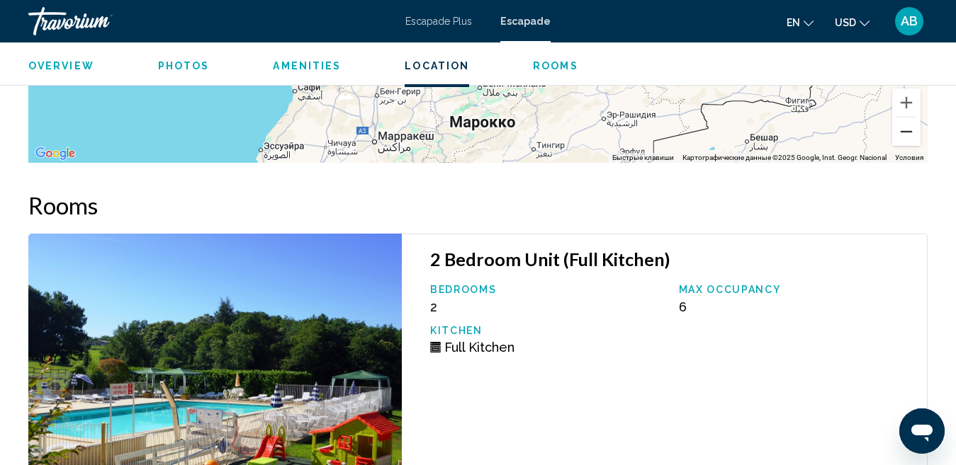
click at [909, 130] on button "Уменьшить" at bounding box center [906, 132] width 28 height 28
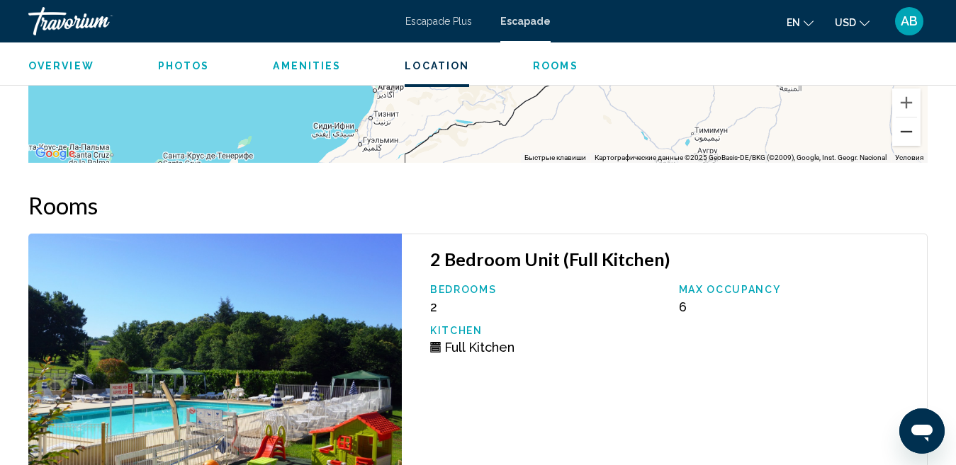
click at [909, 130] on button "Уменьшить" at bounding box center [906, 132] width 28 height 28
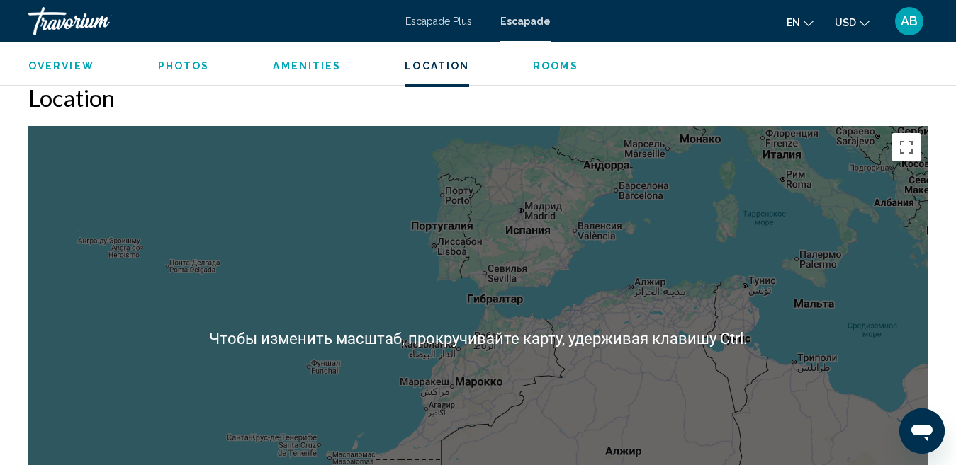
scroll to position [2320, 0]
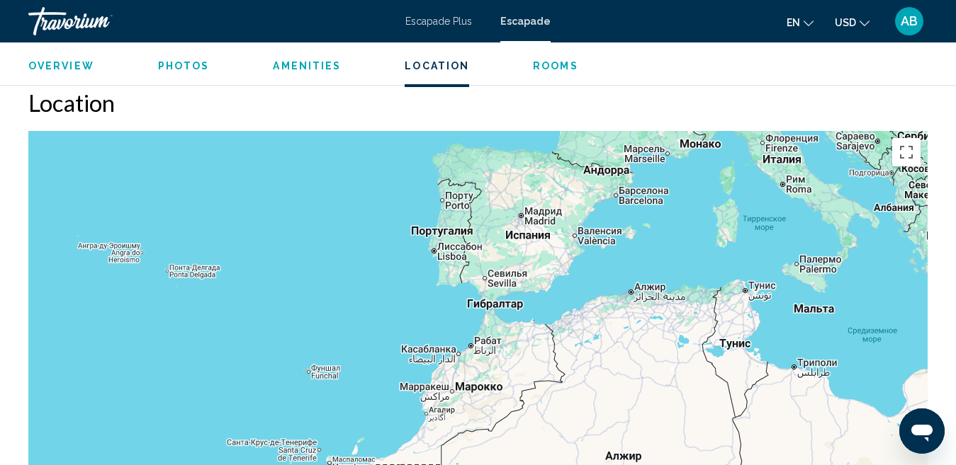
click at [475, 313] on div "Чтобы активировать перетаскивание с помощью клавиатуры, нажмите Alt + Ввод. Пос…" at bounding box center [477, 343] width 899 height 425
click at [485, 353] on div "Чтобы активировать перетаскивание с помощью клавиатуры, нажмите Alt + Ввод. Пос…" at bounding box center [477, 343] width 899 height 425
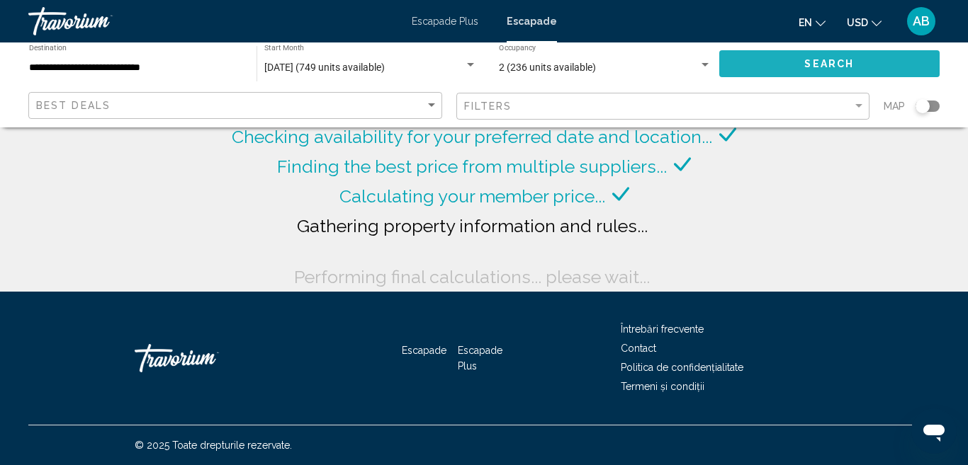
click at [850, 69] on span "Search" at bounding box center [829, 64] width 50 height 11
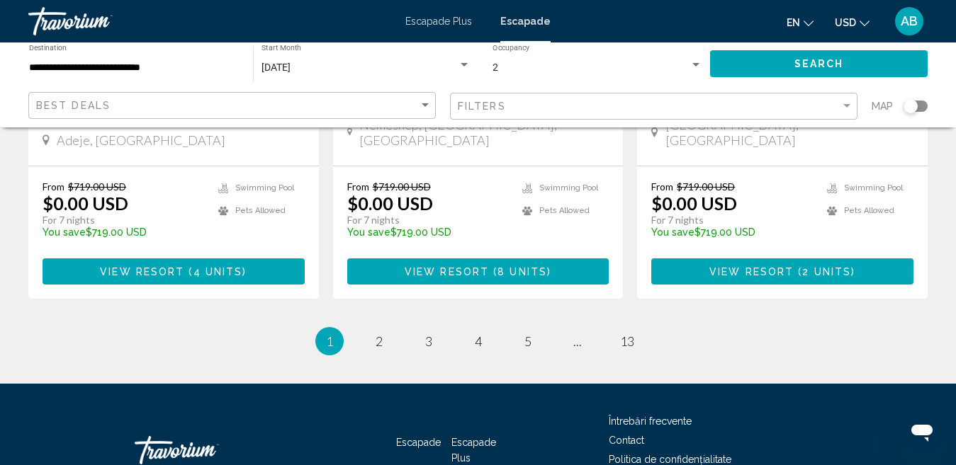
scroll to position [1908, 0]
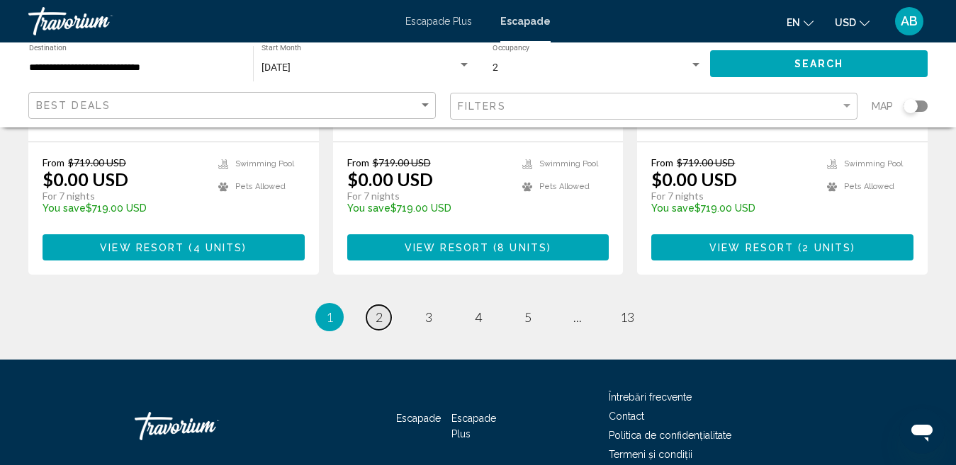
click at [382, 310] on span "2" at bounding box center [378, 318] width 7 height 16
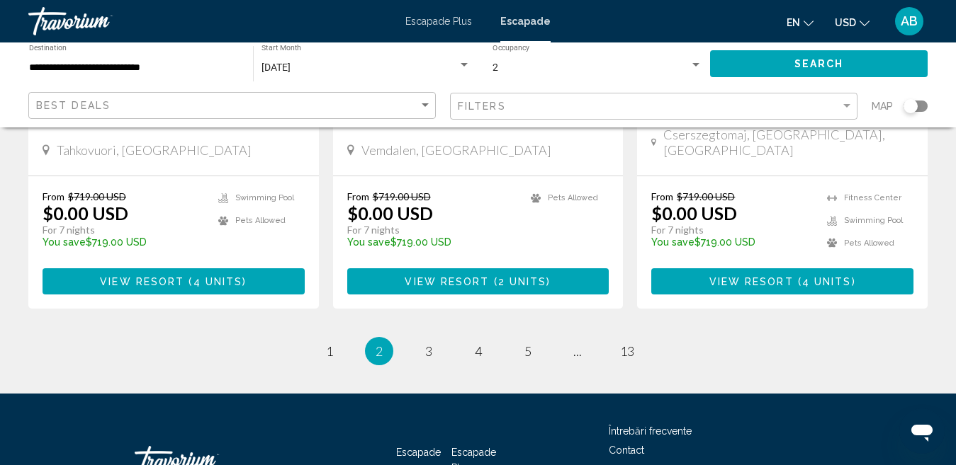
scroll to position [1886, 0]
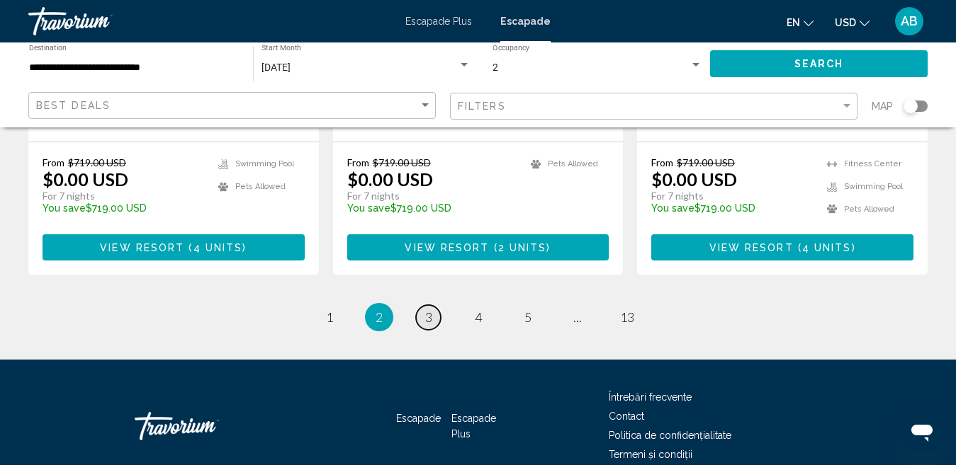
click at [429, 310] on span "3" at bounding box center [428, 318] width 7 height 16
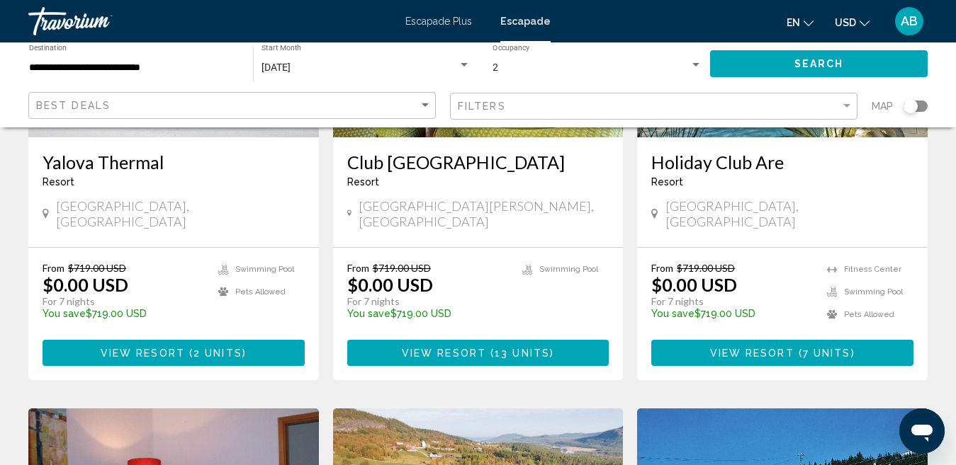
scroll to position [283, 0]
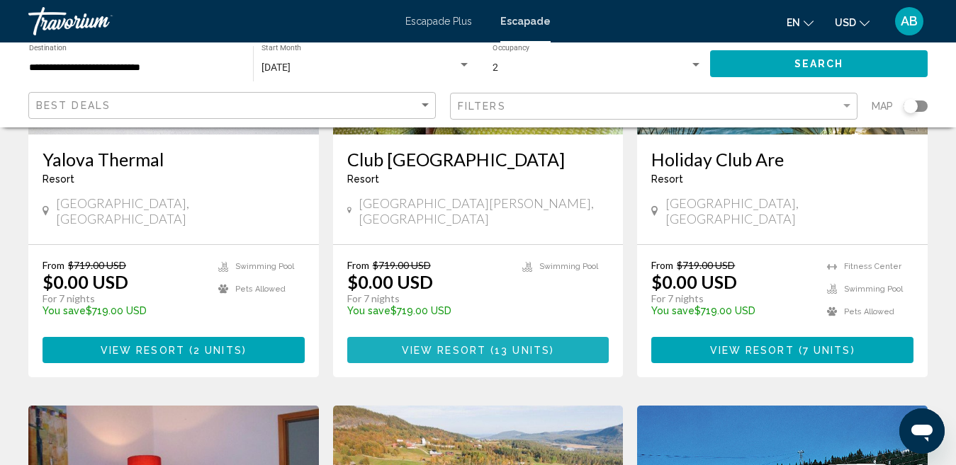
click at [465, 345] on span "View Resort" at bounding box center [444, 350] width 84 height 11
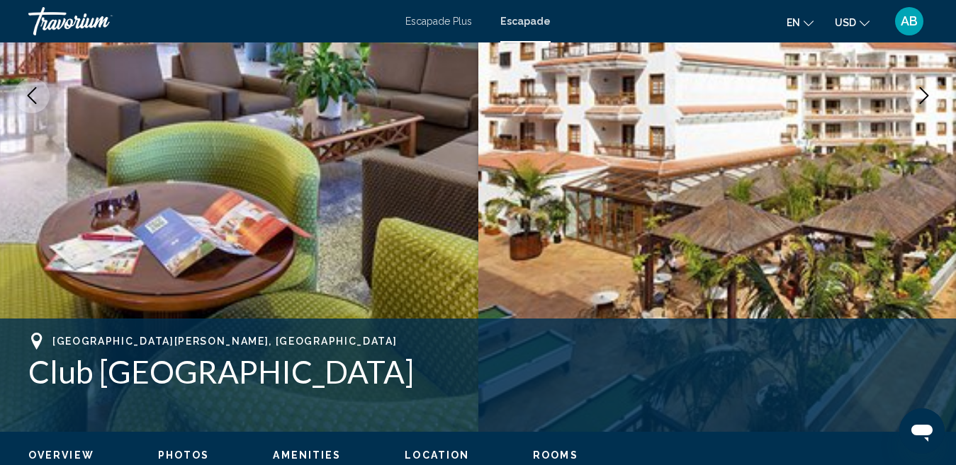
scroll to position [146, 0]
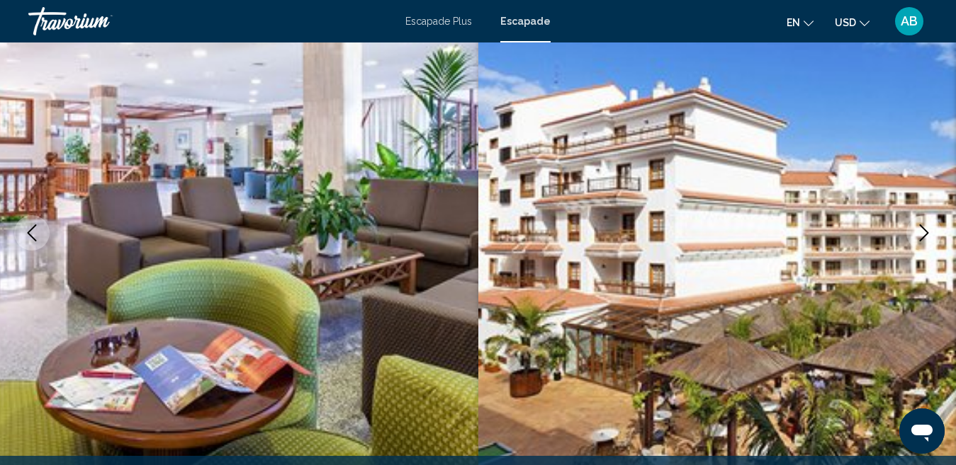
click at [922, 230] on icon "Next image" at bounding box center [923, 233] width 17 height 17
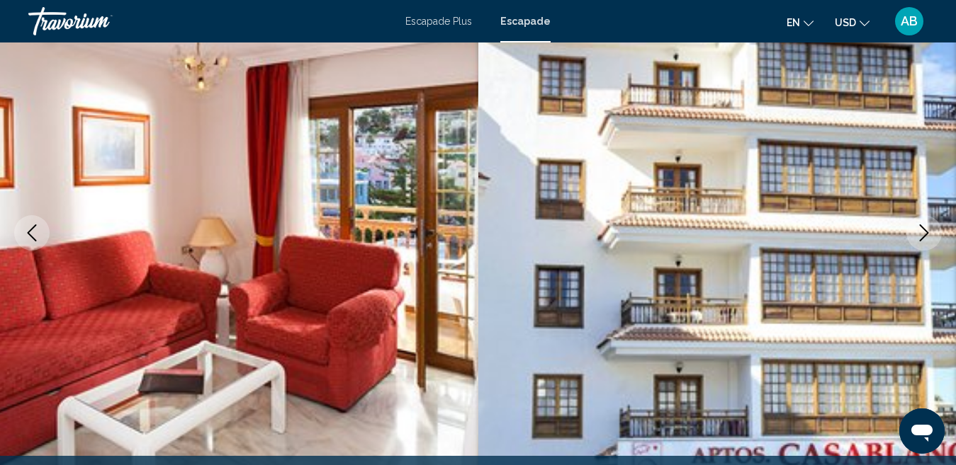
click at [922, 230] on icon "Next image" at bounding box center [923, 233] width 17 height 17
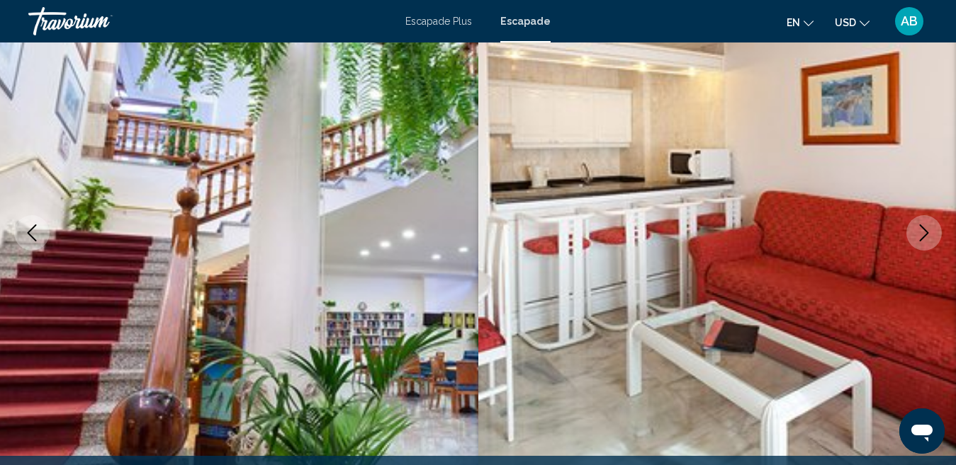
click at [922, 230] on icon "Next image" at bounding box center [923, 233] width 17 height 17
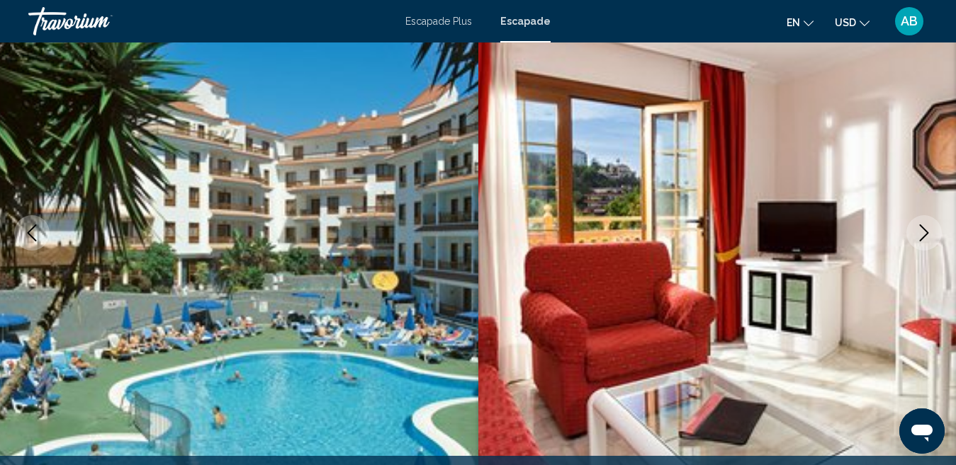
click at [922, 230] on icon "Next image" at bounding box center [923, 233] width 17 height 17
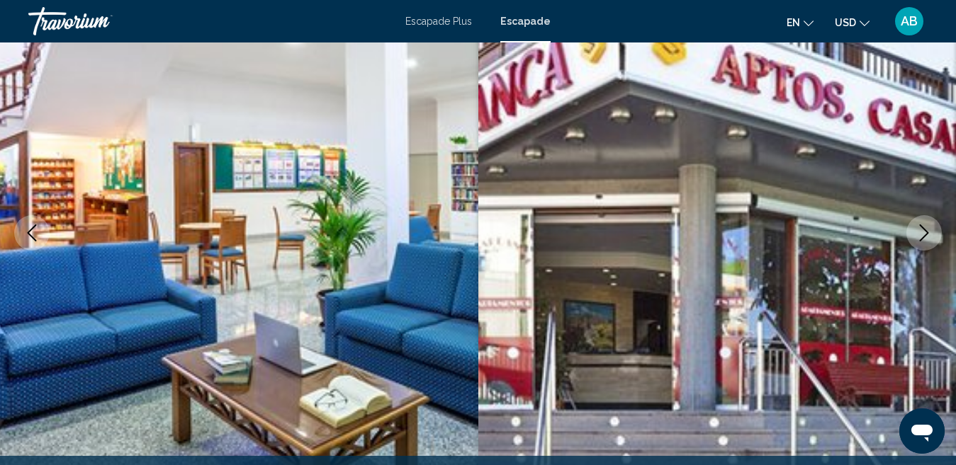
click at [922, 230] on icon "Next image" at bounding box center [923, 233] width 17 height 17
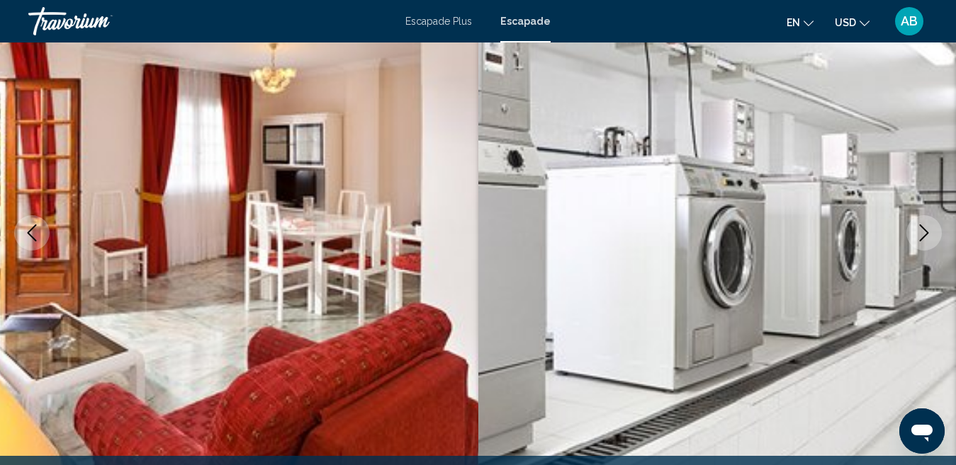
click at [922, 230] on icon "Next image" at bounding box center [923, 233] width 17 height 17
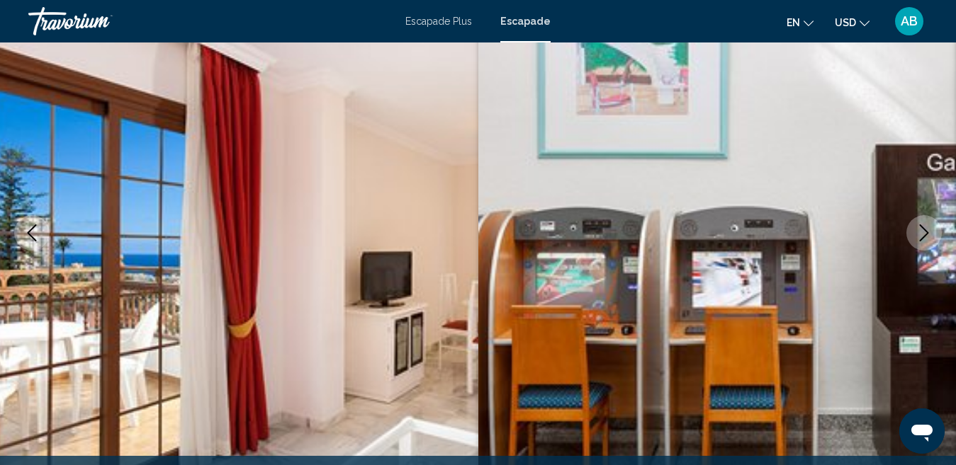
click at [922, 230] on icon "Next image" at bounding box center [923, 233] width 17 height 17
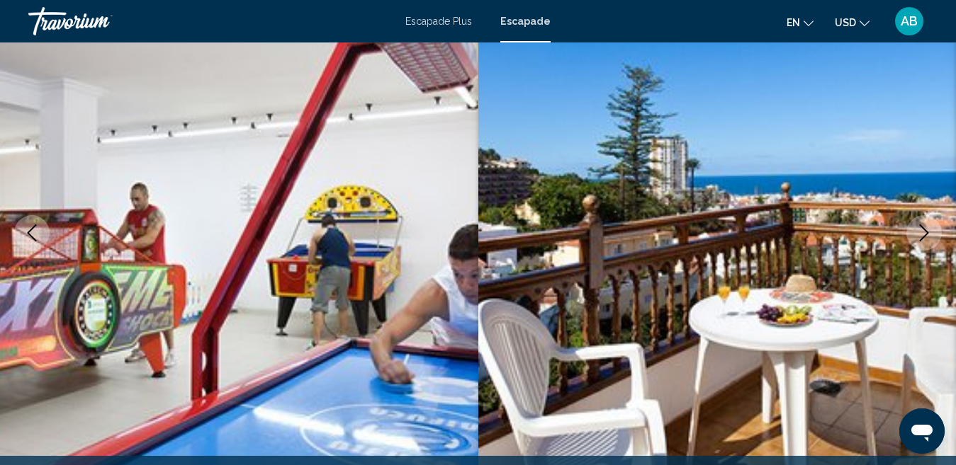
click at [922, 230] on icon "Next image" at bounding box center [923, 233] width 17 height 17
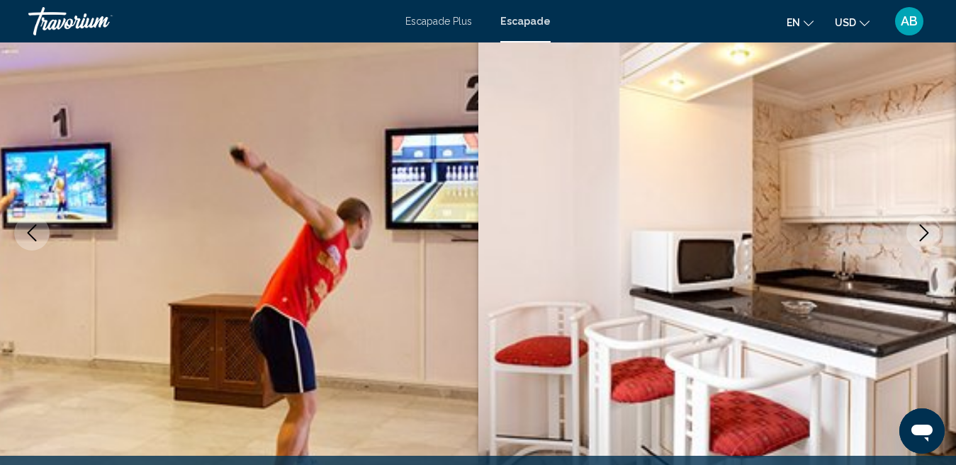
click at [922, 230] on icon "Next image" at bounding box center [923, 233] width 17 height 17
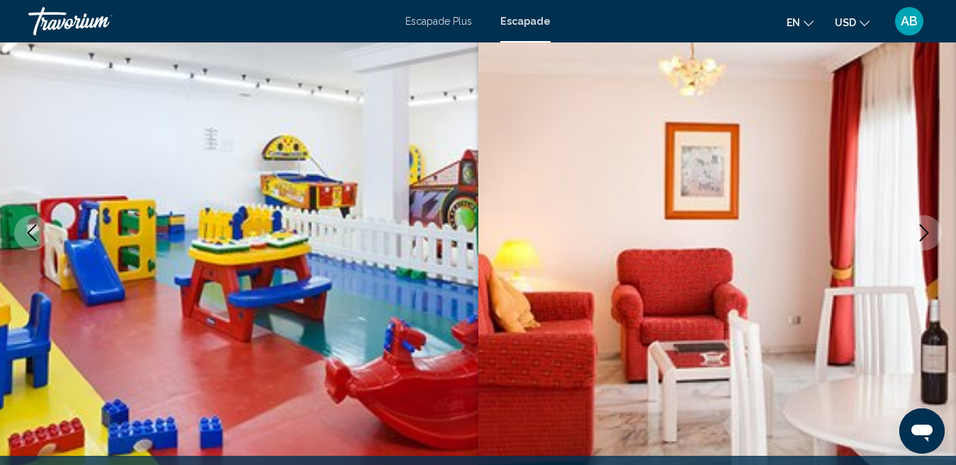
click at [922, 230] on icon "Next image" at bounding box center [923, 233] width 17 height 17
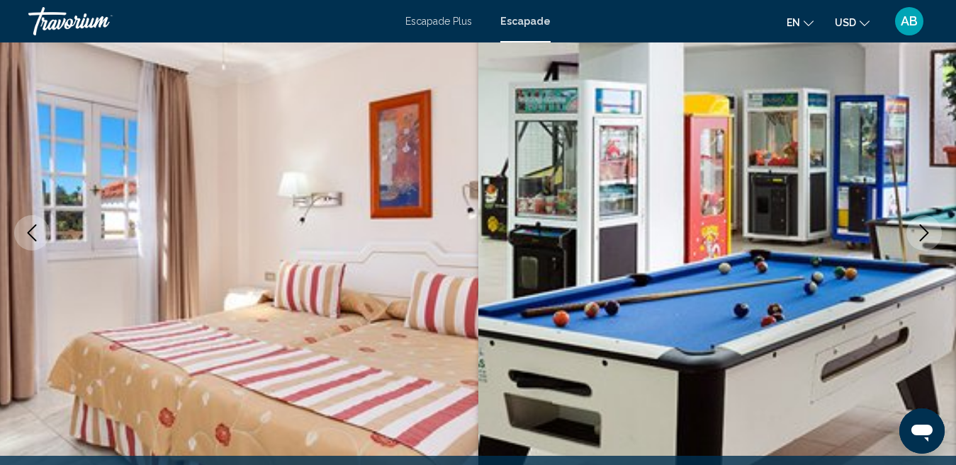
click at [922, 230] on icon "Next image" at bounding box center [923, 233] width 17 height 17
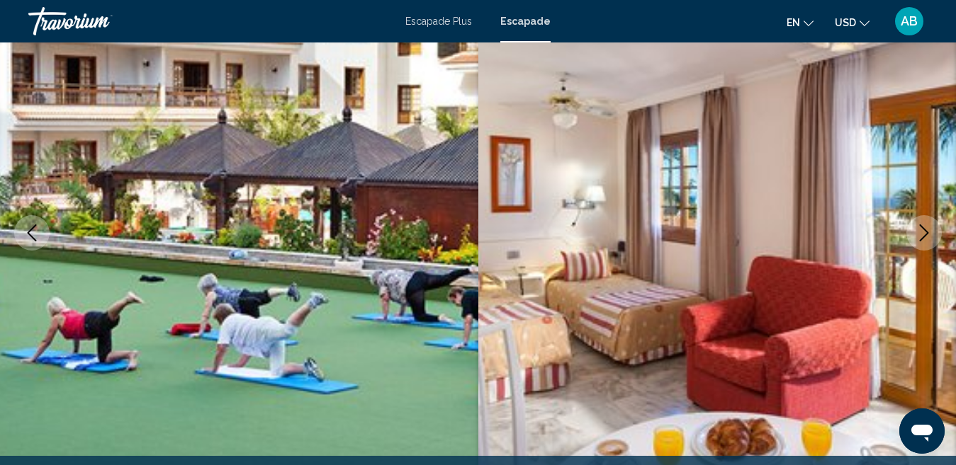
click at [922, 230] on icon "Next image" at bounding box center [923, 233] width 17 height 17
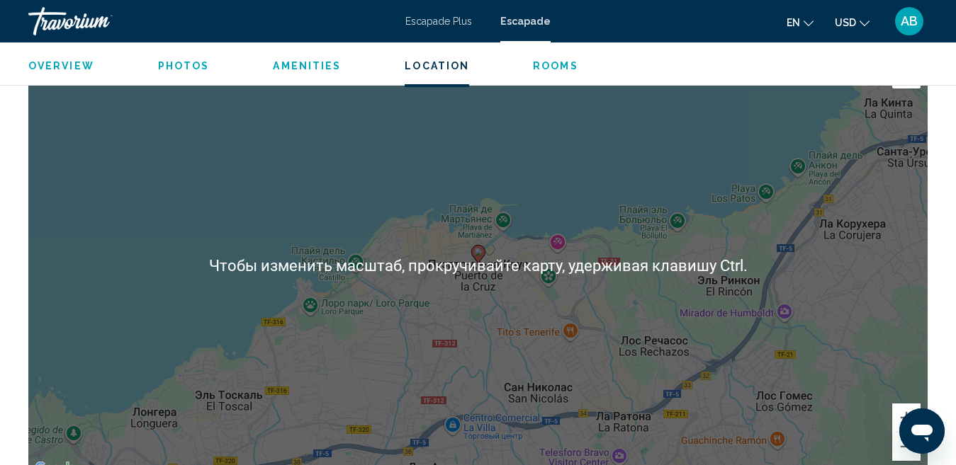
scroll to position [1988, 0]
